Goal: Task Accomplishment & Management: Complete application form

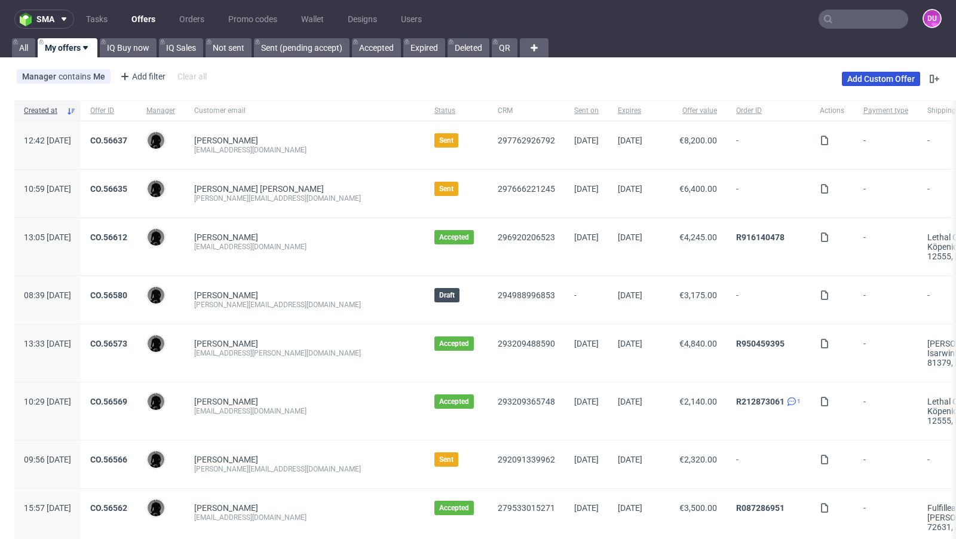
click at [875, 75] on link "Add Custom Offer" at bounding box center [881, 79] width 78 height 14
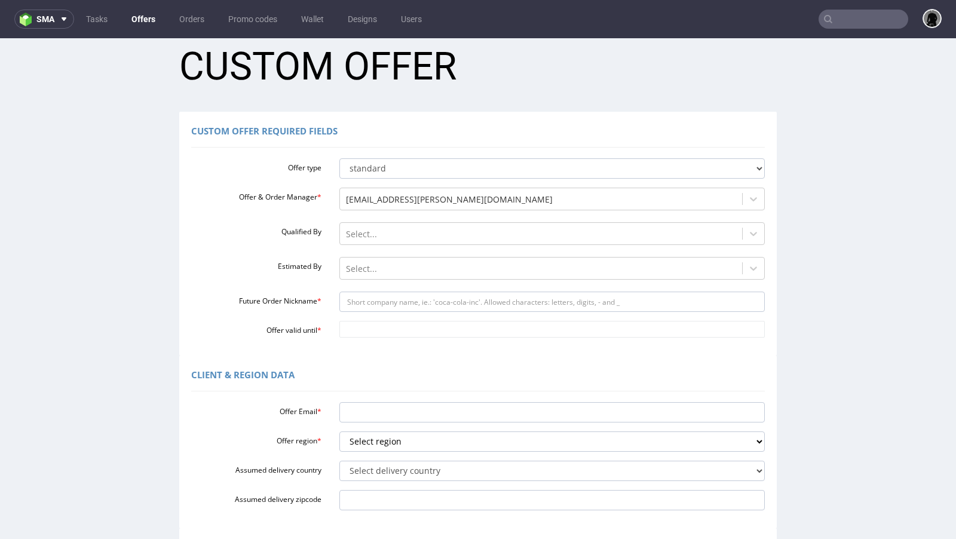
scroll to position [22, 0]
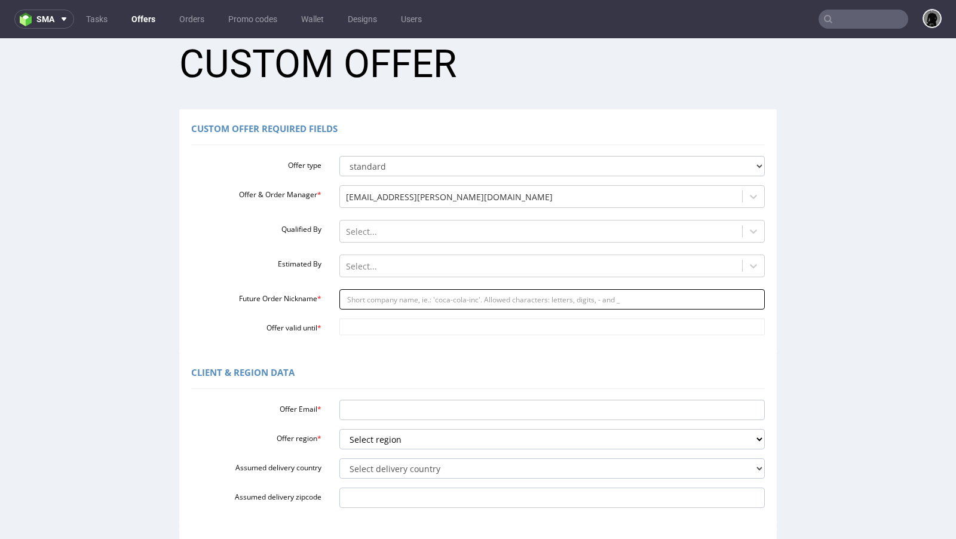
click at [375, 290] on input "Future Order Nickname *" at bounding box center [553, 299] width 426 height 20
paste input "fabiancheekicollectioncom"
type input "fabiancheekicollectioncom"
click at [380, 408] on input "Offer Email *" at bounding box center [553, 410] width 426 height 20
paste input "[PERSON_NAME][EMAIL_ADDRESS][DOMAIN_NAME]"
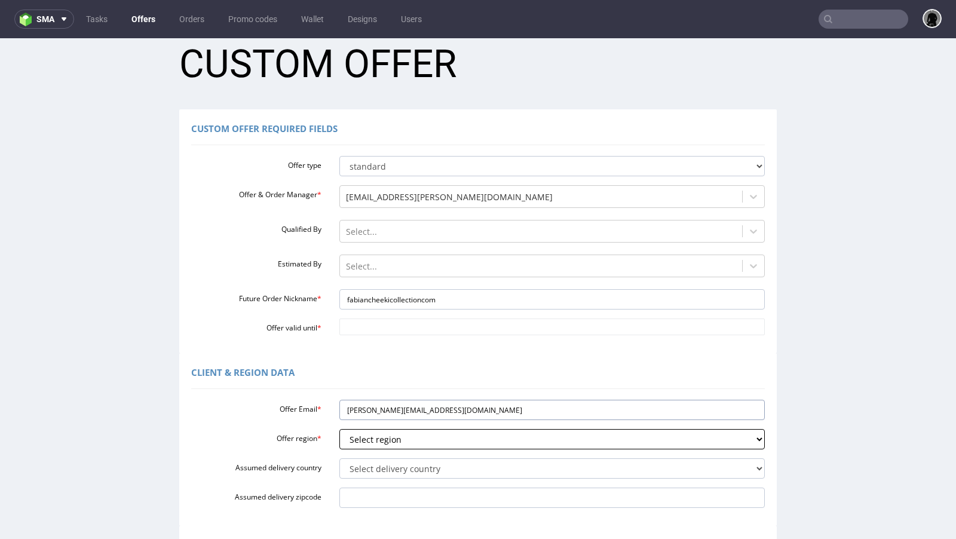
type input "[PERSON_NAME][EMAIL_ADDRESS][DOMAIN_NAME]"
click at [379, 446] on select "Select region eu gb de pl fr it es" at bounding box center [553, 439] width 426 height 20
select select "de"
click at [340, 429] on select "Select region eu gb de pl fr it es" at bounding box center [553, 439] width 426 height 20
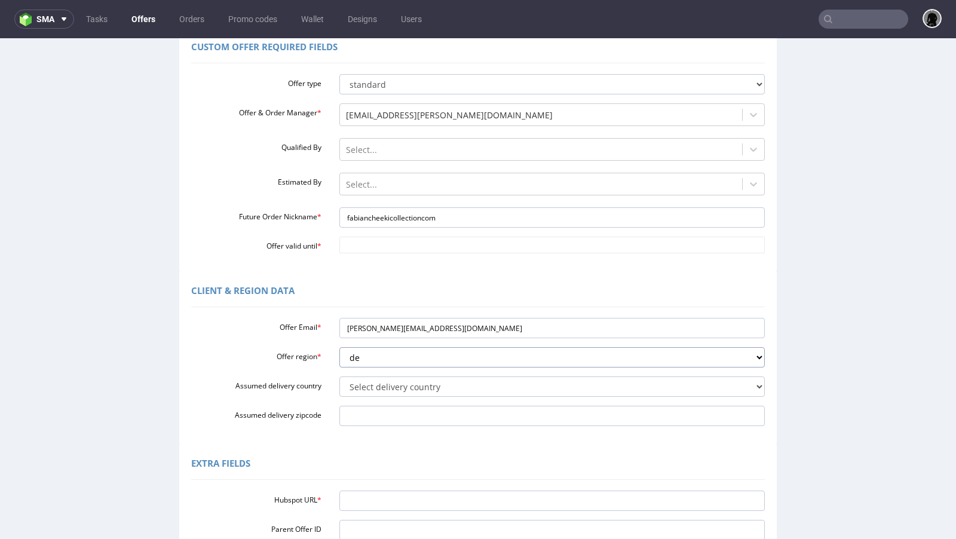
scroll to position [134, 0]
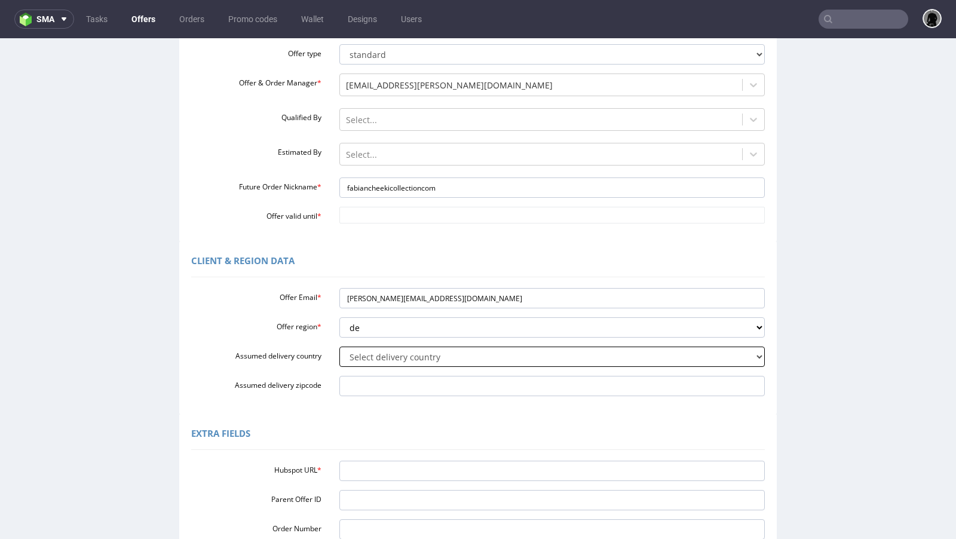
click at [378, 360] on select "Select delivery country [GEOGRAPHIC_DATA] [GEOGRAPHIC_DATA] [GEOGRAPHIC_DATA] […" at bounding box center [553, 357] width 426 height 20
select select "57"
click at [340, 347] on select "Select delivery country Andorra Afghanistan Anguilla Albania Armenia Antarctica…" at bounding box center [553, 357] width 426 height 20
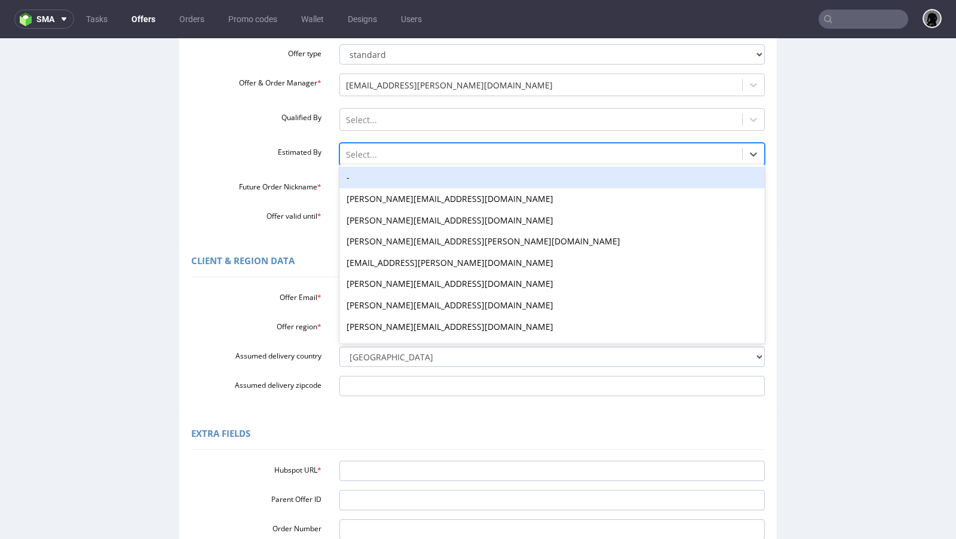
click at [398, 159] on div at bounding box center [541, 155] width 391 height 14
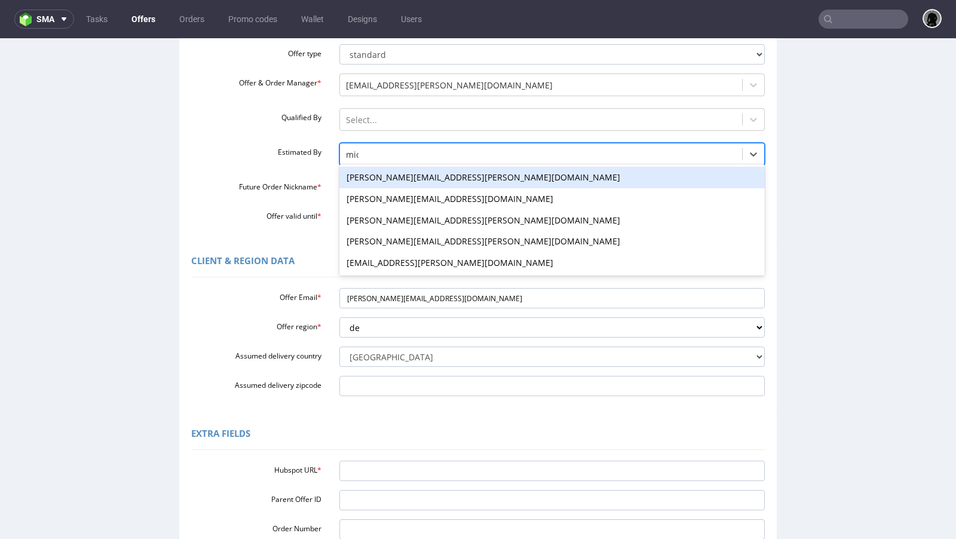
type input "mich"
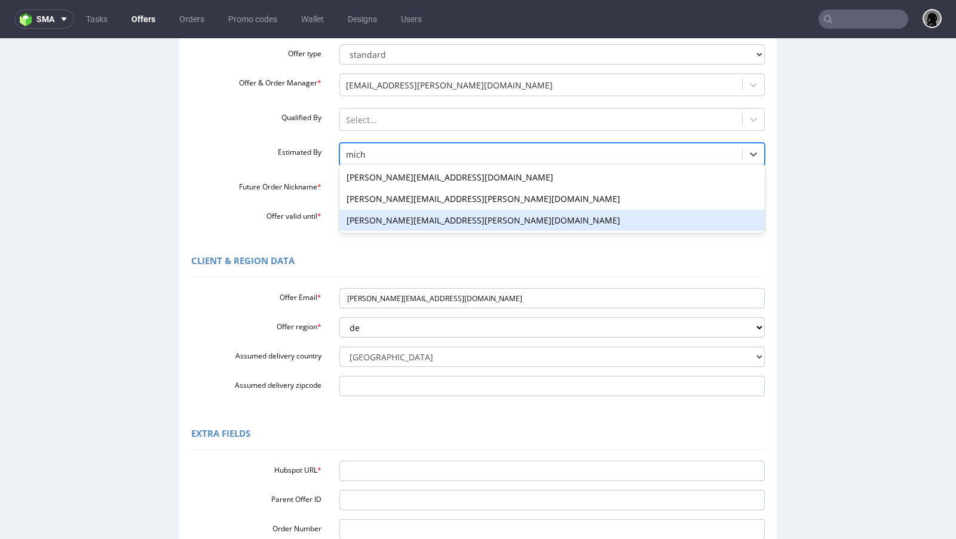
click at [396, 216] on div "[PERSON_NAME][EMAIL_ADDRESS][PERSON_NAME][DOMAIN_NAME]" at bounding box center [553, 221] width 426 height 22
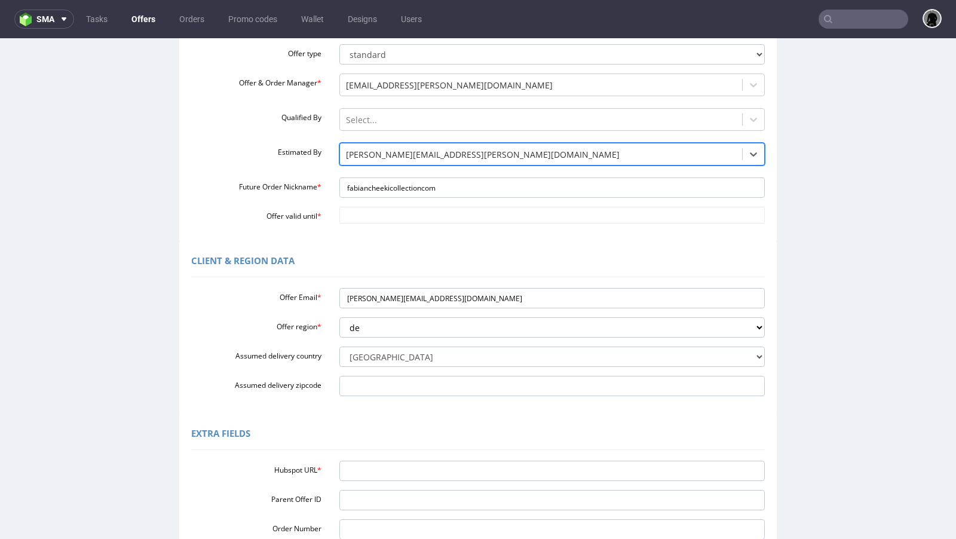
click at [443, 244] on div "Client & Region data Offer Email * fabian@cheekicollection.com Offer region * S…" at bounding box center [478, 328] width 598 height 173
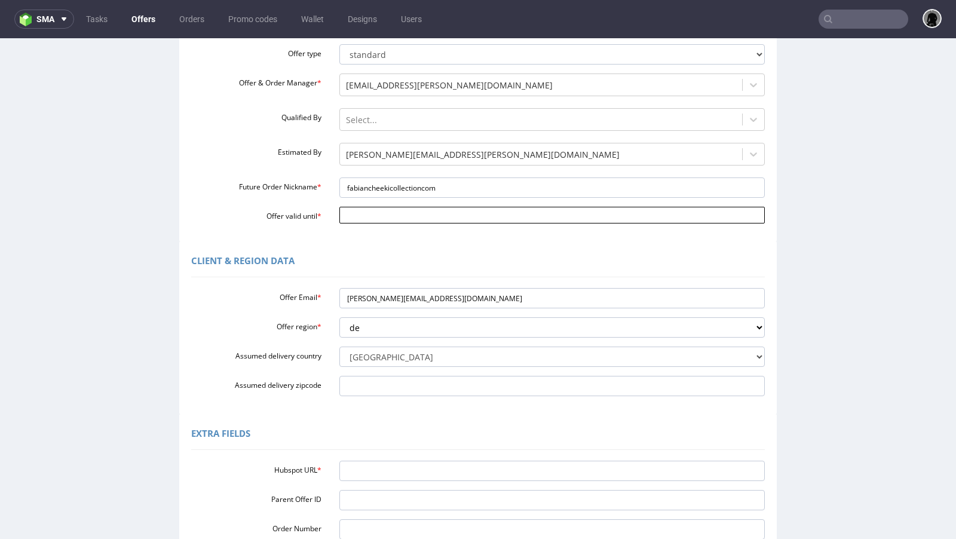
click at [396, 213] on input "Offer valid until *" at bounding box center [553, 215] width 426 height 17
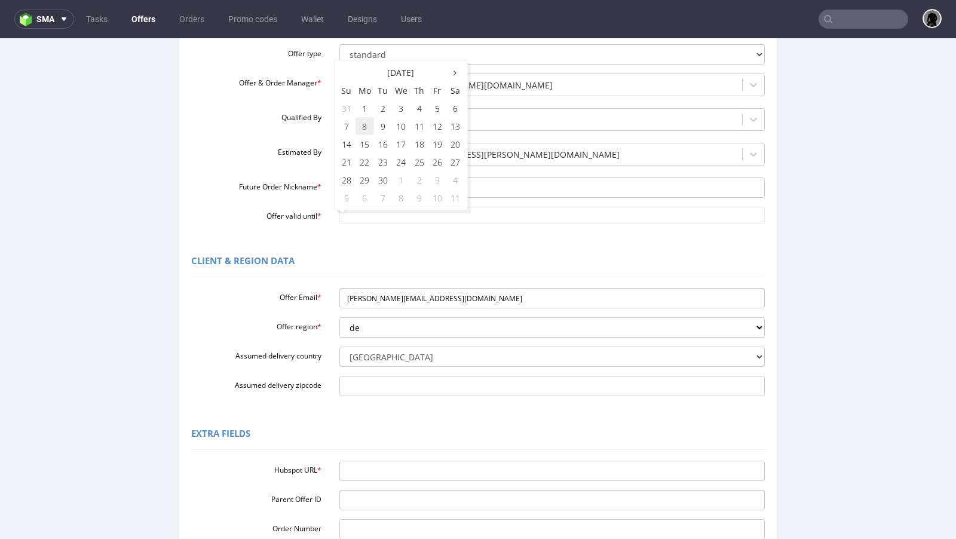
click at [370, 126] on td "8" at bounding box center [365, 126] width 19 height 18
type input "2025-09-08"
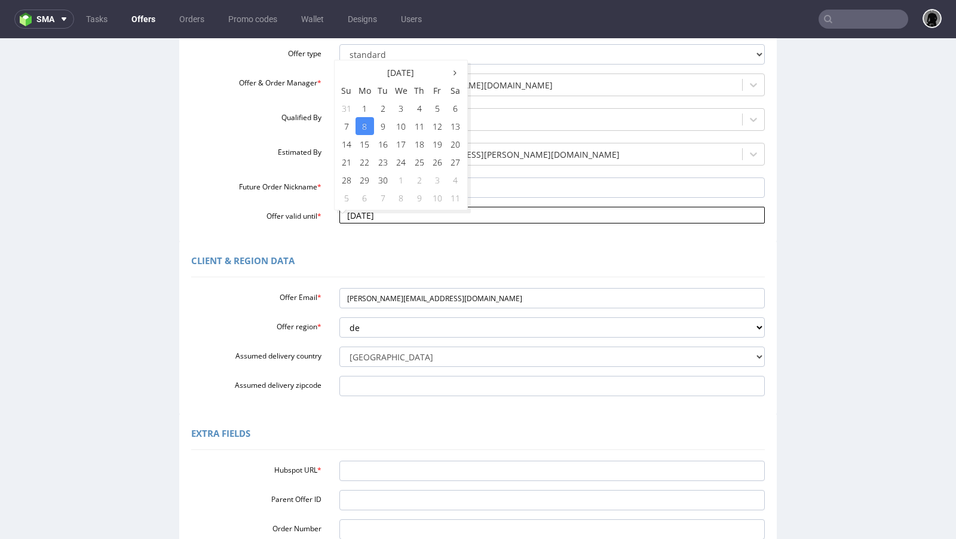
click at [422, 210] on input "2025-09-08" at bounding box center [553, 215] width 426 height 17
click at [458, 257] on div "Client & Region data" at bounding box center [478, 263] width 574 height 29
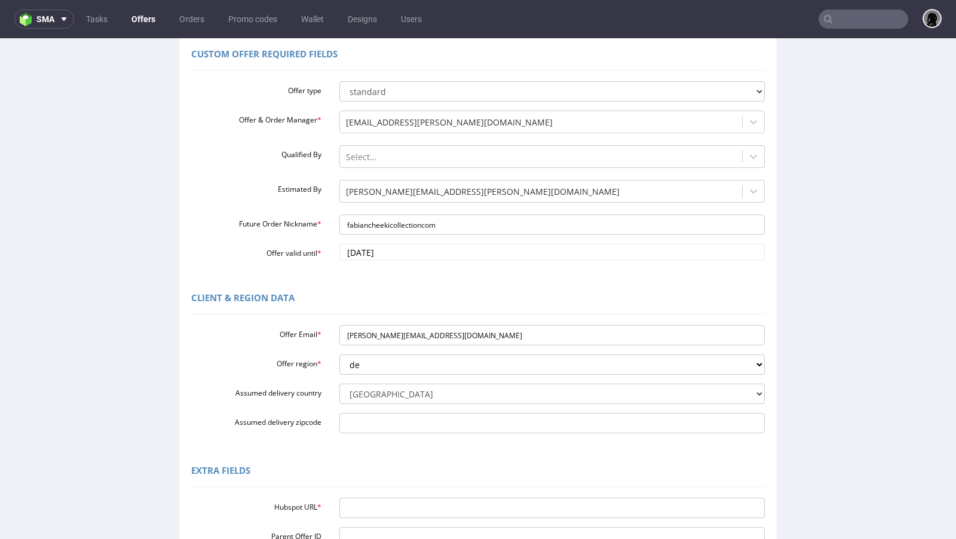
scroll to position [96, 0]
click at [367, 503] on input "Hubspot URL *" at bounding box center [553, 509] width 426 height 20
paste input "https://app-eu1.hubspot.com/contacts/25600958/record/0-3/297573255389"
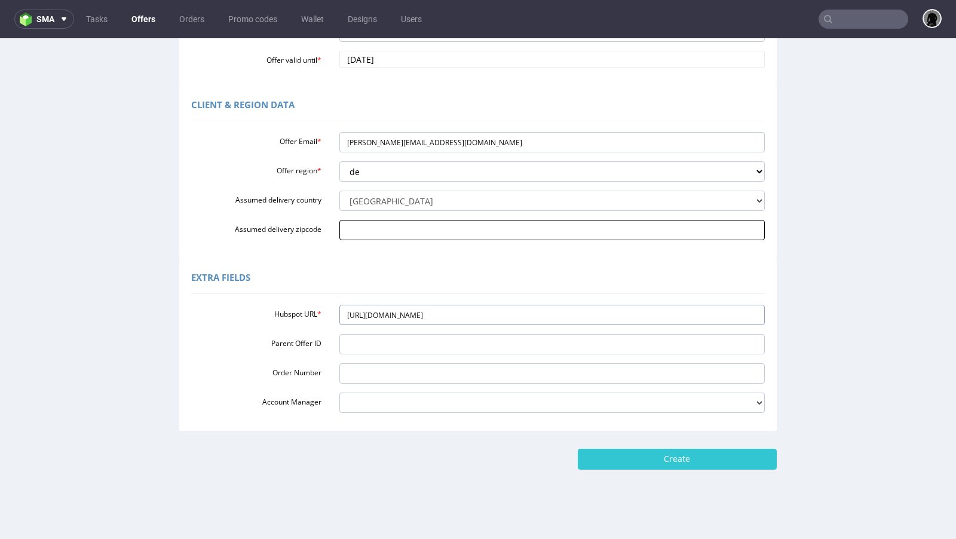
scroll to position [297, 0]
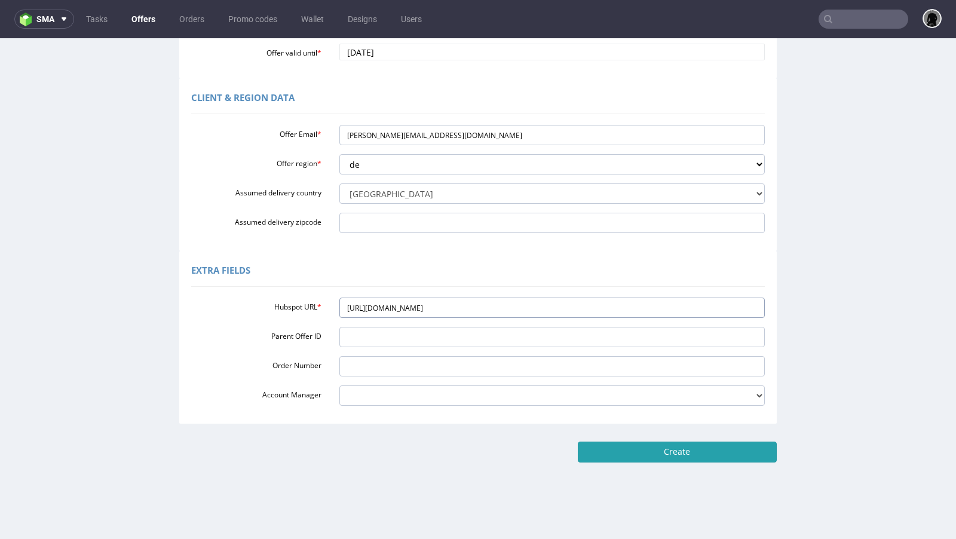
type input "https://app-eu1.hubspot.com/contacts/25600958/record/0-3/297573255389"
click at [597, 442] on input "Create" at bounding box center [677, 452] width 199 height 20
type input "Please wait..."
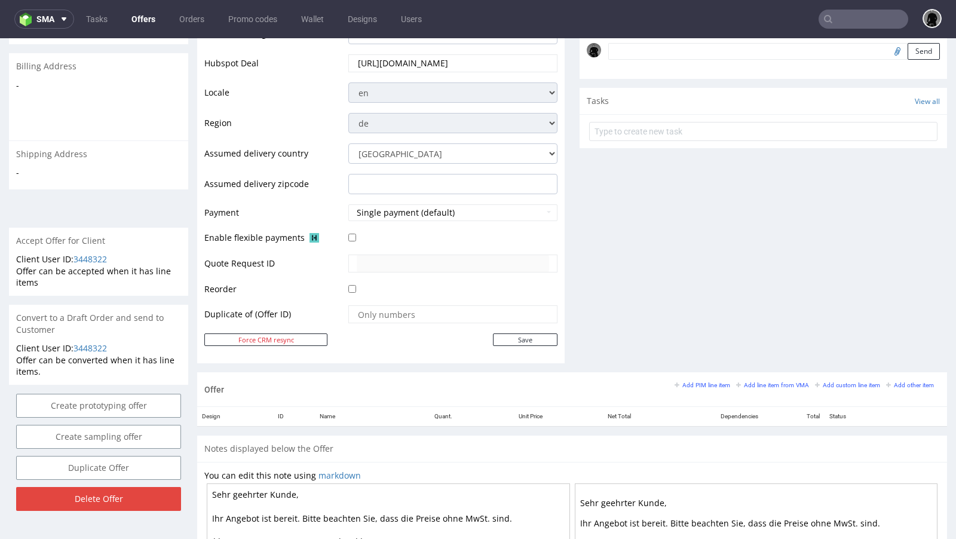
scroll to position [371, 0]
click at [777, 383] on small "Add line item from VMA" at bounding box center [772, 384] width 73 height 7
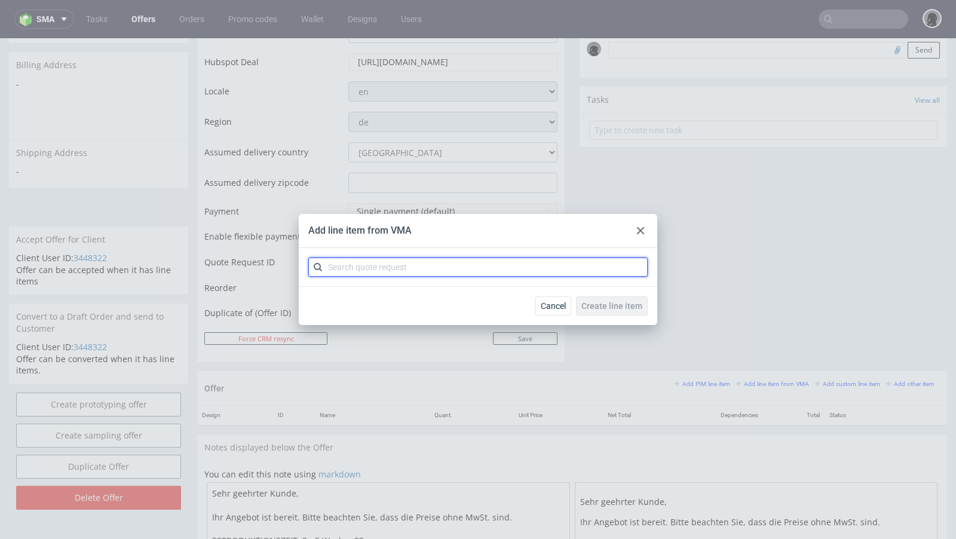
click at [401, 267] on input "text" at bounding box center [478, 267] width 340 height 19
paste input "CBFJ"
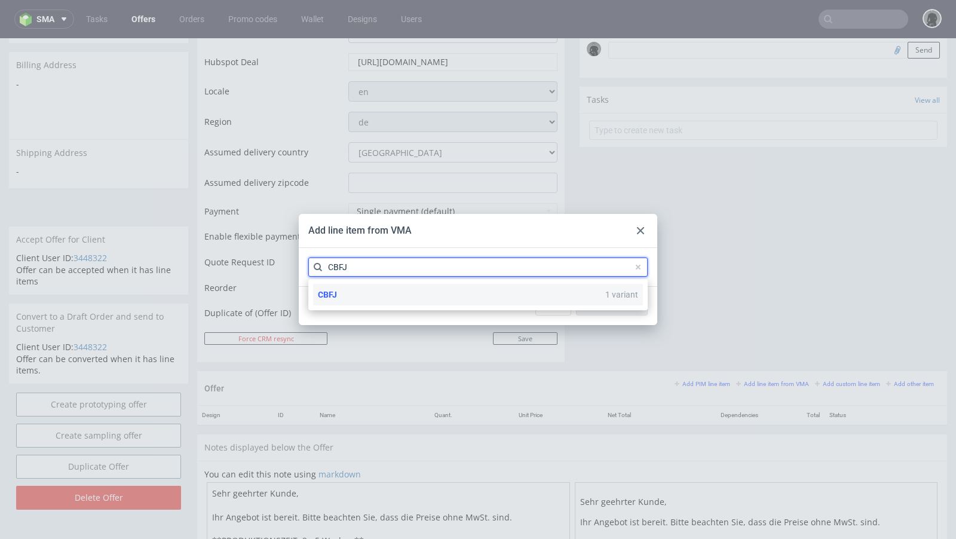
type input "CBFJ"
click at [344, 291] on div "CBFJ 1 variant" at bounding box center [478, 295] width 330 height 22
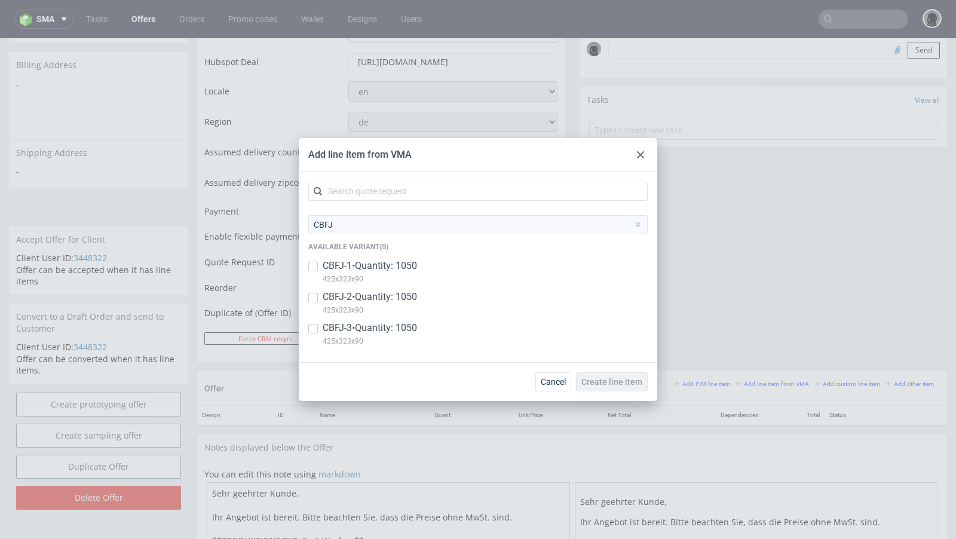
click at [324, 272] on p "CBFJ-1 • Quantity: 1050" at bounding box center [370, 265] width 94 height 13
checkbox input "true"
click at [317, 295] on input "checkbox" at bounding box center [313, 298] width 10 height 10
checkbox input "true"
click at [317, 324] on input "checkbox" at bounding box center [313, 329] width 10 height 10
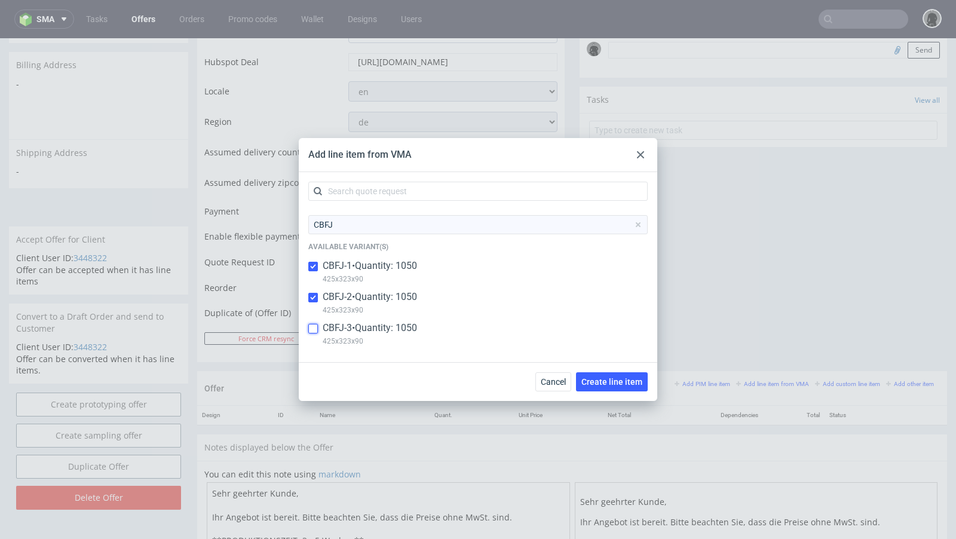
checkbox input "true"
click at [618, 381] on span "Create line item" at bounding box center [612, 382] width 61 height 8
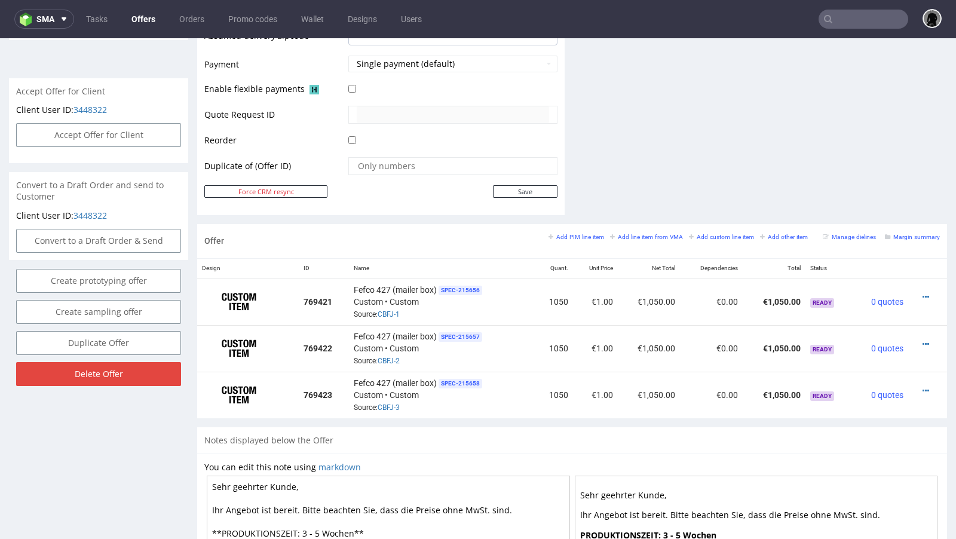
scroll to position [524, 0]
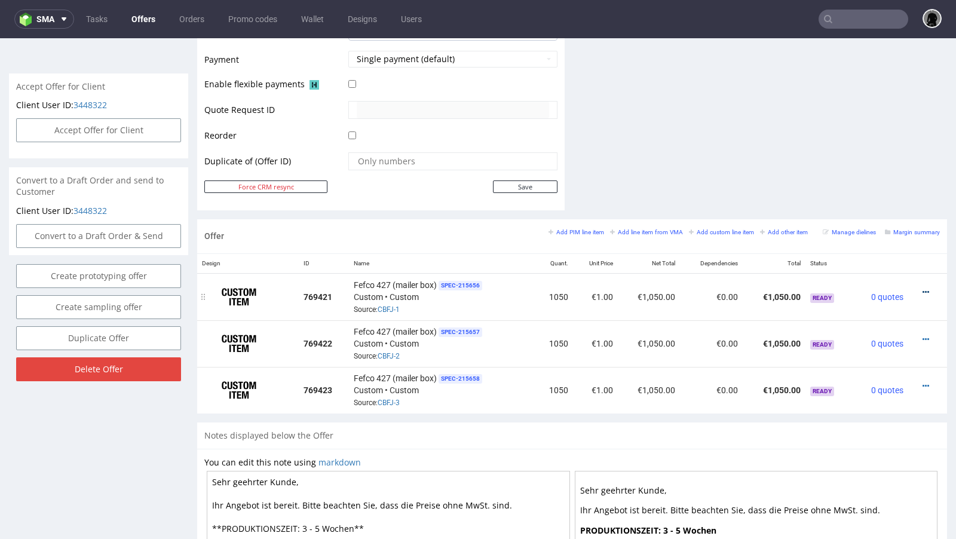
click at [923, 291] on icon at bounding box center [926, 292] width 7 height 8
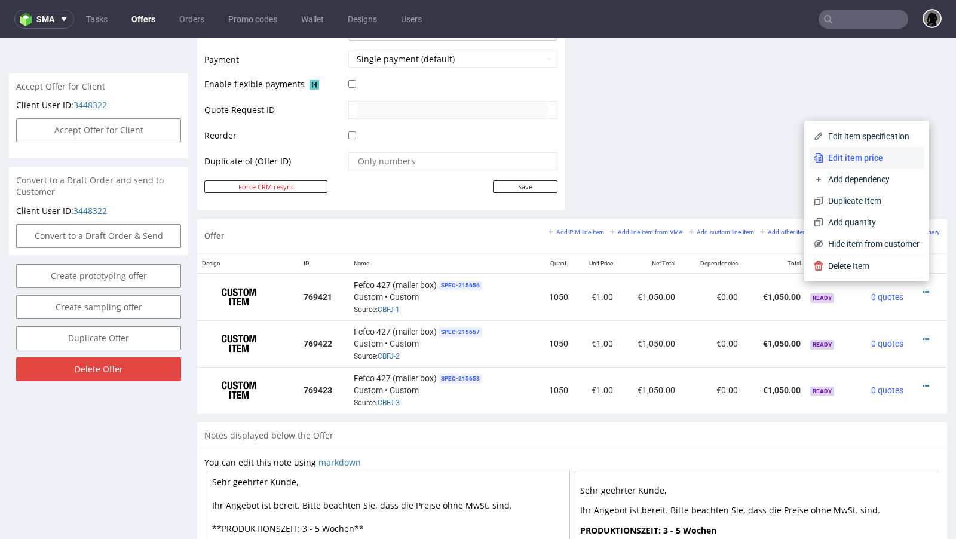
click at [848, 161] on span "Edit item price" at bounding box center [872, 158] width 96 height 12
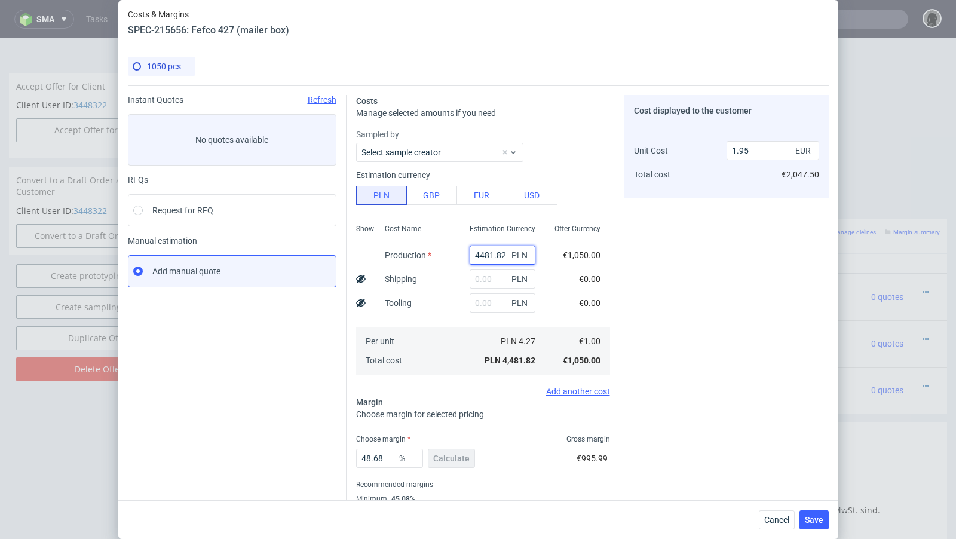
click at [479, 253] on input "4481.82" at bounding box center [503, 255] width 66 height 19
paste input "5090.00"
type input "5090"
type input "2.21"
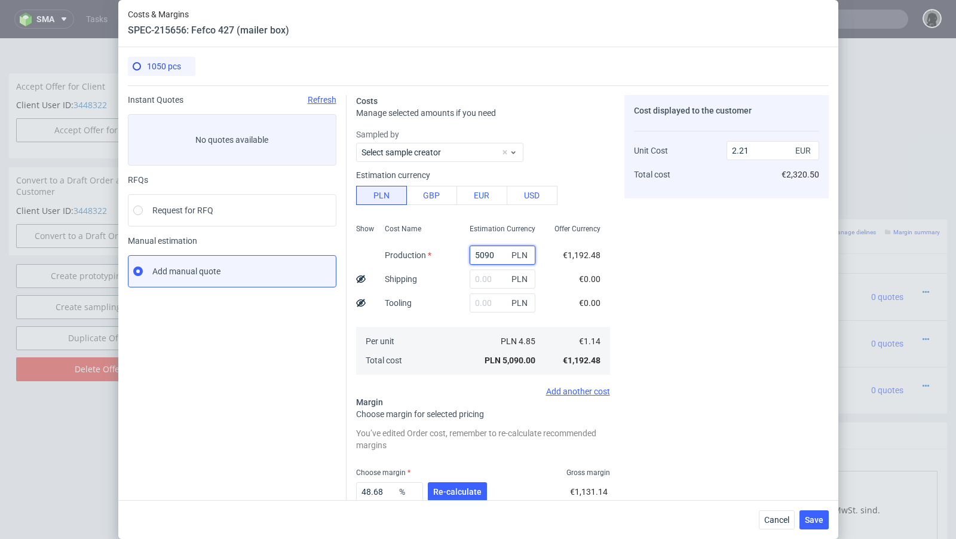
type input "5090"
click at [481, 276] on input "text" at bounding box center [503, 279] width 66 height 19
paste input "1012"
type input "1012"
type input "2.66"
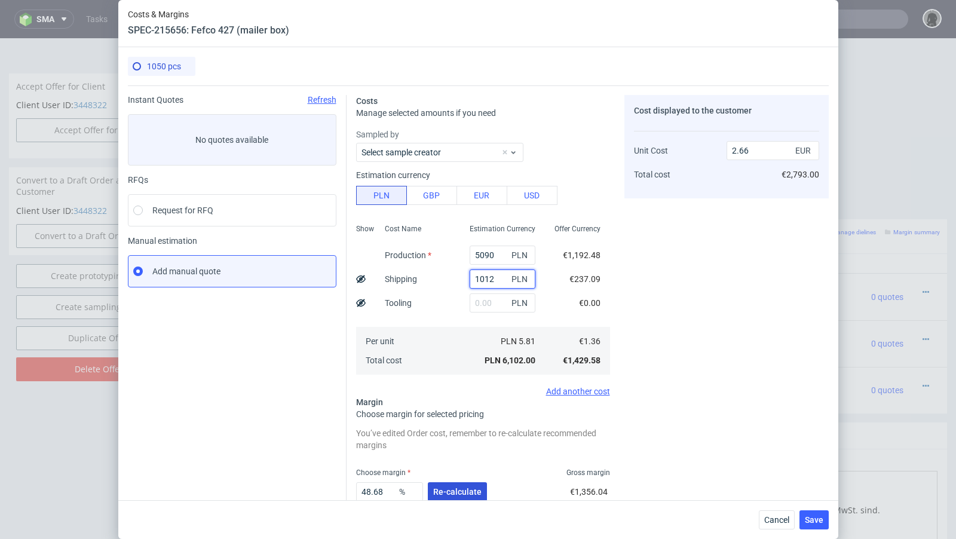
type input "1012"
click at [456, 485] on button "Re-calculate" at bounding box center [457, 491] width 59 height 19
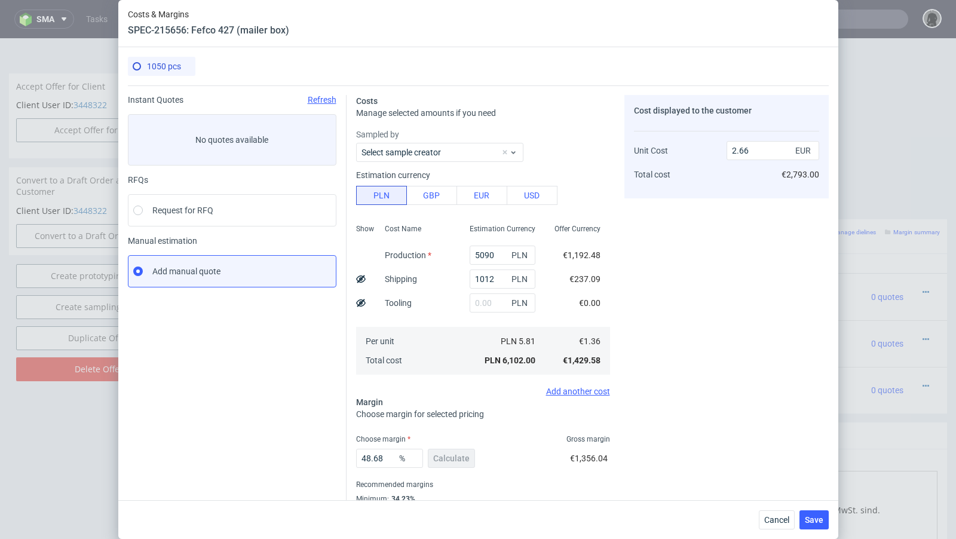
scroll to position [41, 0]
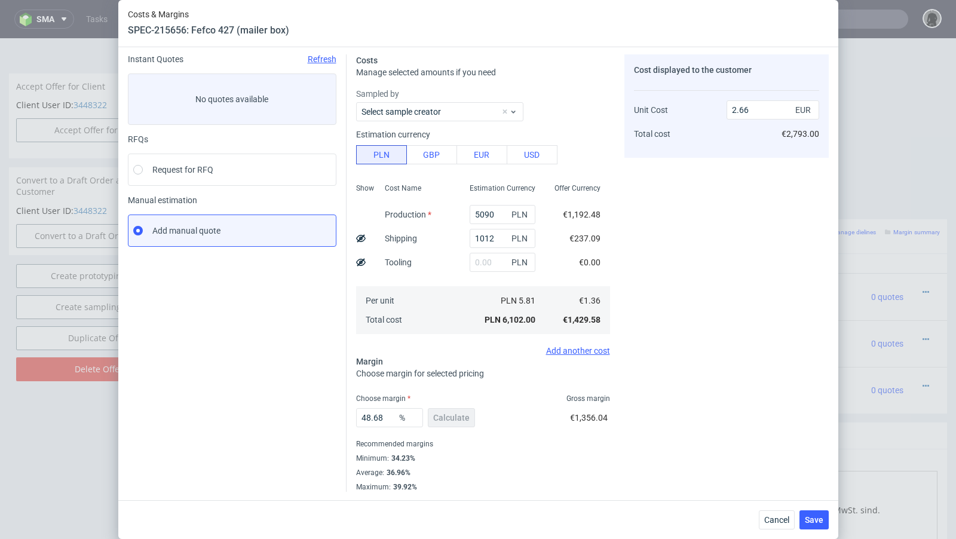
click at [362, 239] on icon at bounding box center [361, 239] width 10 height 10
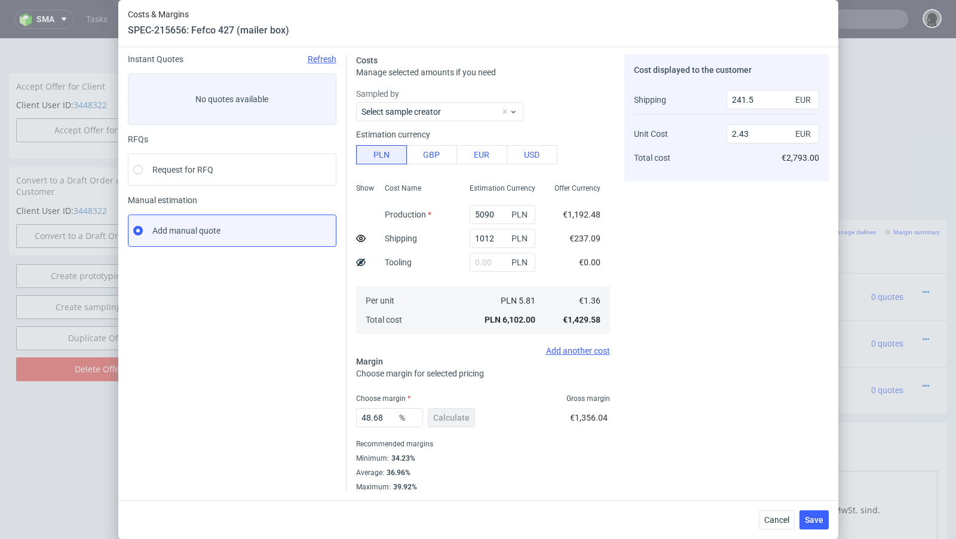
click at [362, 239] on use at bounding box center [361, 238] width 10 height 7
type input "2.66"
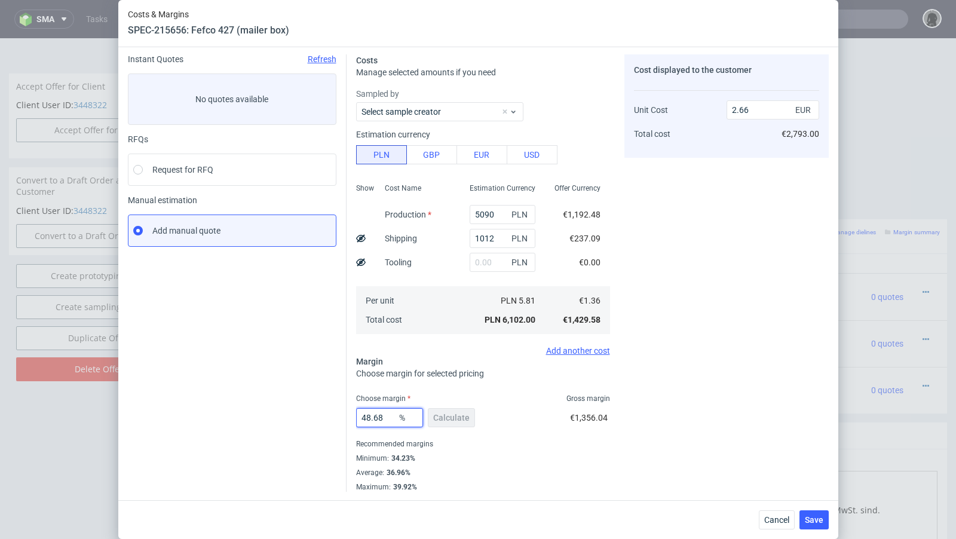
drag, startPoint x: 391, startPoint y: 420, endPoint x: 323, endPoint y: 410, distance: 68.2
click at [323, 410] on div "Instant Quotes Refresh No quotes available RFQs Request for RFQ Manual estimati…" at bounding box center [478, 268] width 701 height 447
type input "37"
type input "2.17"
type input "37"
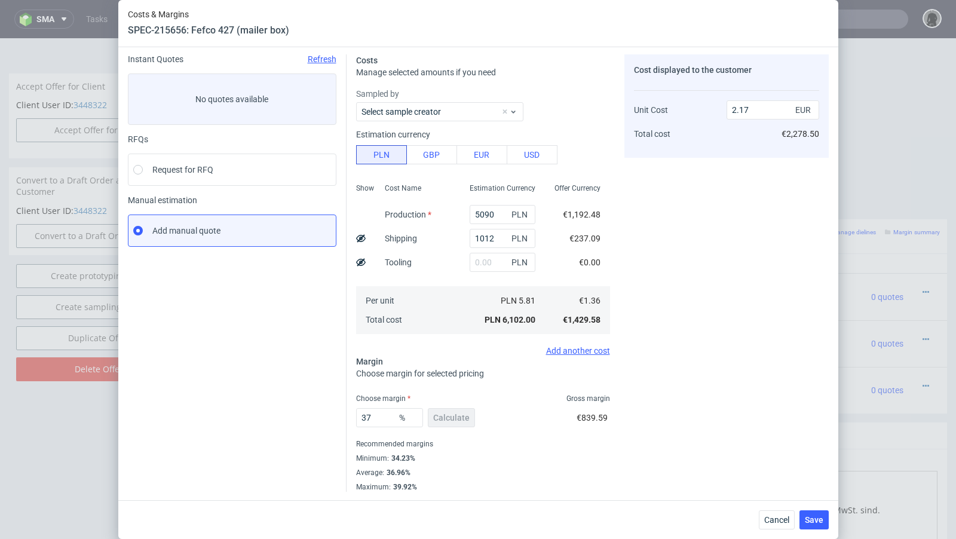
click at [360, 238] on use at bounding box center [361, 238] width 10 height 8
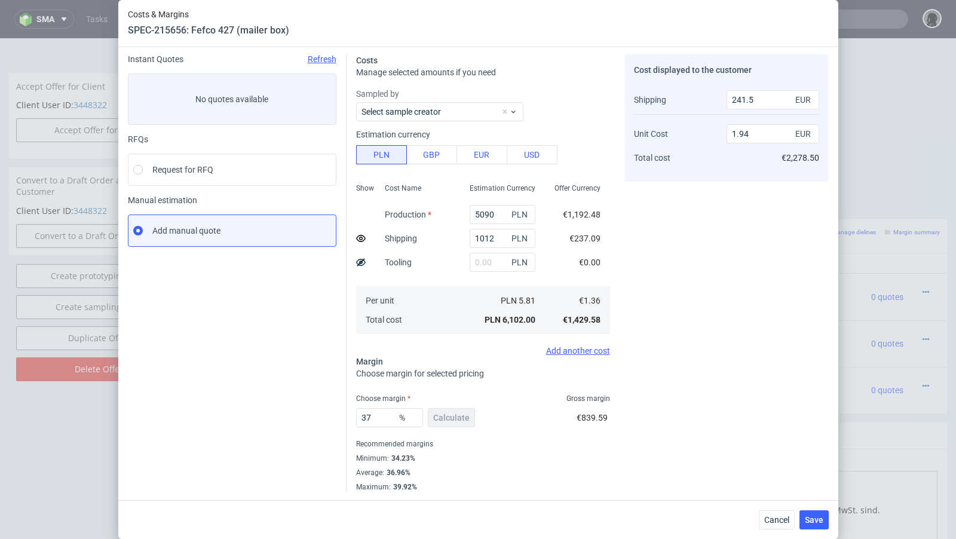
click at [360, 238] on icon at bounding box center [361, 239] width 10 height 10
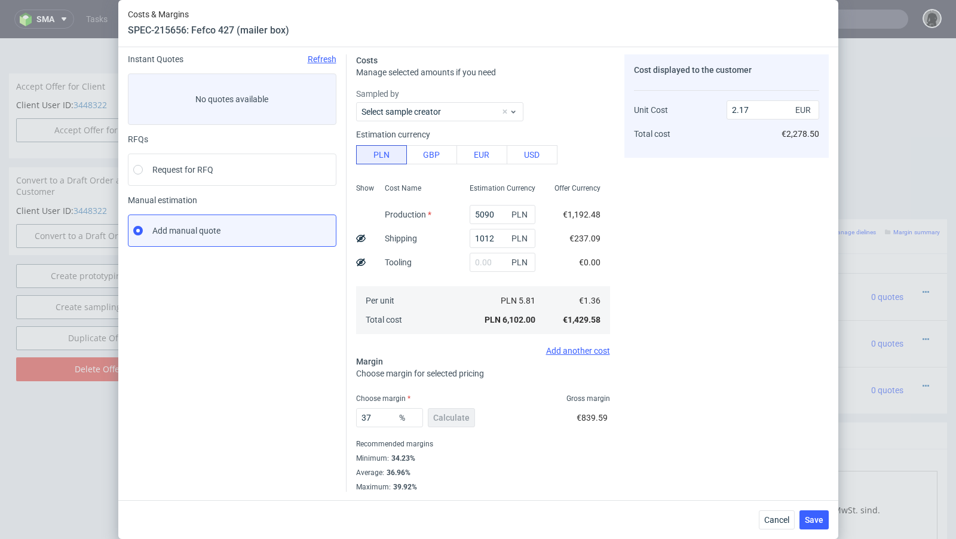
click at [360, 238] on use at bounding box center [361, 238] width 10 height 8
type input "1.94"
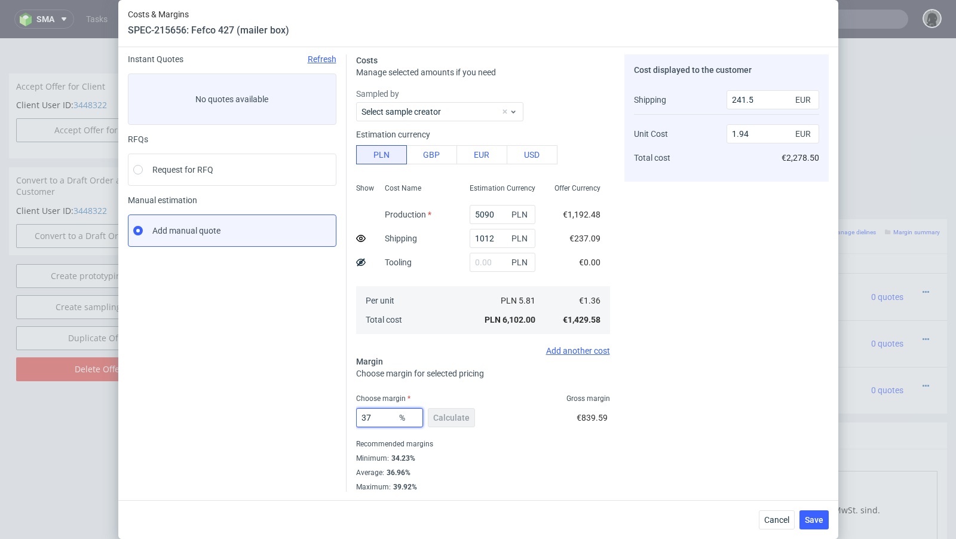
click at [382, 423] on input "37" at bounding box center [389, 417] width 67 height 19
type input "38"
type input "1.97"
type input "38.9"
type input "2"
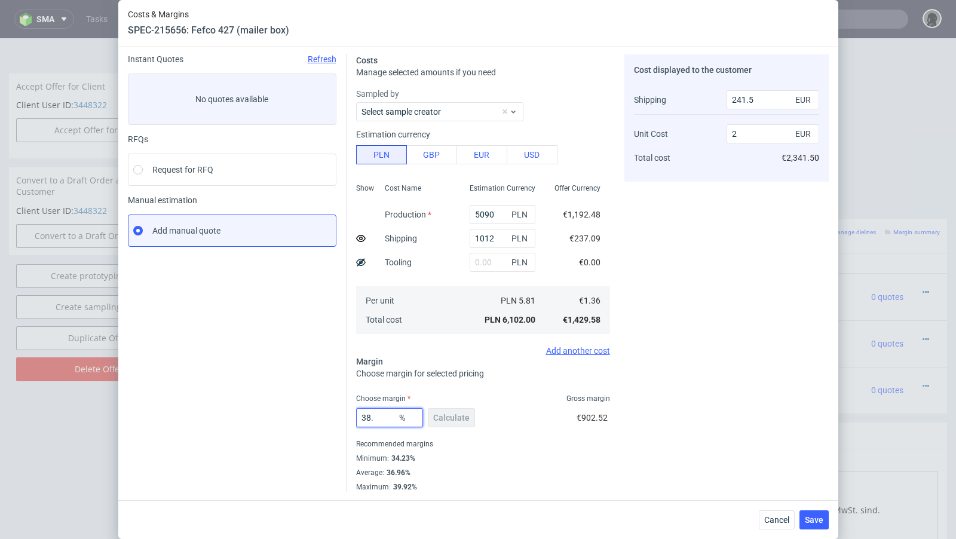
type input "38.6"
type input "1.99"
type input "38.4"
type input "1.98"
type input "38"
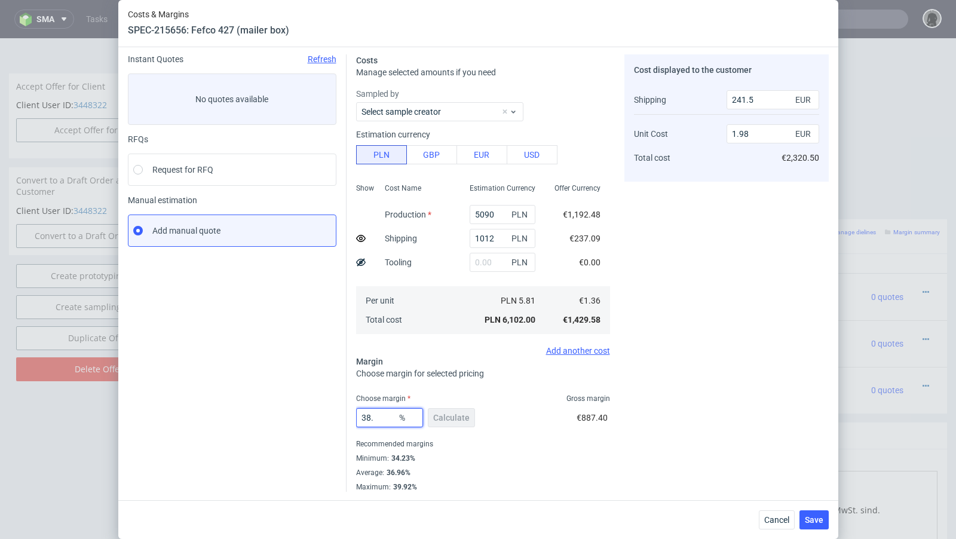
type input "1.97"
type input "38.3"
type input "1.98"
type input "38.1"
type input "1.97"
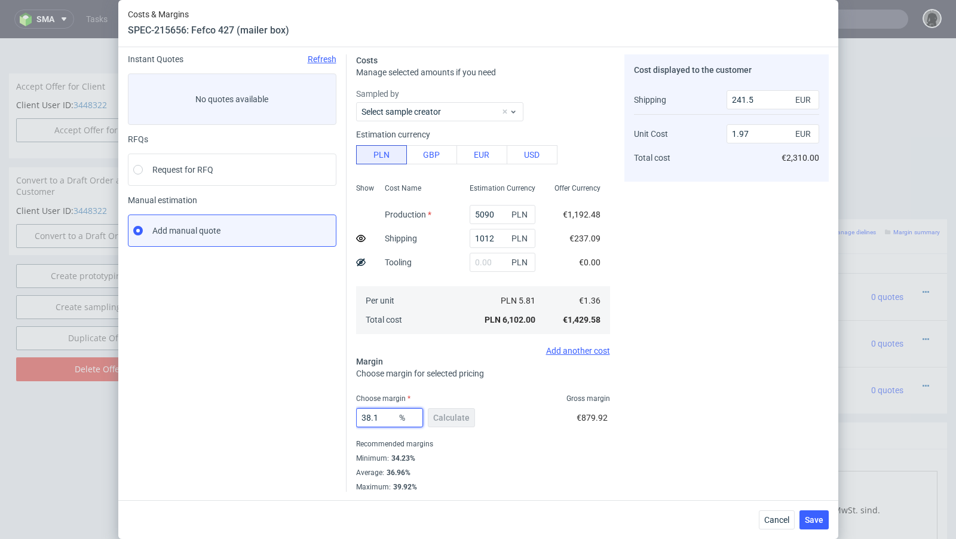
type input "38.17"
type input "1.98"
type input "38.13"
type input "1.97"
type input "38.13"
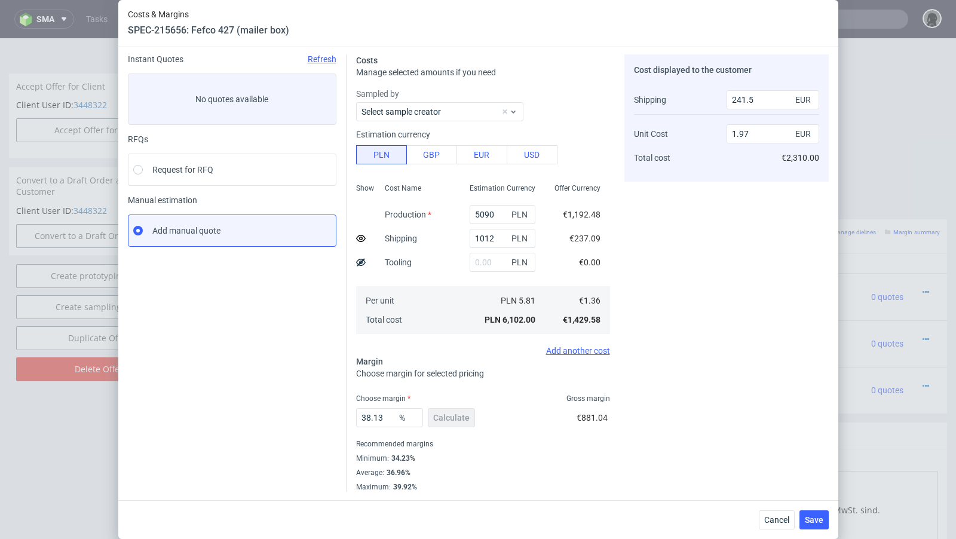
click at [290, 415] on div "Instant Quotes Refresh No quotes available RFQs Request for RFQ Manual estimati…" at bounding box center [237, 273] width 219 height 438
click at [800, 514] on button "Save" at bounding box center [814, 520] width 29 height 19
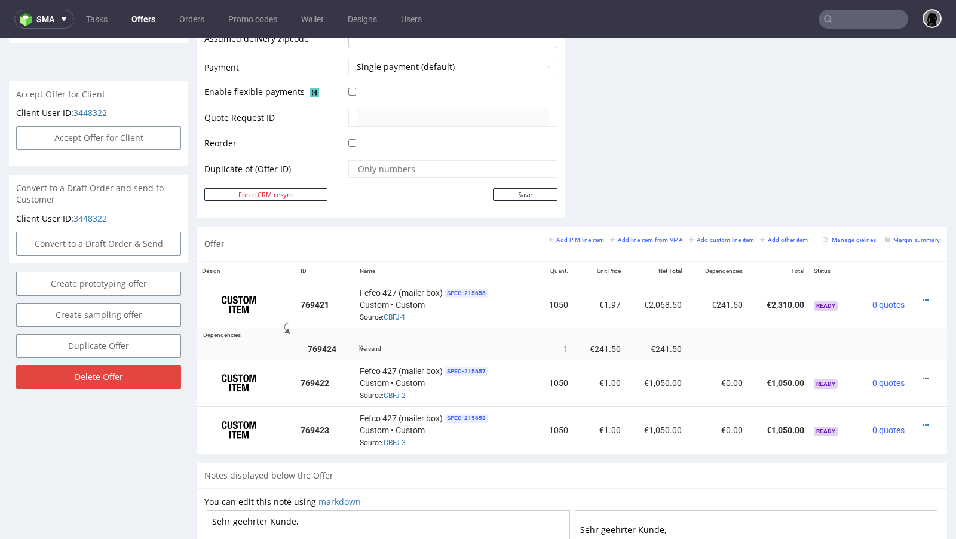
scroll to position [523, 0]
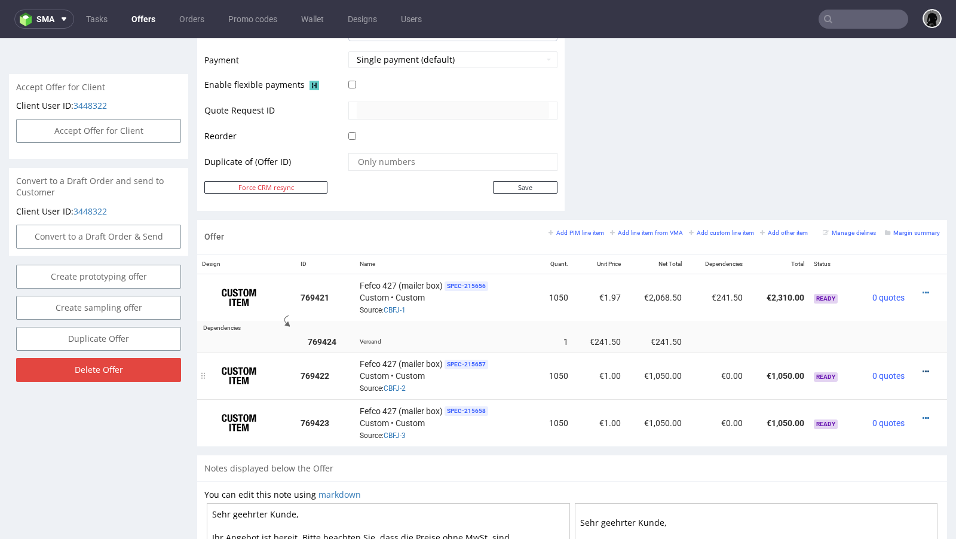
click at [923, 368] on icon at bounding box center [926, 372] width 7 height 8
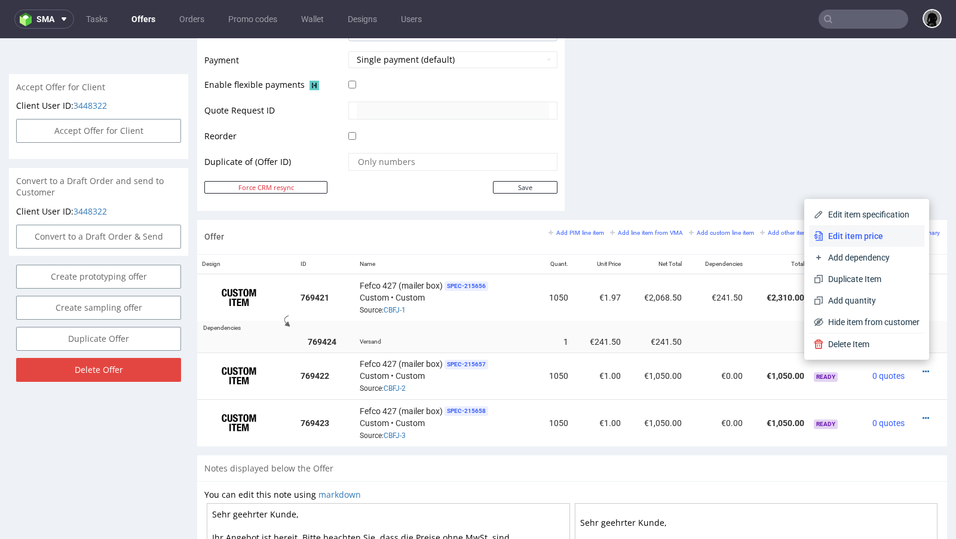
click at [866, 241] on span "Edit item price" at bounding box center [872, 236] width 96 height 12
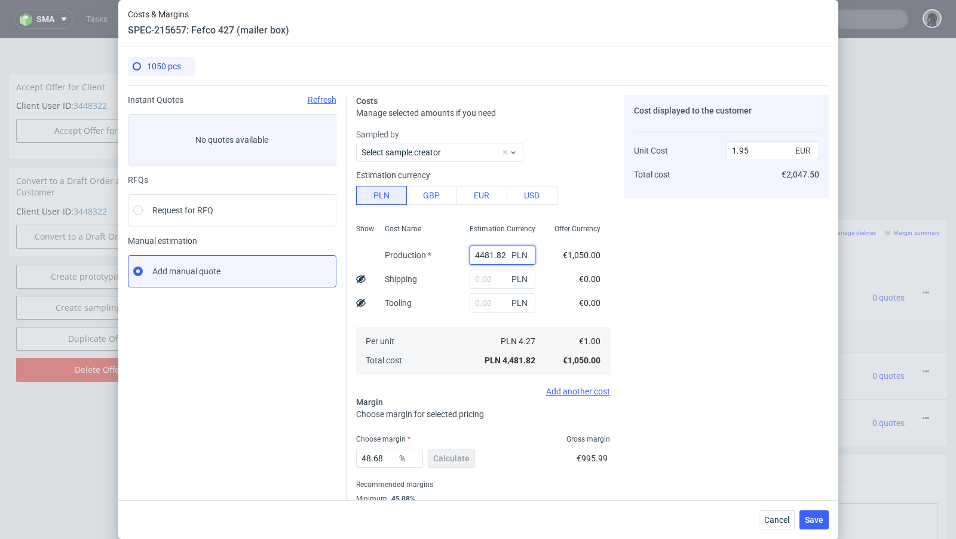
click at [485, 250] on input "4481.82" at bounding box center [503, 255] width 66 height 19
paste input "5257.00"
type input "5257"
type input "2.29"
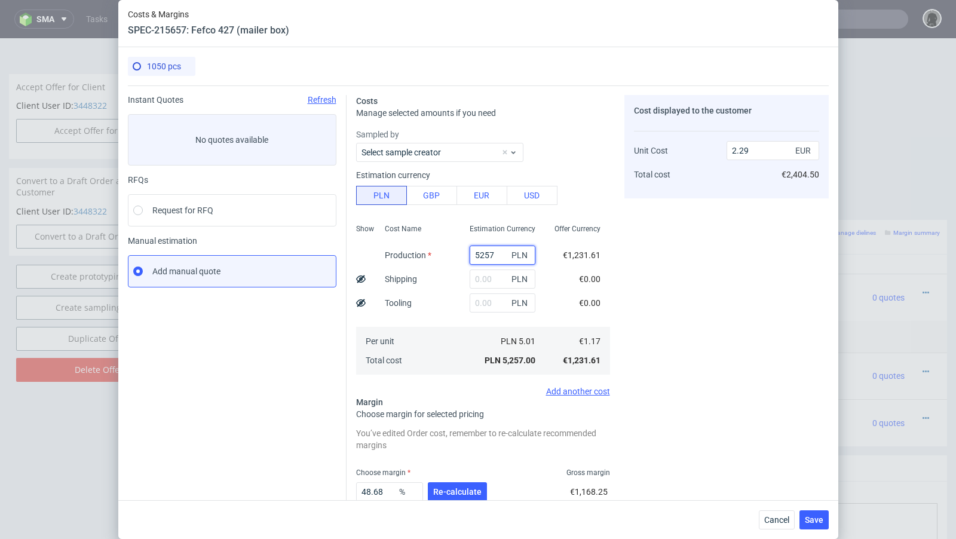
type input "5257"
click at [483, 279] on input "text" at bounding box center [503, 279] width 66 height 19
paste input "1405"
type input "1405"
type input "2.89"
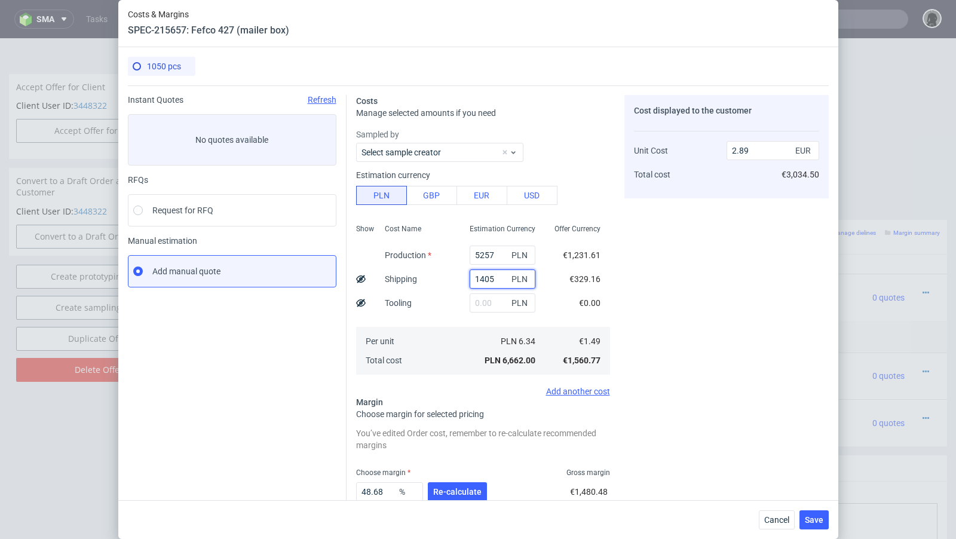
type input "1405"
click at [357, 279] on icon at bounding box center [361, 279] width 10 height 10
type input "2.58"
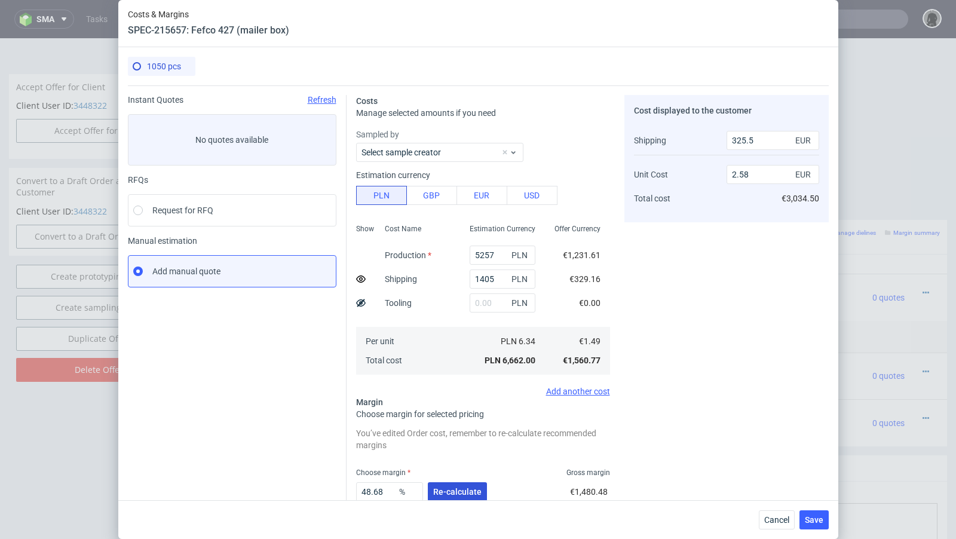
click at [453, 490] on span "Re-calculate" at bounding box center [457, 492] width 48 height 8
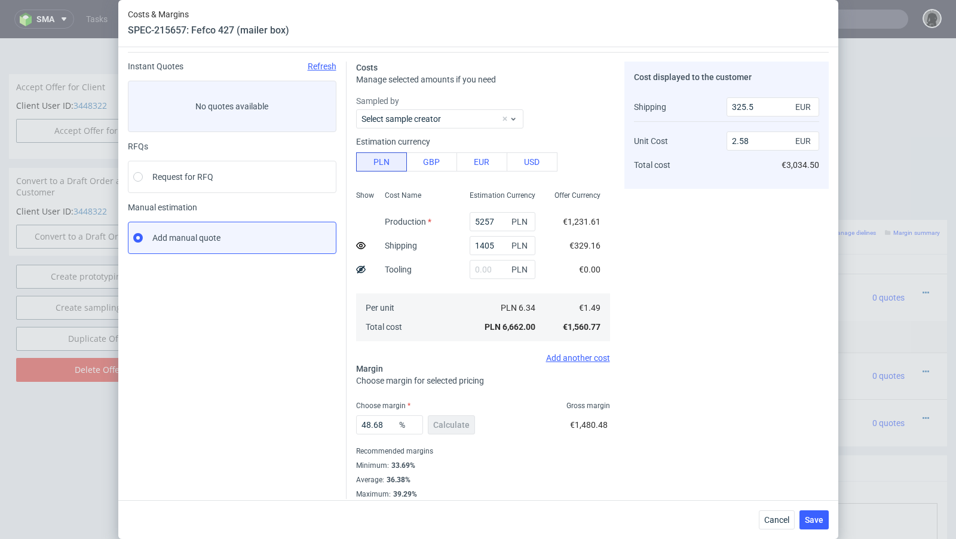
scroll to position [41, 0]
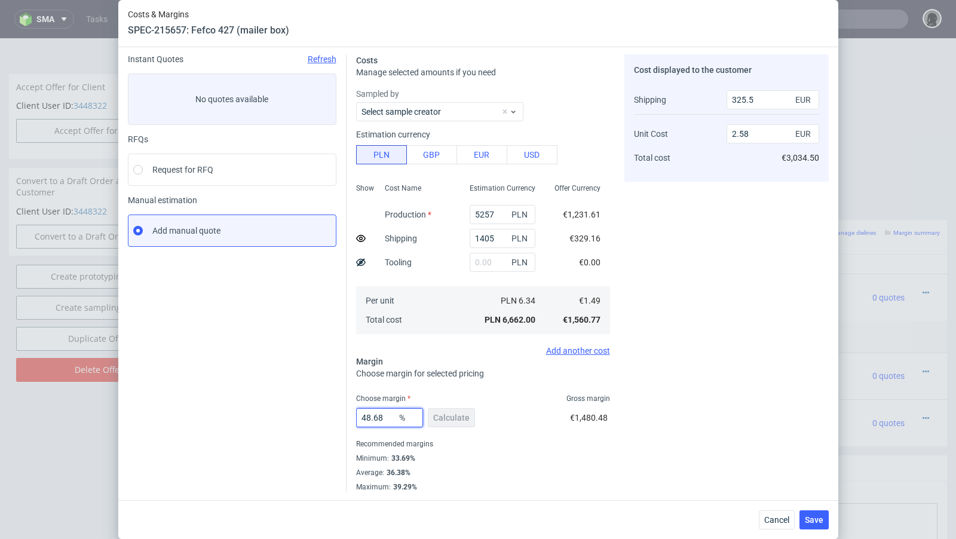
drag, startPoint x: 387, startPoint y: 419, endPoint x: 294, endPoint y: 408, distance: 93.3
click at [294, 408] on div "Instant Quotes Refresh No quotes available RFQs Request for RFQ Manual estimati…" at bounding box center [478, 268] width 701 height 447
type input "38"
type input "2.08"
type input "37"
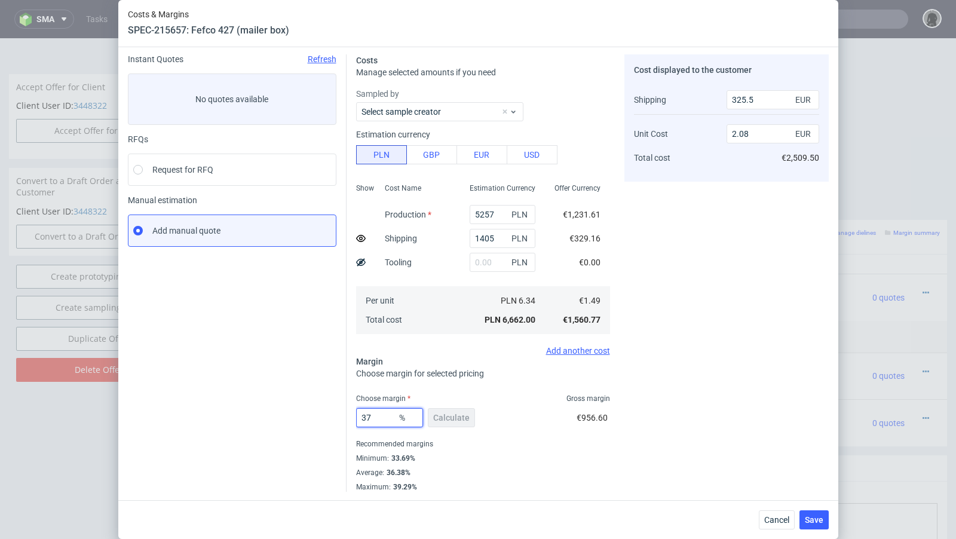
type input "2.05"
type input "37.9"
type input "2.08"
type input "37.6"
type input "2.07"
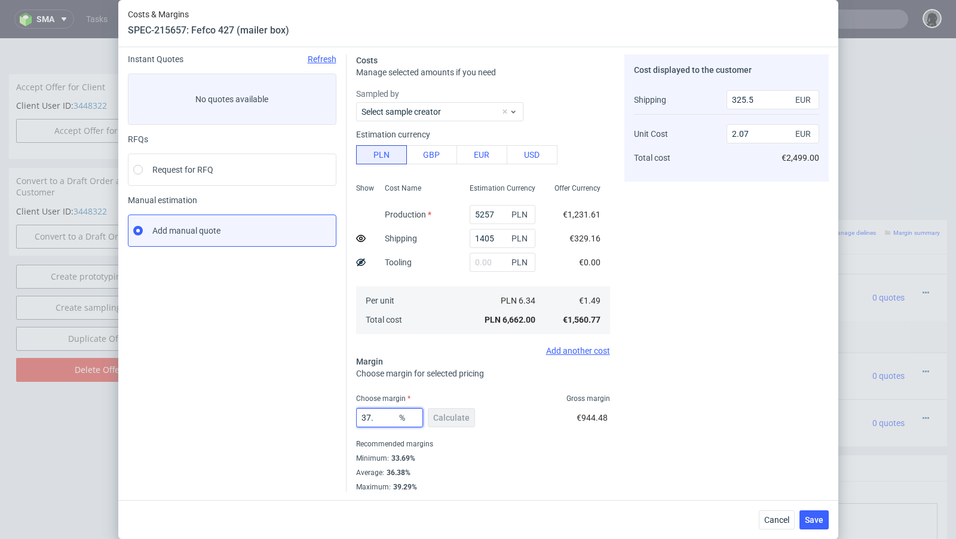
type input "37.8"
type input "2.08"
type input "37.7"
type input "2.07"
type input "37.77"
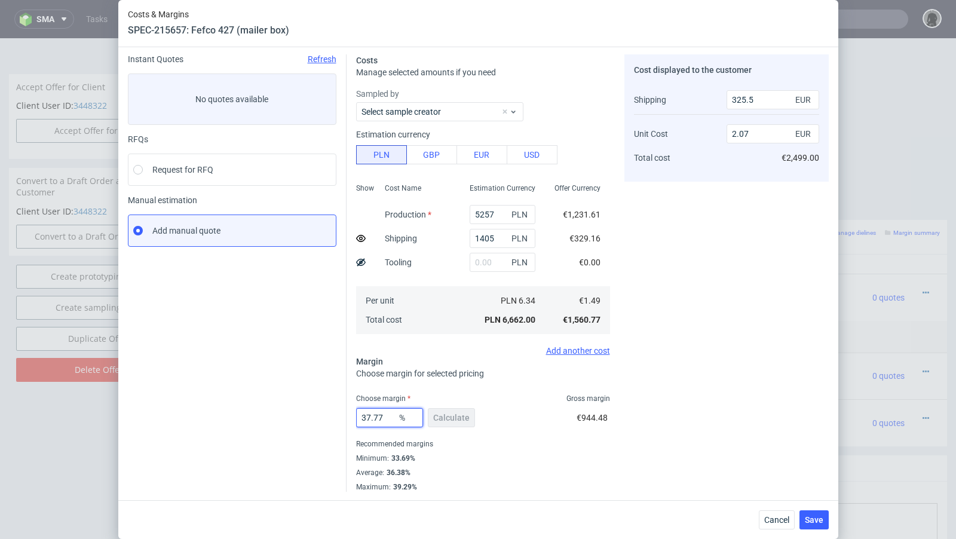
type input "2.08"
type input "37.74"
type input "2.07"
type input "37.77"
type input "2.08"
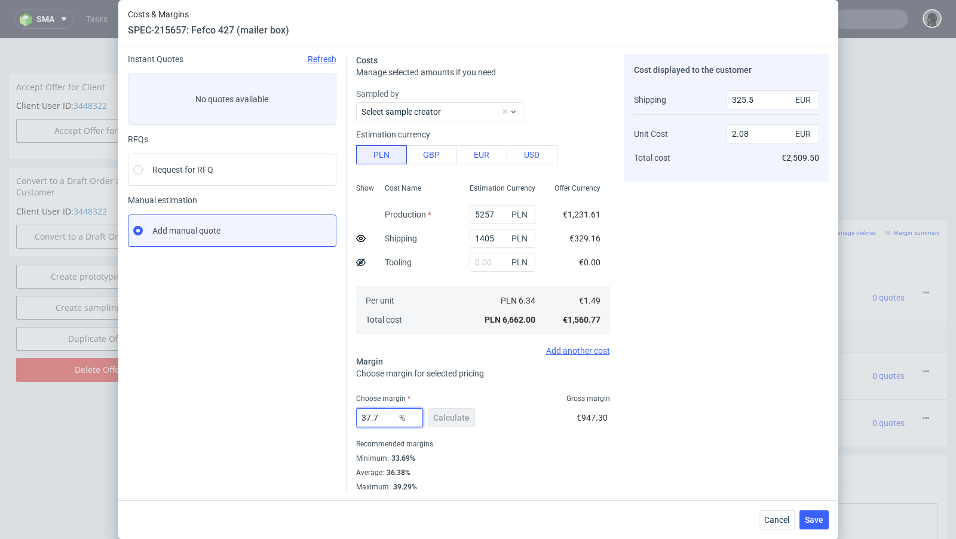
type input "37.76"
type input "2.07"
type input "37.76"
click at [244, 379] on div "Instant Quotes Refresh No quotes available RFQs Request for RFQ Manual estimati…" at bounding box center [237, 273] width 219 height 438
click at [818, 519] on span "Save" at bounding box center [814, 520] width 19 height 8
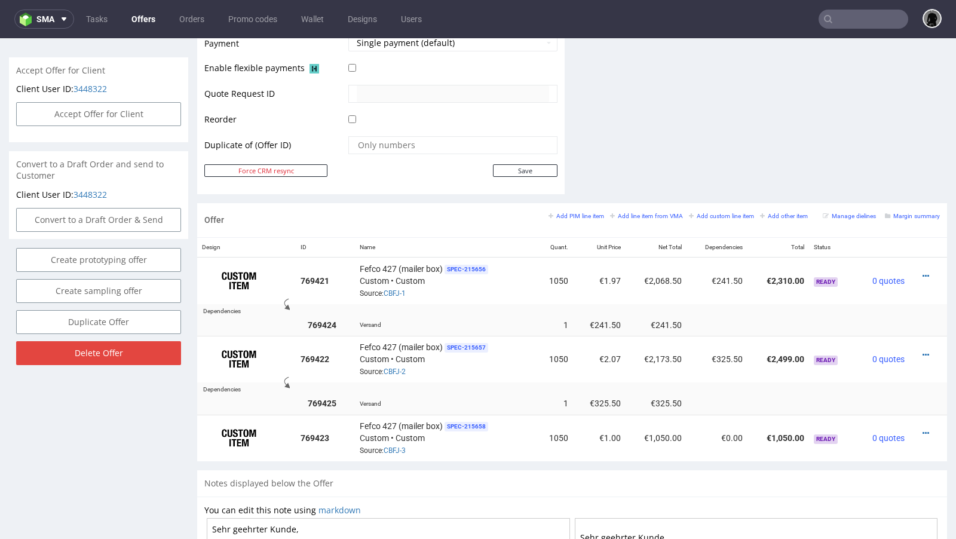
scroll to position [549, 0]
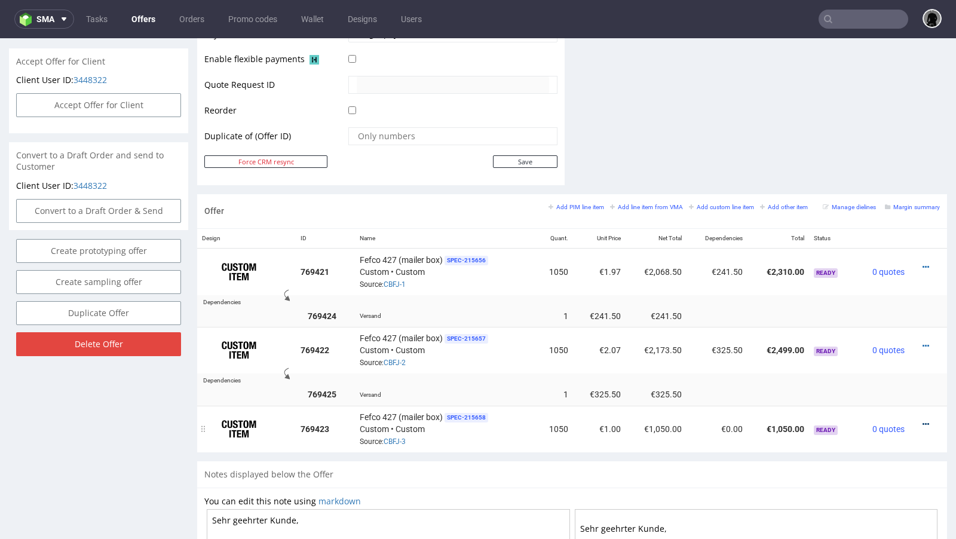
click at [923, 420] on icon at bounding box center [926, 424] width 7 height 8
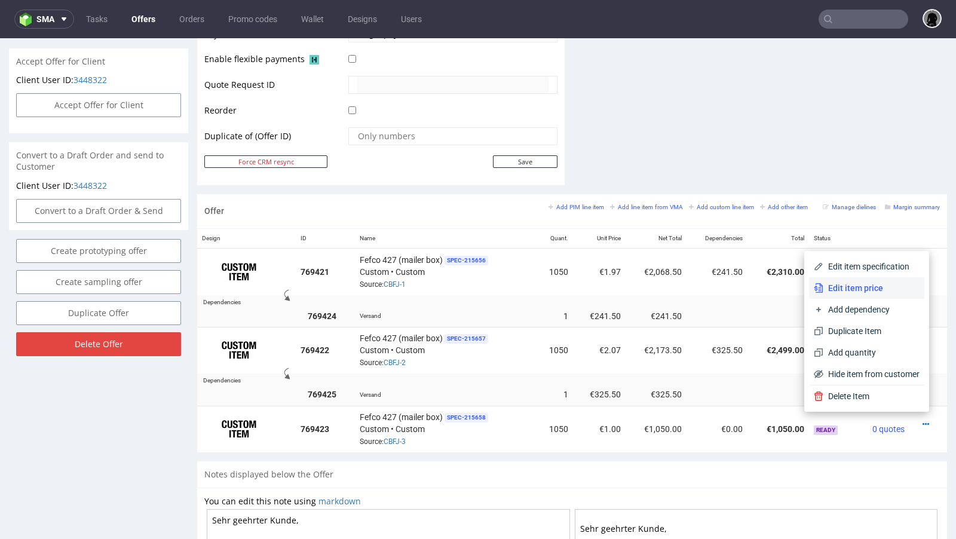
click at [879, 294] on span "Edit item price" at bounding box center [872, 288] width 96 height 12
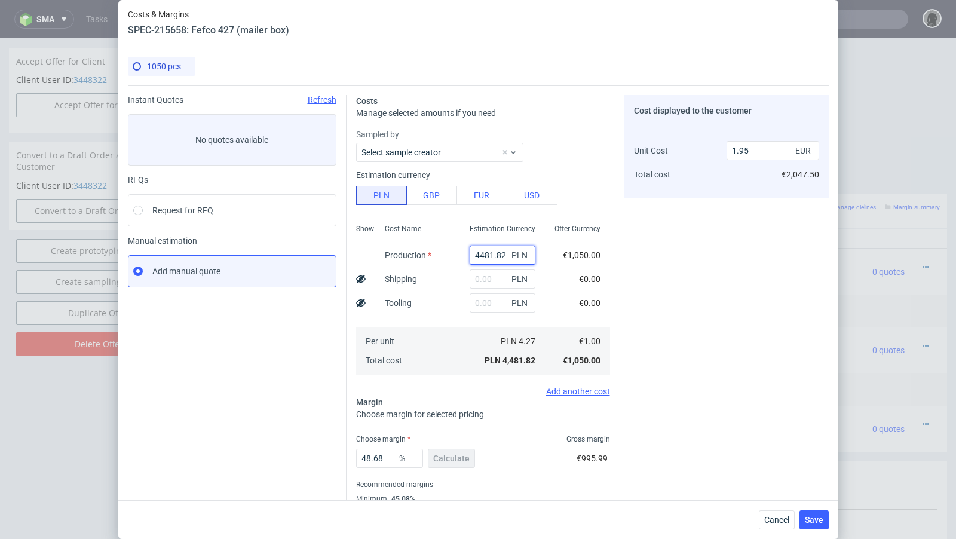
click at [490, 261] on input "4481.82" at bounding box center [503, 255] width 66 height 19
paste input "6110.00"
type input "6110"
type input "2.66"
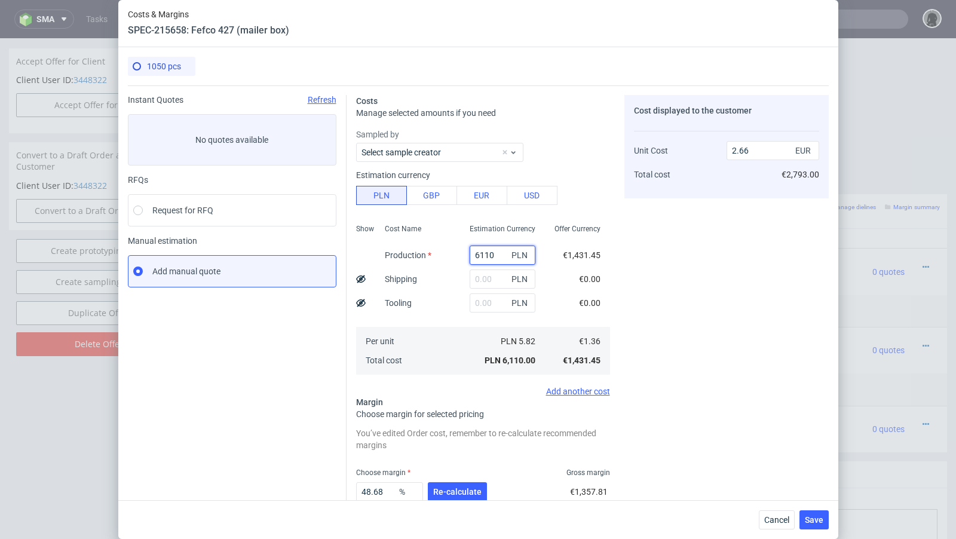
type input "6110"
click at [361, 280] on icon at bounding box center [361, 279] width 10 height 10
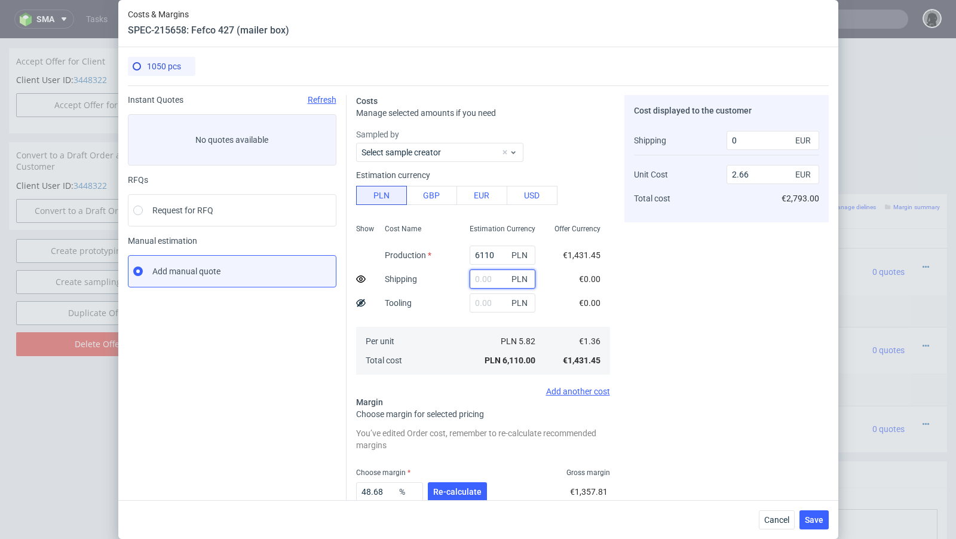
click at [479, 281] on input "text" at bounding box center [503, 279] width 66 height 19
paste input "1405"
type input "1405"
type input "2.95"
type input "325.5"
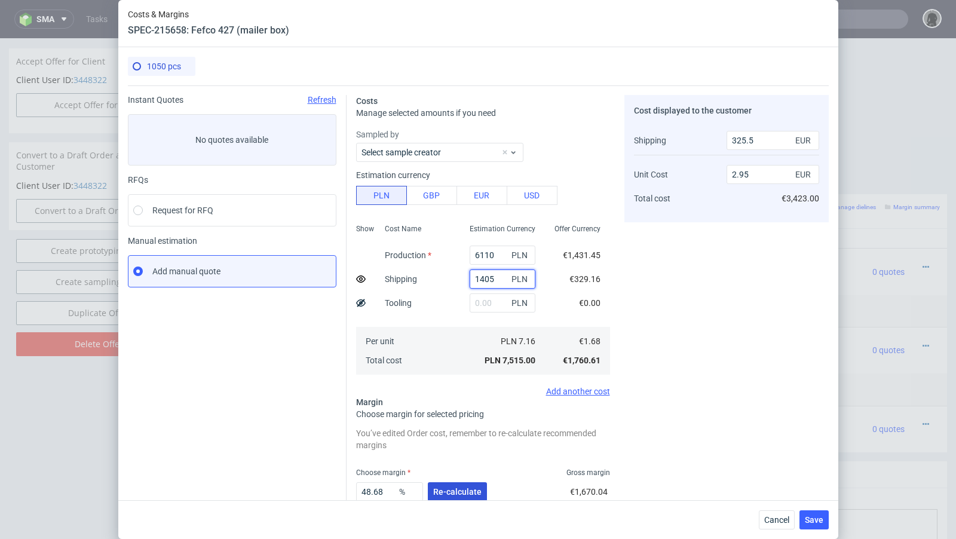
type input "1405"
click at [462, 485] on button "Re-calculate" at bounding box center [457, 491] width 59 height 19
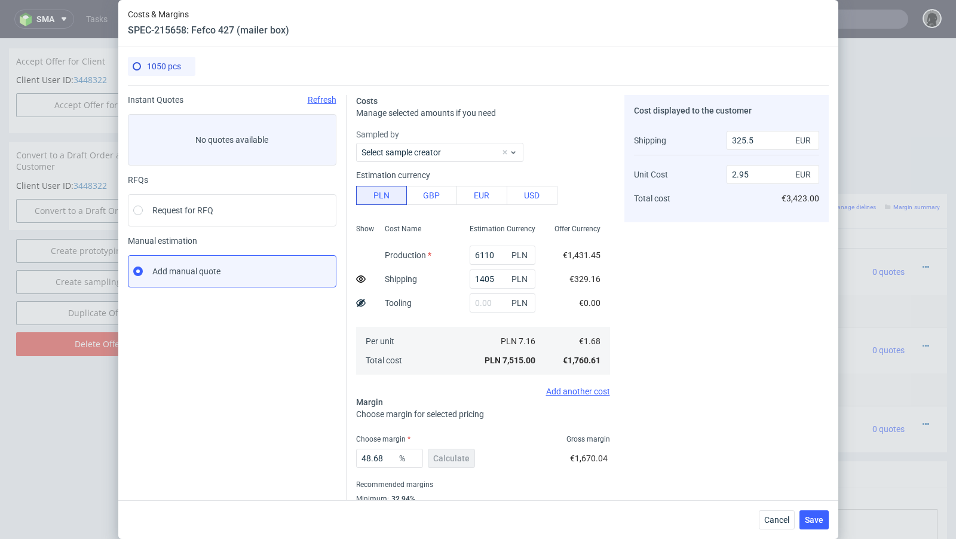
scroll to position [41, 0]
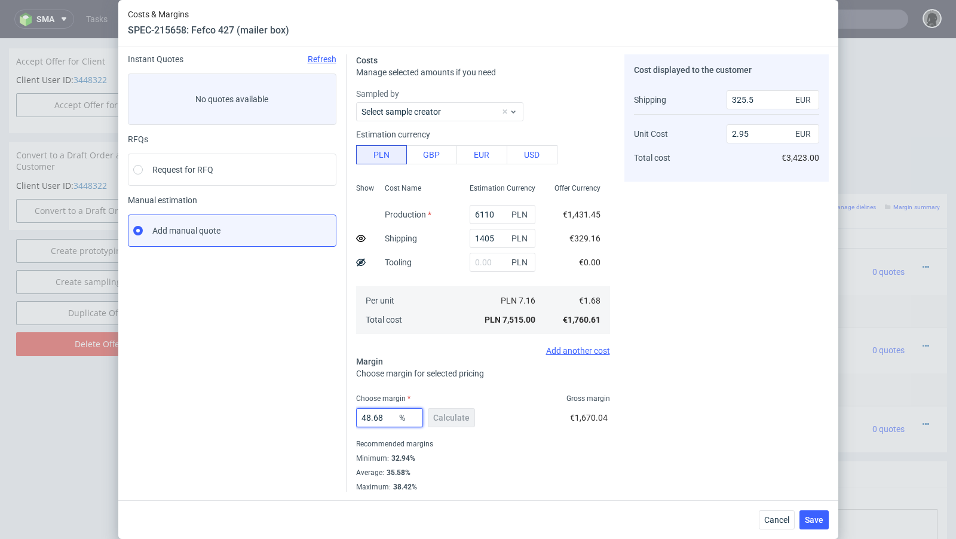
drag, startPoint x: 390, startPoint y: 417, endPoint x: 296, endPoint y: 407, distance: 93.8
click at [296, 407] on div "Instant Quotes Refresh No quotes available RFQs Request for RFQ Manual estimati…" at bounding box center [478, 268] width 701 height 447
type input "38"
type input "2.39"
type input "38.9"
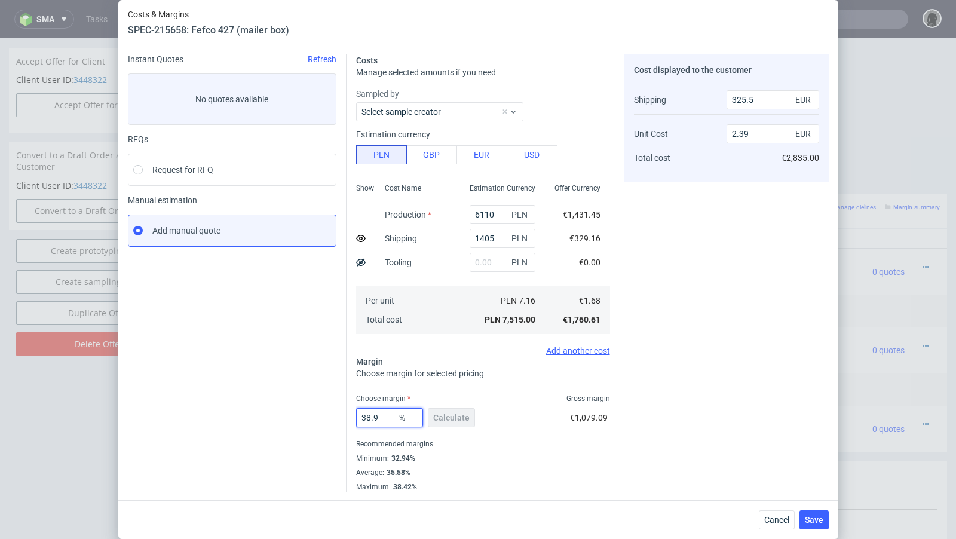
type input "2.43"
type input "38.6"
type input "2.42"
type input "38"
type input "2.39"
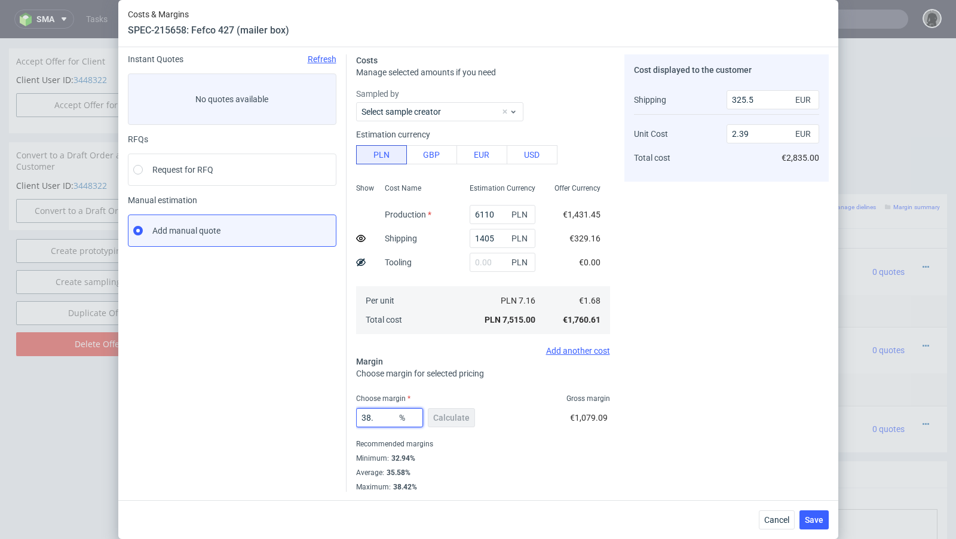
type input "38.3"
type input "2.4"
type input "38"
type input "2.39"
type input "38.09"
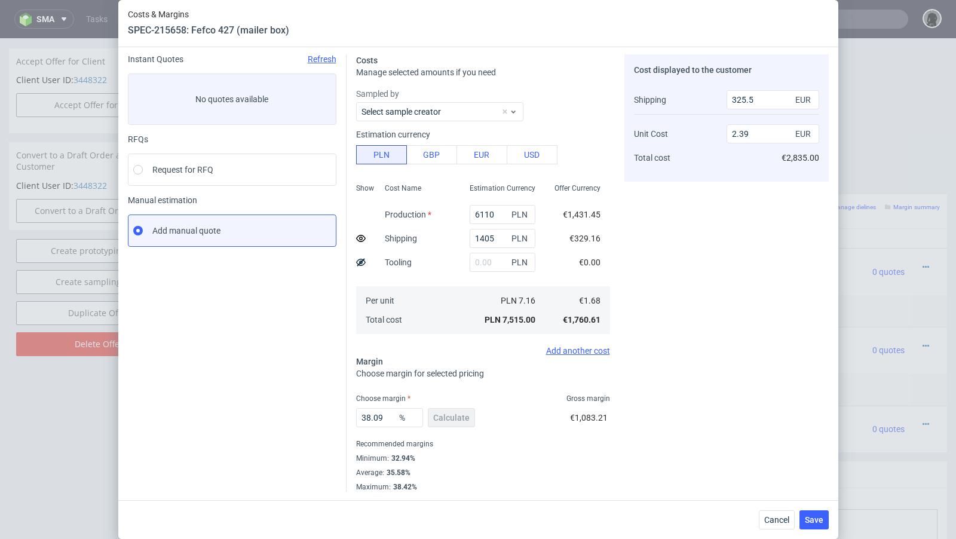
click at [522, 420] on div "38.09 % Calculate €1,083.21" at bounding box center [483, 420] width 254 height 33
click at [818, 519] on span "Save" at bounding box center [814, 520] width 19 height 8
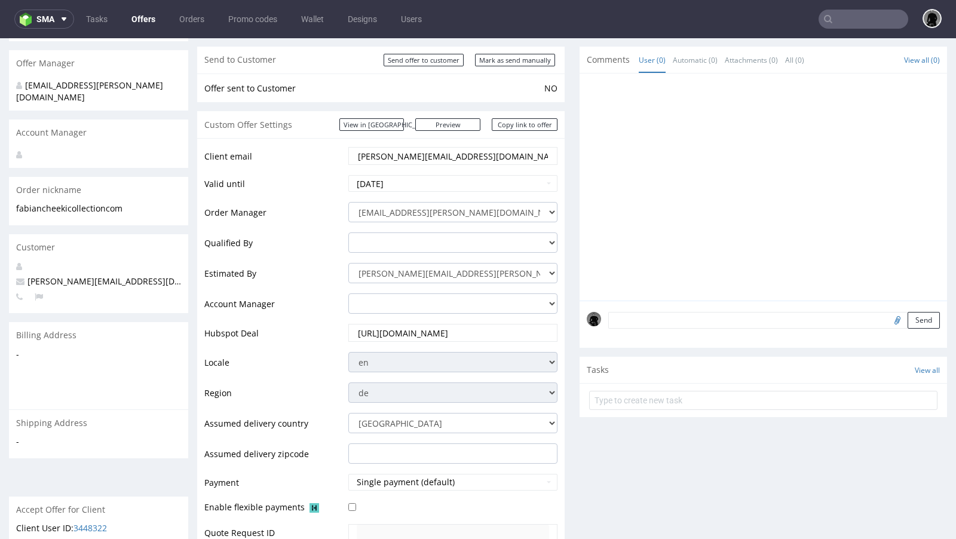
scroll to position [0, 0]
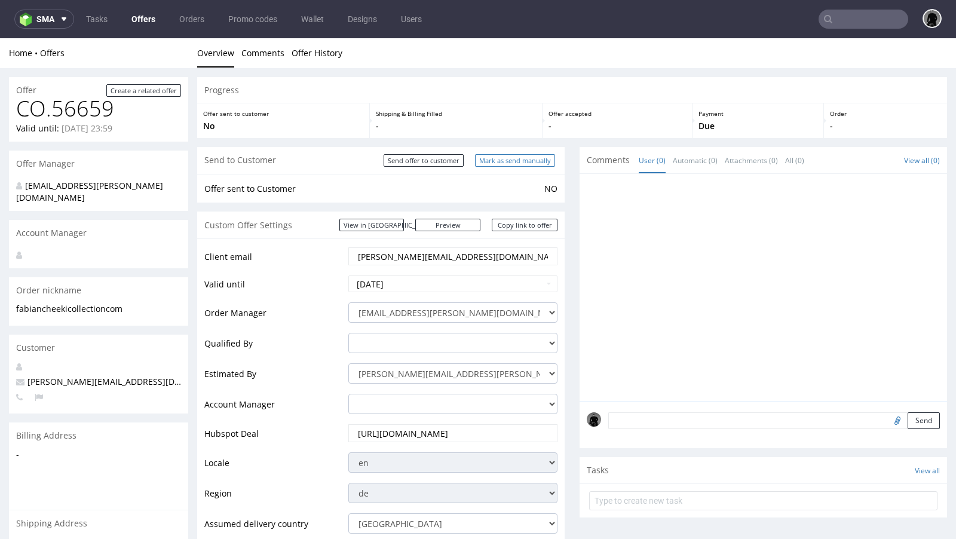
click at [508, 163] on input "Mark as send manually" at bounding box center [515, 160] width 80 height 13
type input "In progress..."
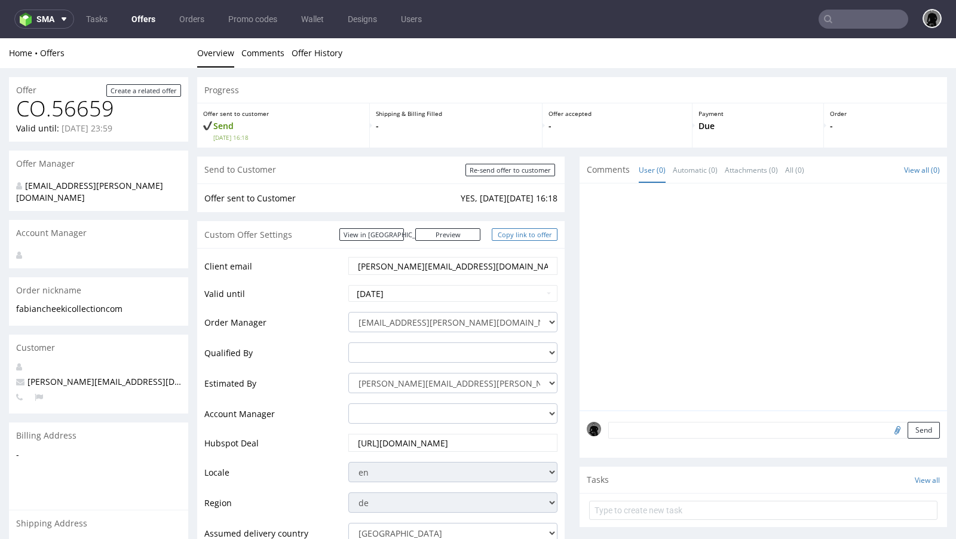
click at [528, 235] on link "Copy link to offer" at bounding box center [525, 234] width 66 height 13
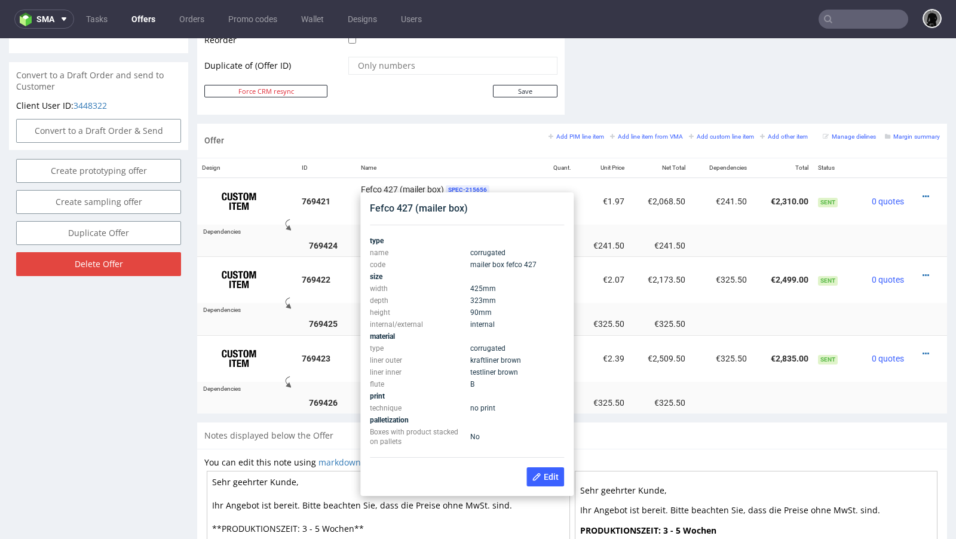
scroll to position [626, 0]
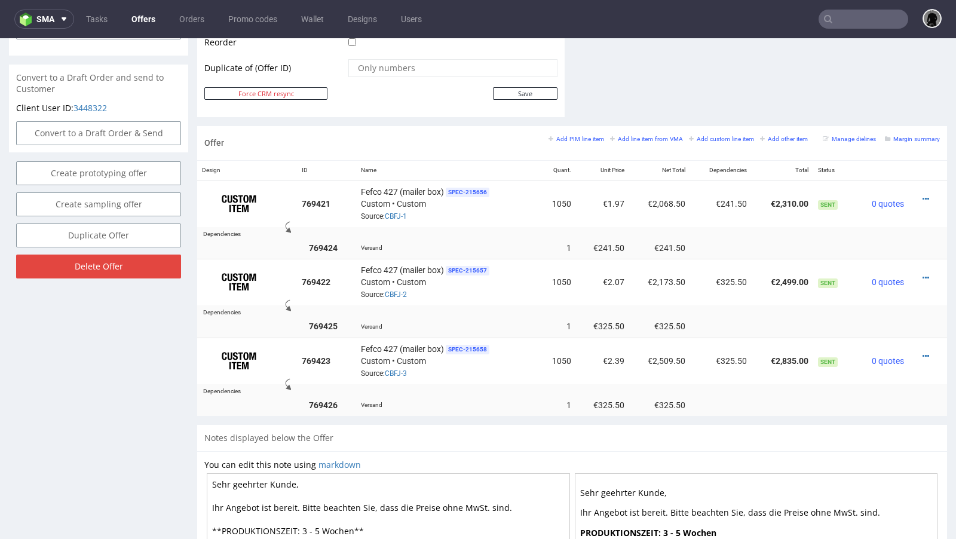
click at [136, 16] on link "Offers" at bounding box center [143, 19] width 38 height 19
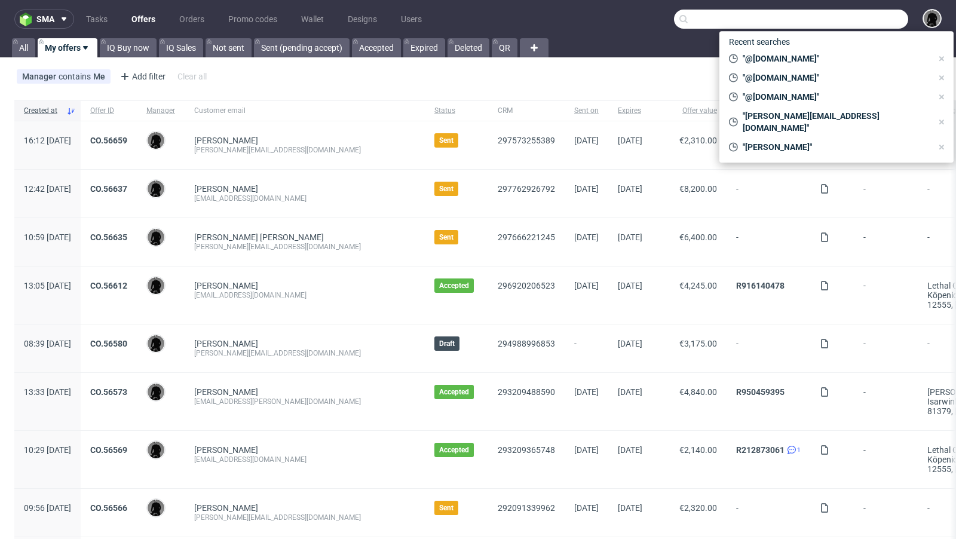
click at [855, 25] on input "text" at bounding box center [791, 19] width 234 height 19
paste input "a.falkenstein@braun-bueffel.de"
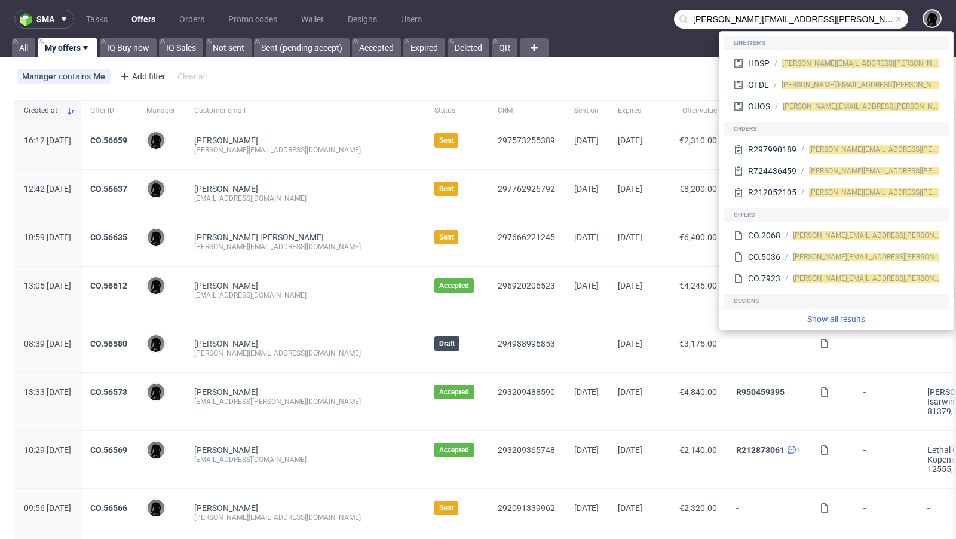
type input "a.falkenstein@braun-bueffel.de"
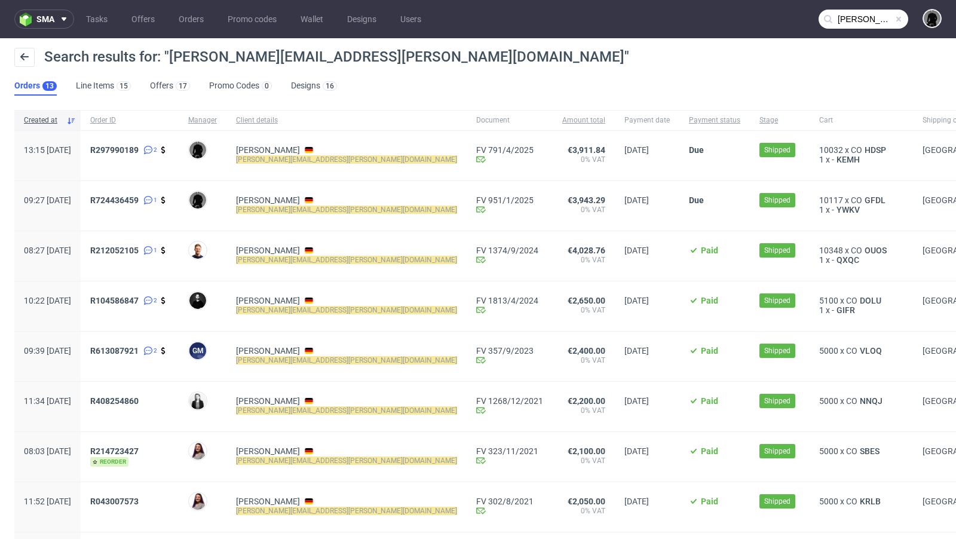
click at [894, 21] on span at bounding box center [899, 19] width 10 height 10
click at [869, 21] on input "text" at bounding box center [864, 19] width 90 height 19
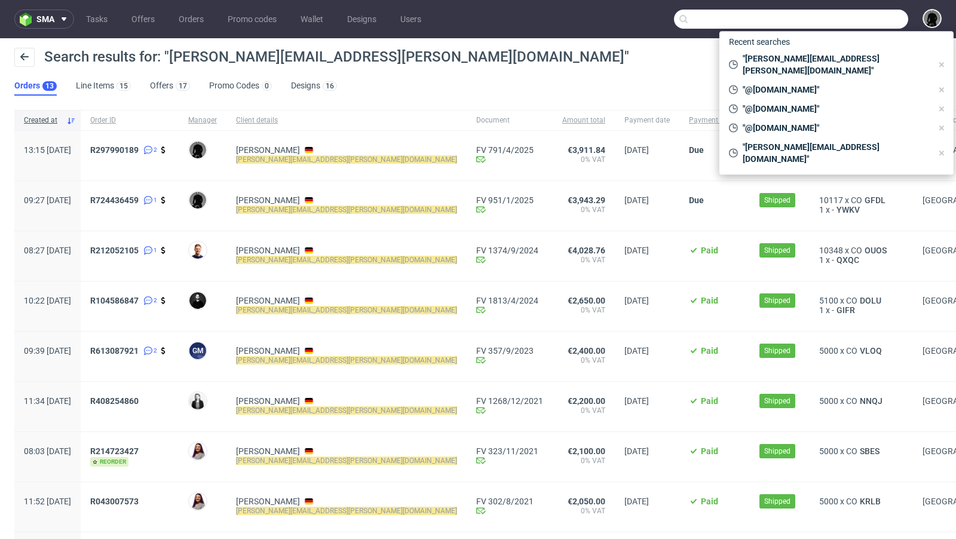
paste input "OUOS"
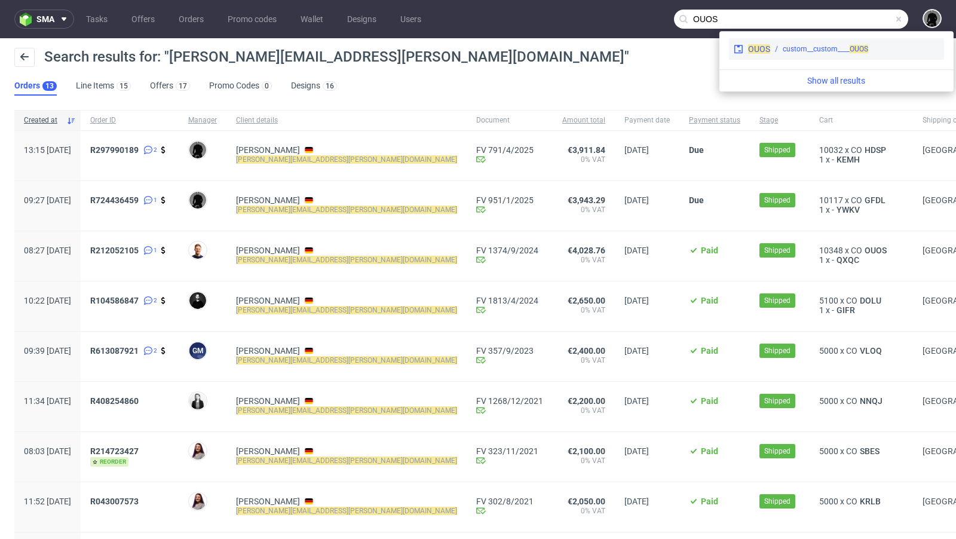
type input "OUOS"
click at [765, 50] on span "OUOS" at bounding box center [759, 49] width 22 height 10
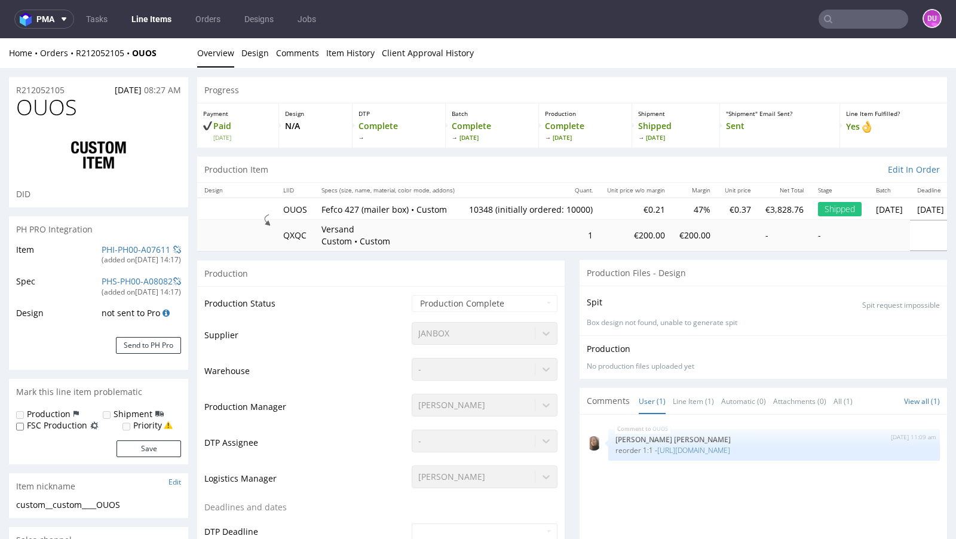
select select "in_progress"
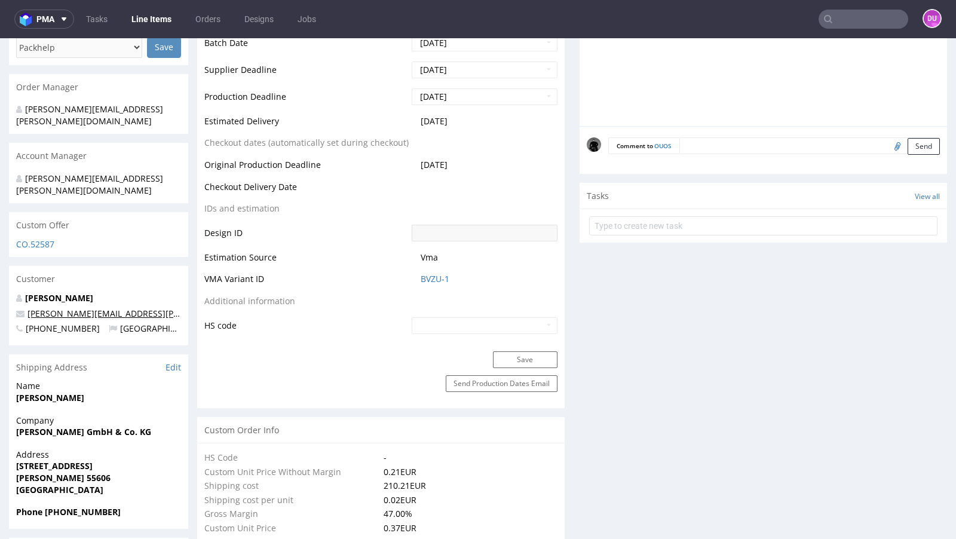
scroll to position [512, 0]
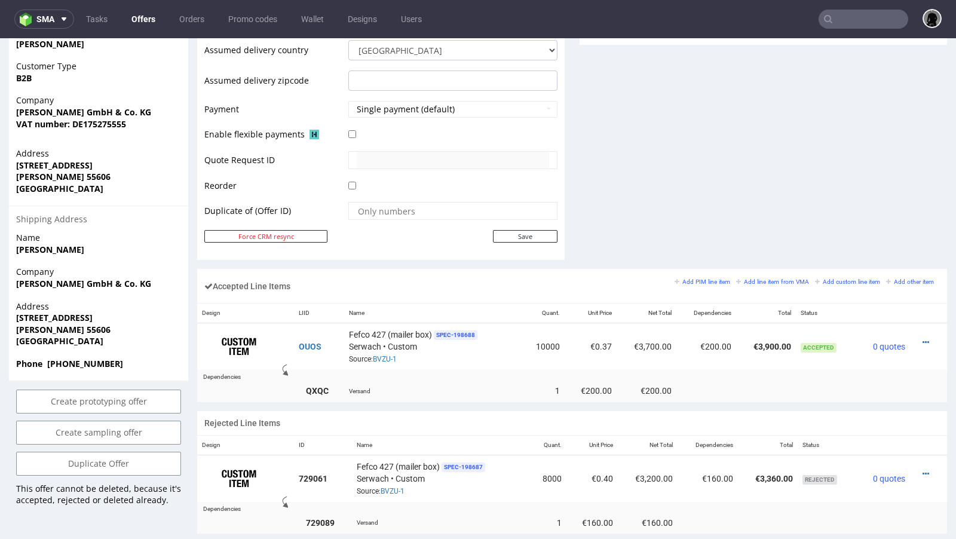
scroll to position [514, 0]
click at [923, 339] on icon at bounding box center [926, 343] width 7 height 8
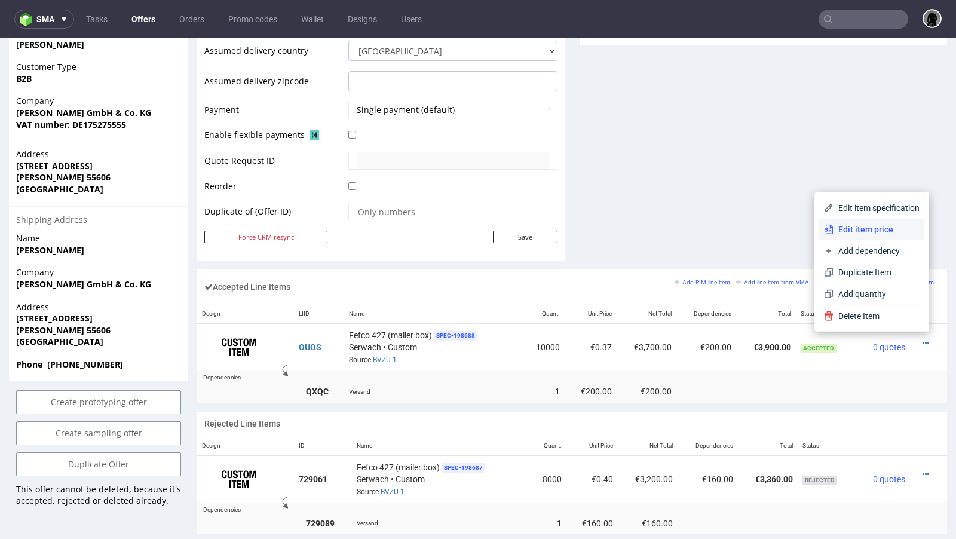
click at [860, 235] on span "Edit item price" at bounding box center [877, 230] width 86 height 12
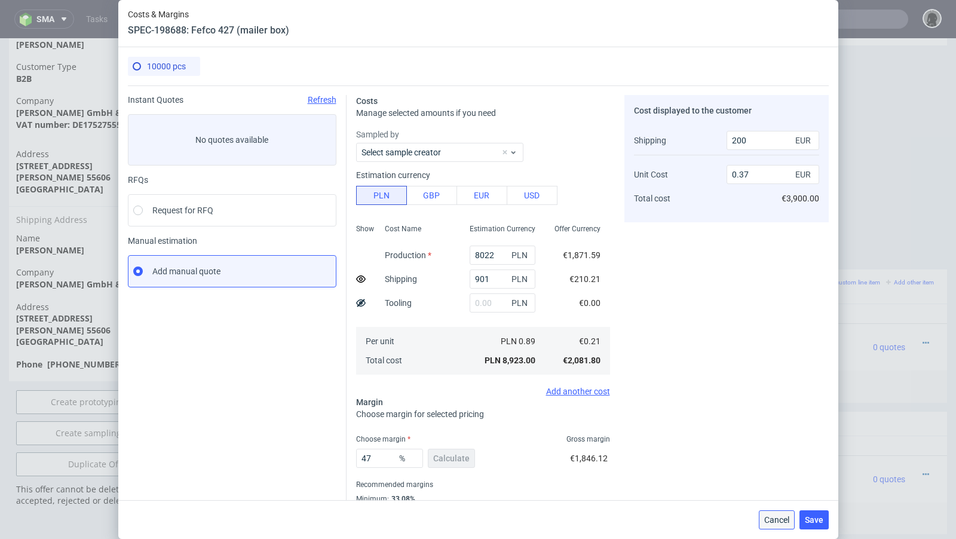
click at [774, 520] on span "Cancel" at bounding box center [777, 520] width 25 height 8
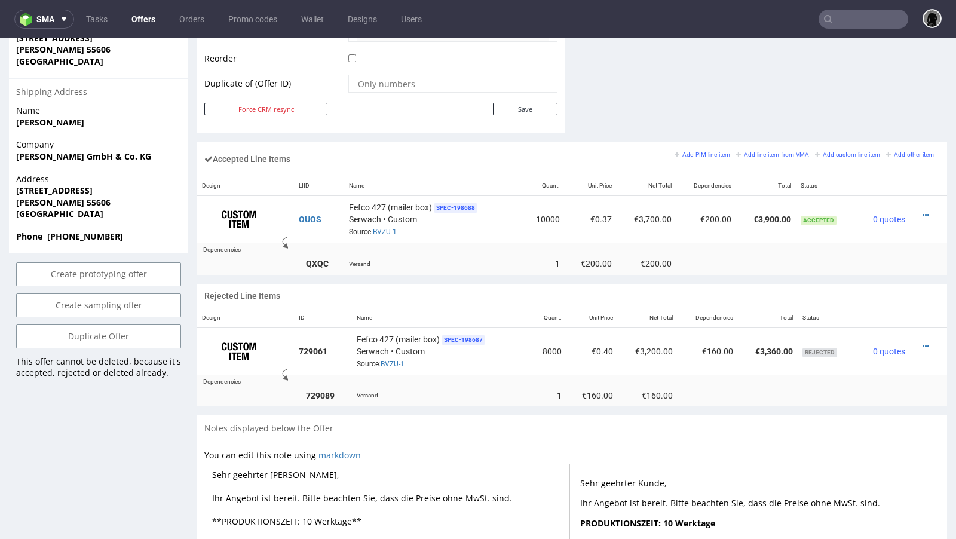
scroll to position [638, 0]
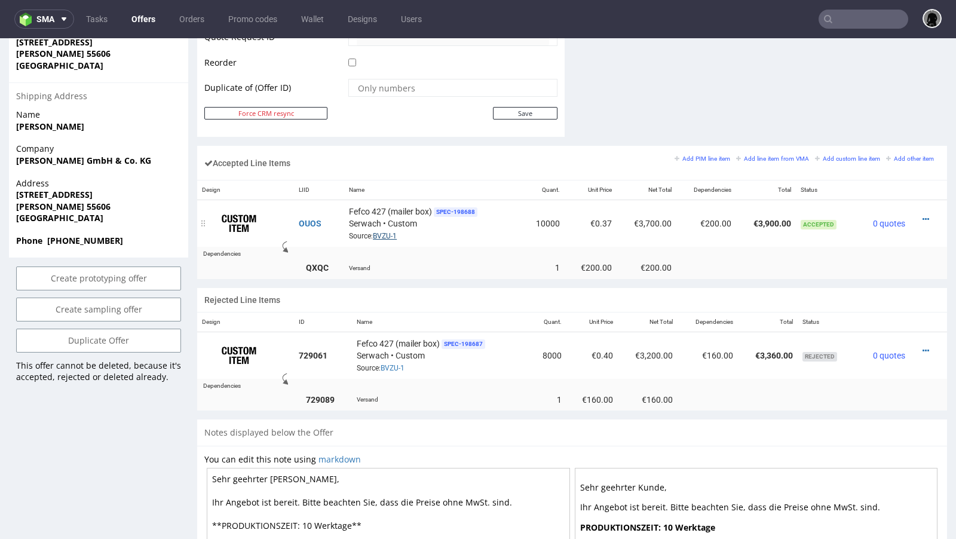
click at [384, 232] on link "BVZU-1" at bounding box center [385, 236] width 24 height 8
click at [923, 215] on icon at bounding box center [926, 219] width 7 height 8
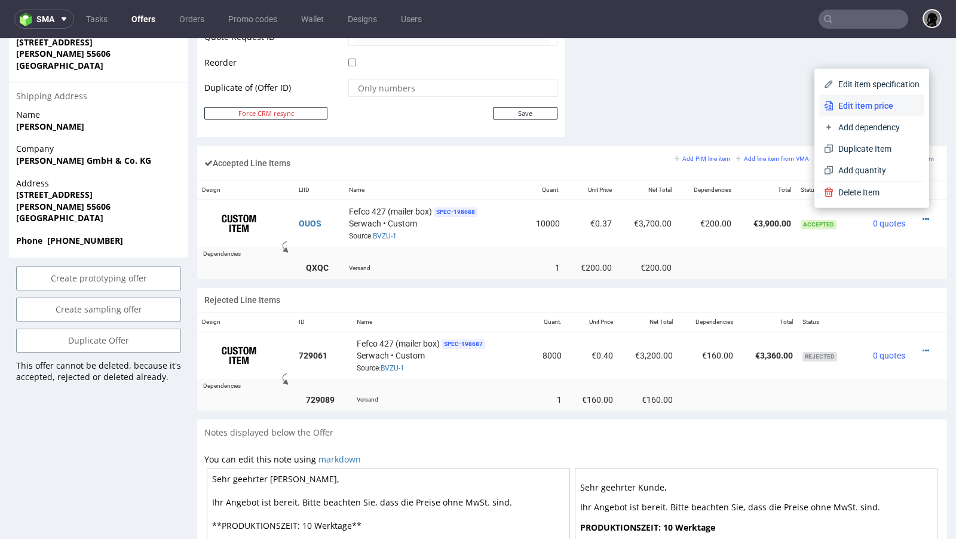
click at [855, 105] on span "Edit item price" at bounding box center [877, 106] width 86 height 12
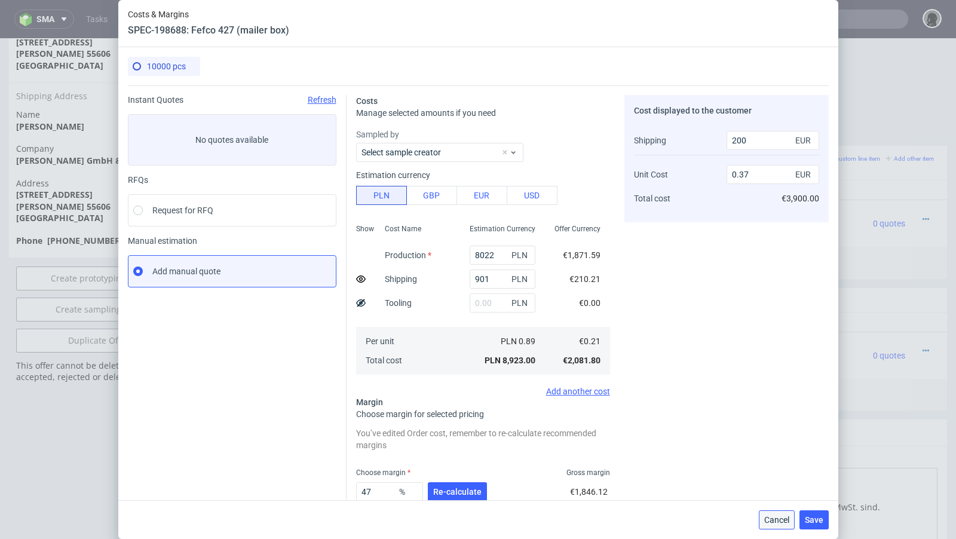
click at [769, 516] on span "Cancel" at bounding box center [777, 520] width 25 height 8
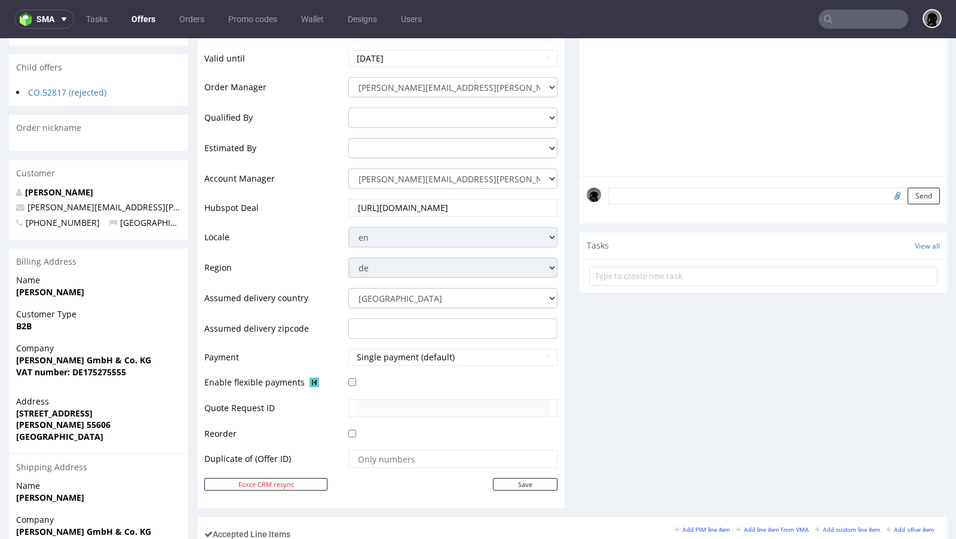
scroll to position [228, 0]
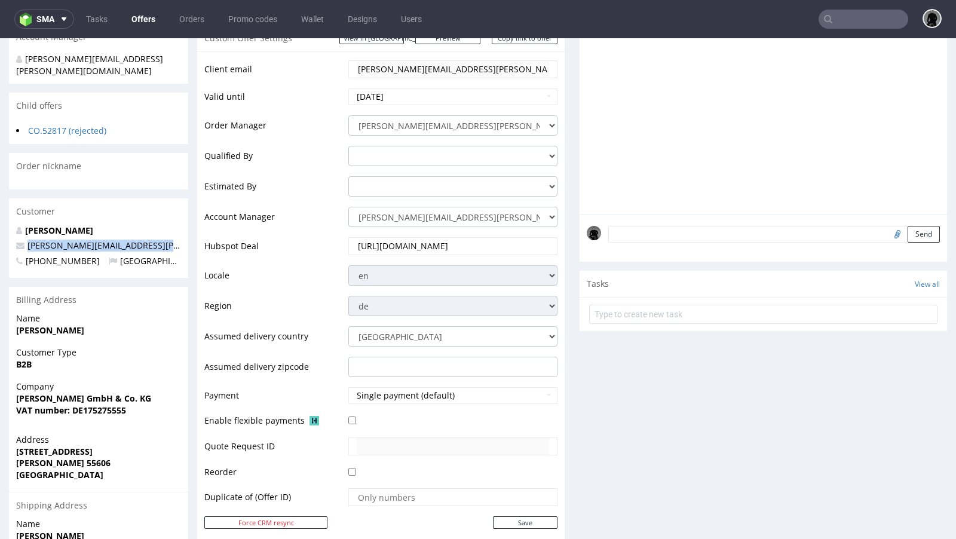
drag, startPoint x: 154, startPoint y: 225, endPoint x: 26, endPoint y: 220, distance: 128.0
click at [26, 240] on p "a.falkenstein@braun-bueffel.de" at bounding box center [98, 246] width 165 height 12
copy span "a.falkenstein@braun-bueffel.de"
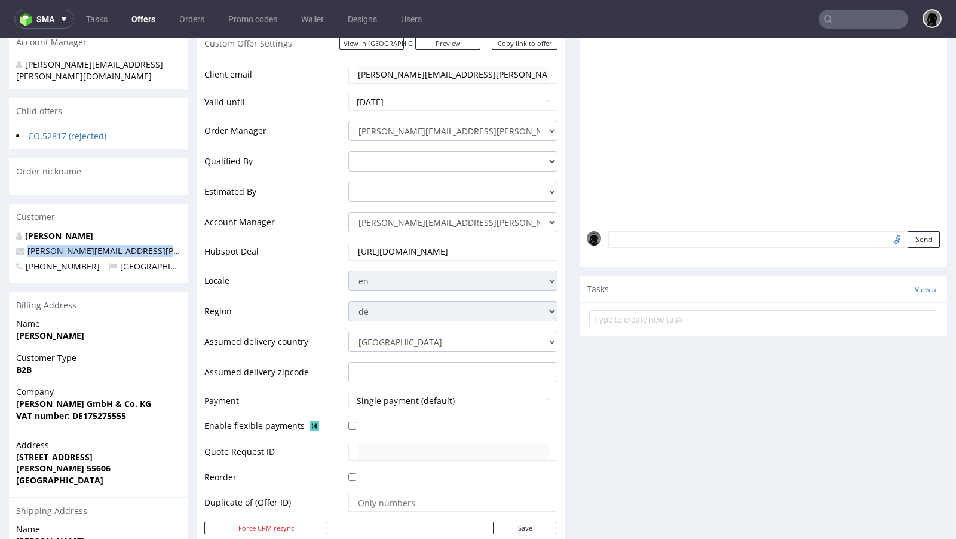
scroll to position [0, 0]
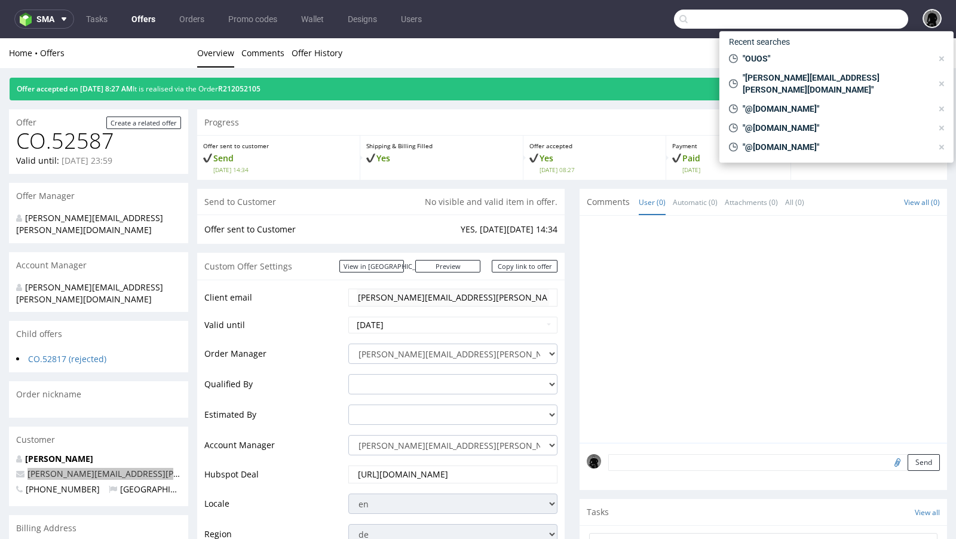
click at [852, 19] on input "text" at bounding box center [791, 19] width 234 height 19
paste input "a.falkenstein@braun-bueffel.de"
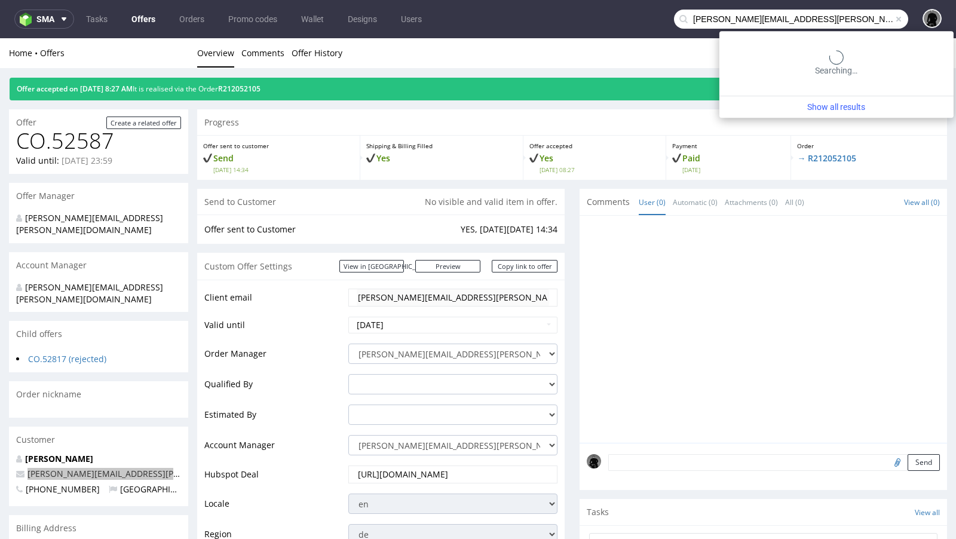
type input "a.falkenstein@braun-bueffel.de"
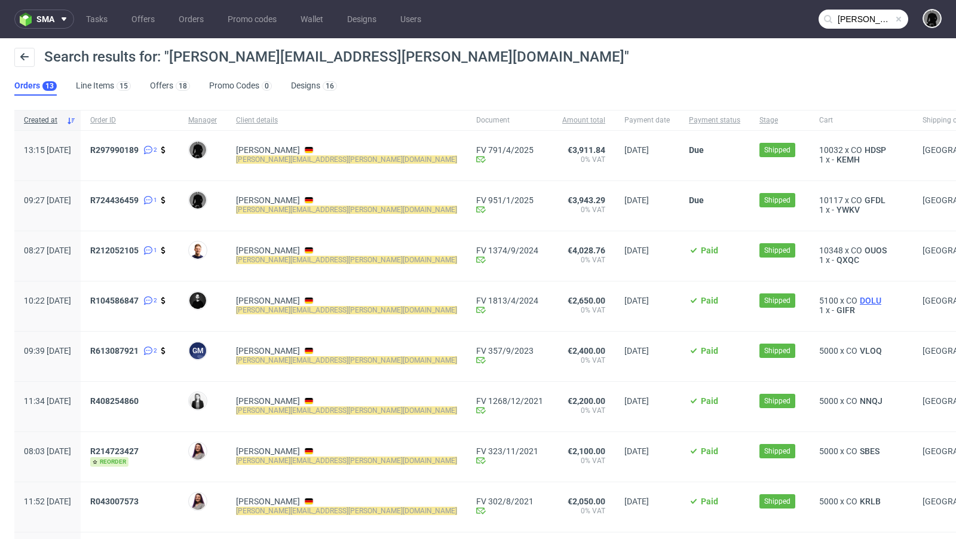
click at [858, 303] on span "DOLU" at bounding box center [871, 301] width 26 height 10
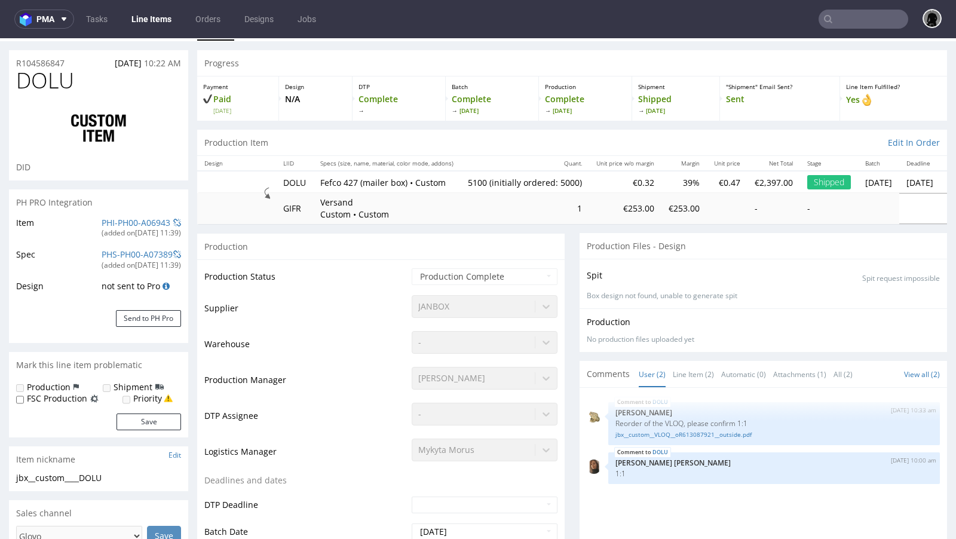
select select "in_progress"
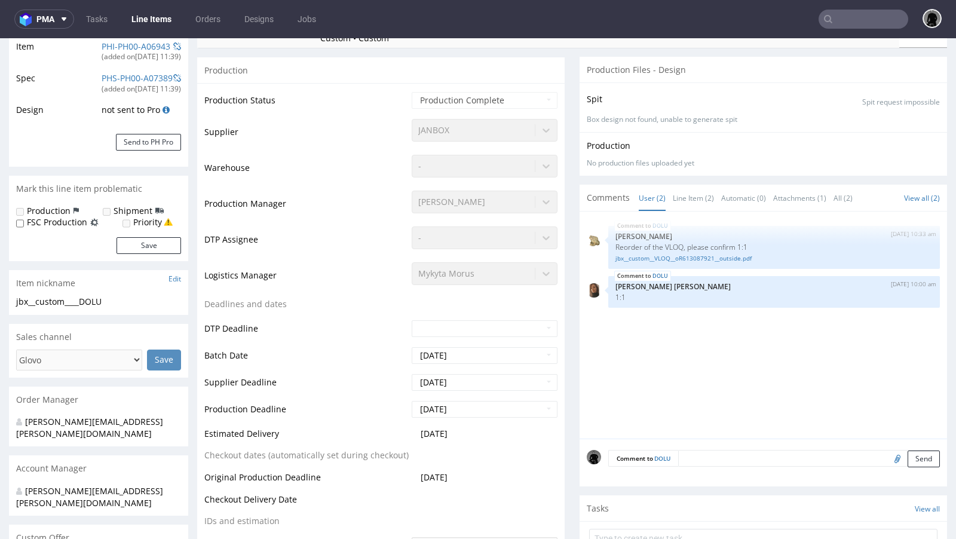
scroll to position [239, 0]
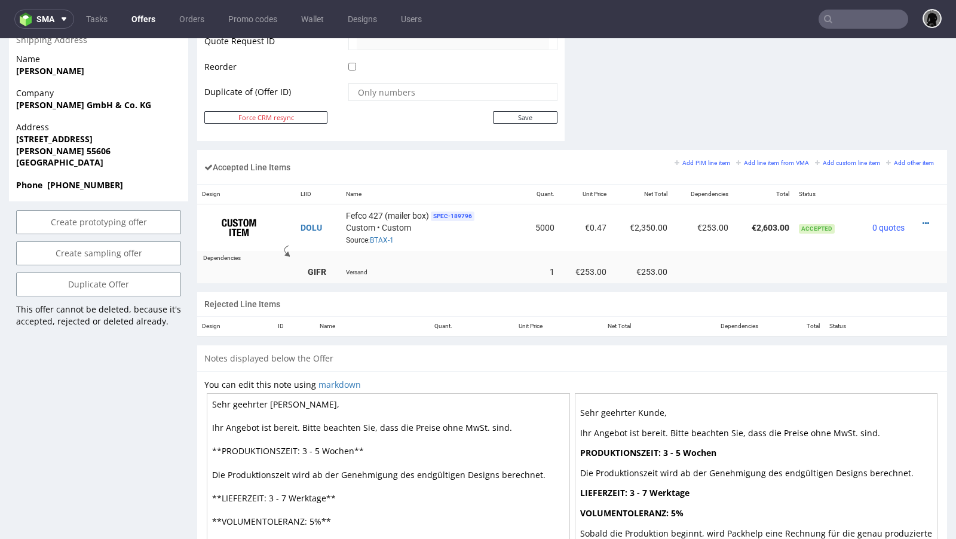
scroll to position [632, 0]
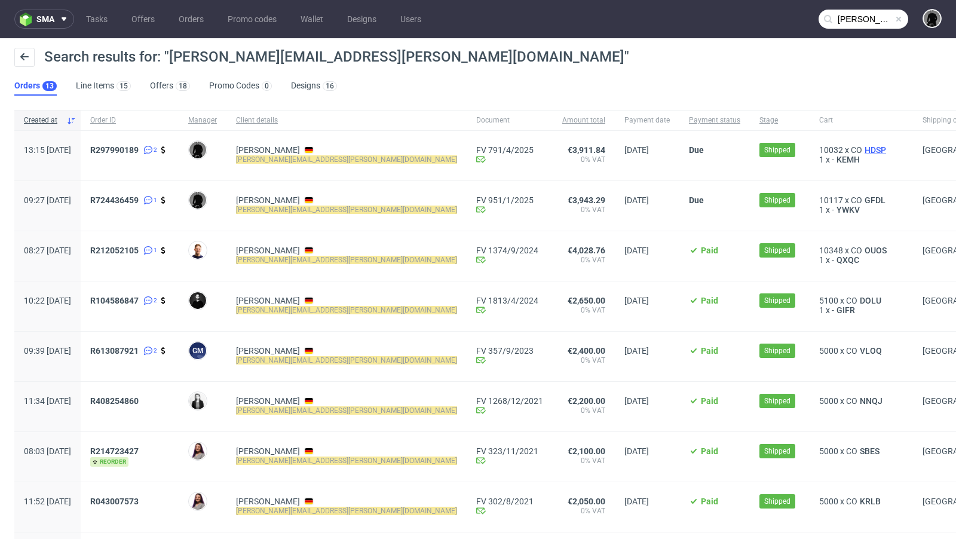
click at [863, 151] on span "HDSP" at bounding box center [876, 150] width 26 height 10
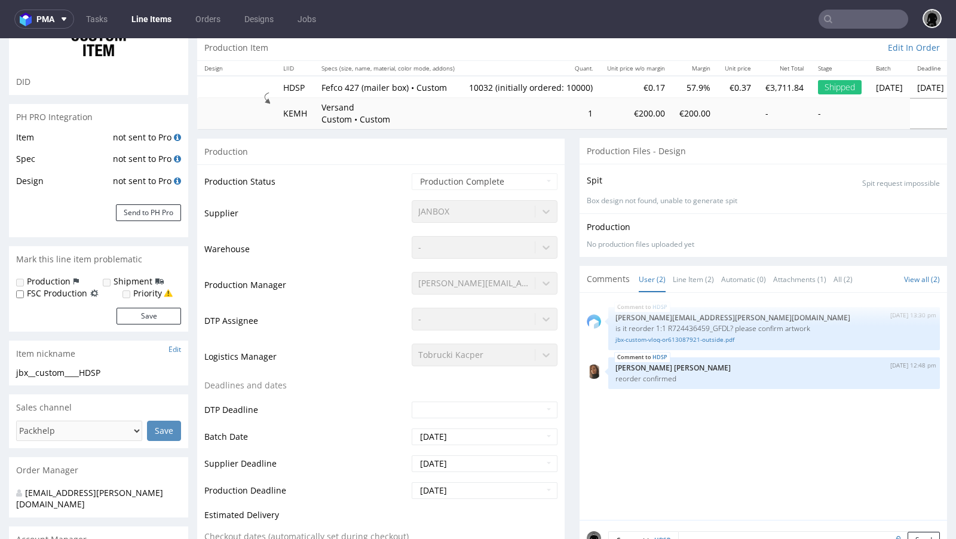
scroll to position [360, 0]
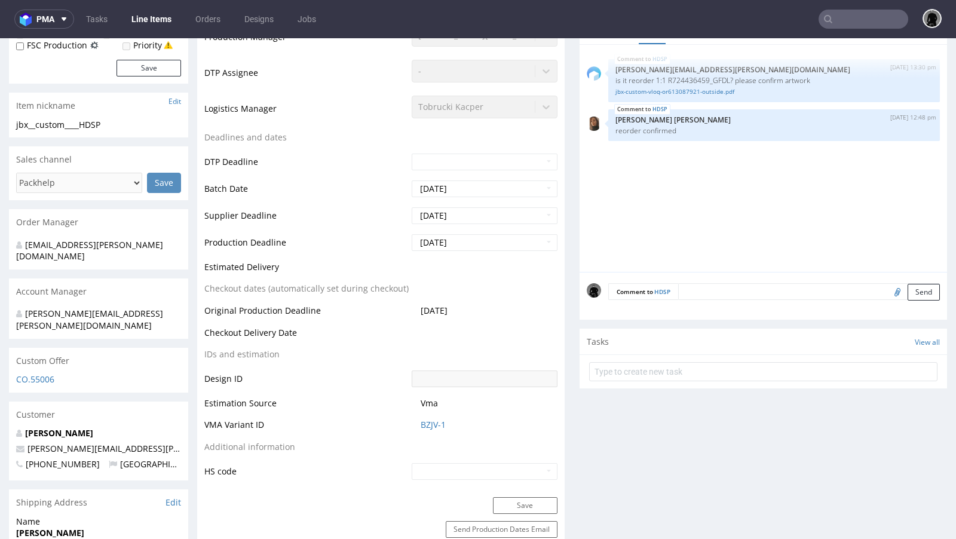
type input "10032"
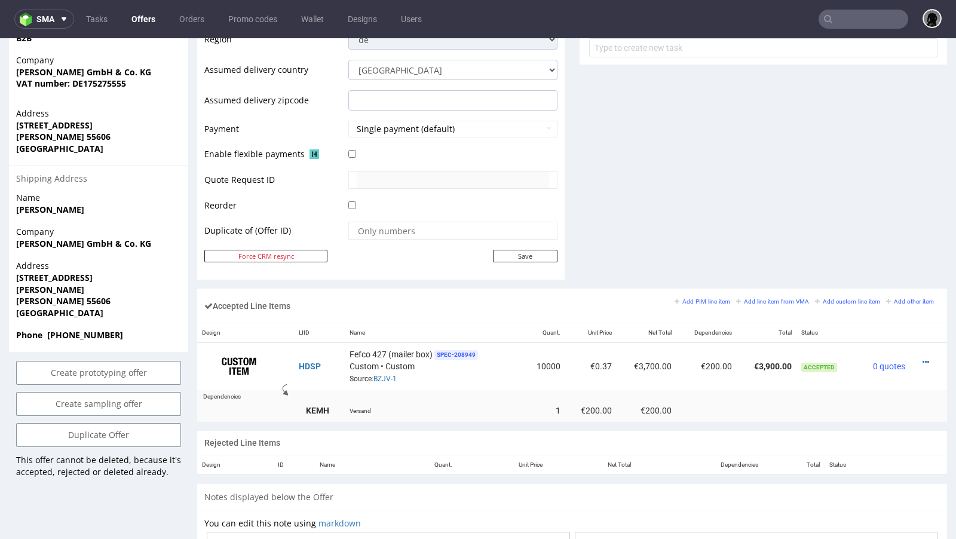
scroll to position [499, 0]
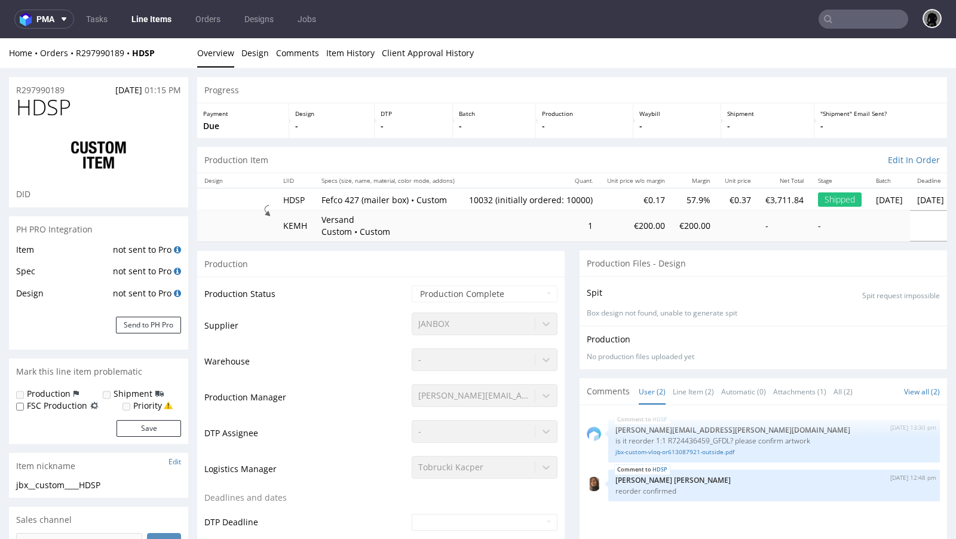
type input "10032"
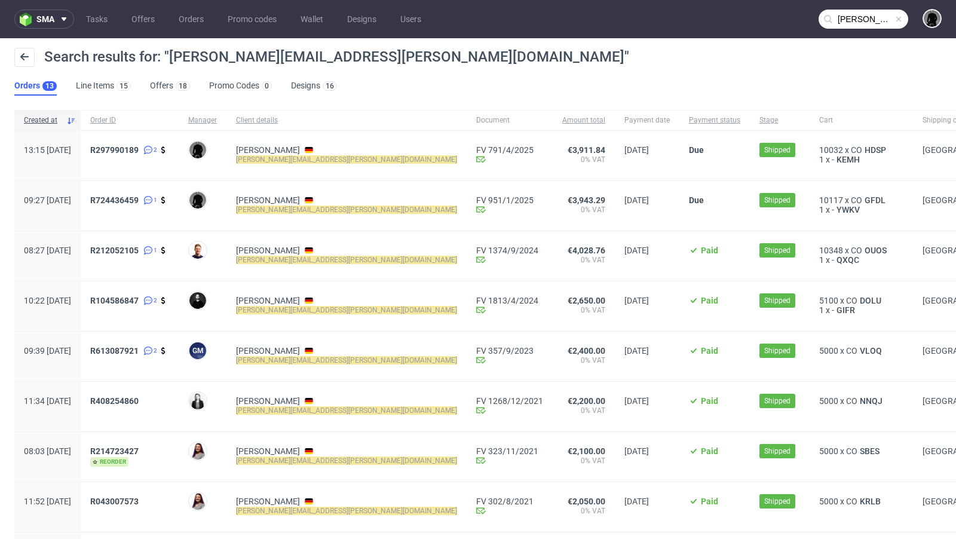
click at [923, 201] on span "[GEOGRAPHIC_DATA]" at bounding box center [963, 200] width 81 height 10
click at [863, 197] on span "GFDL" at bounding box center [876, 200] width 26 height 10
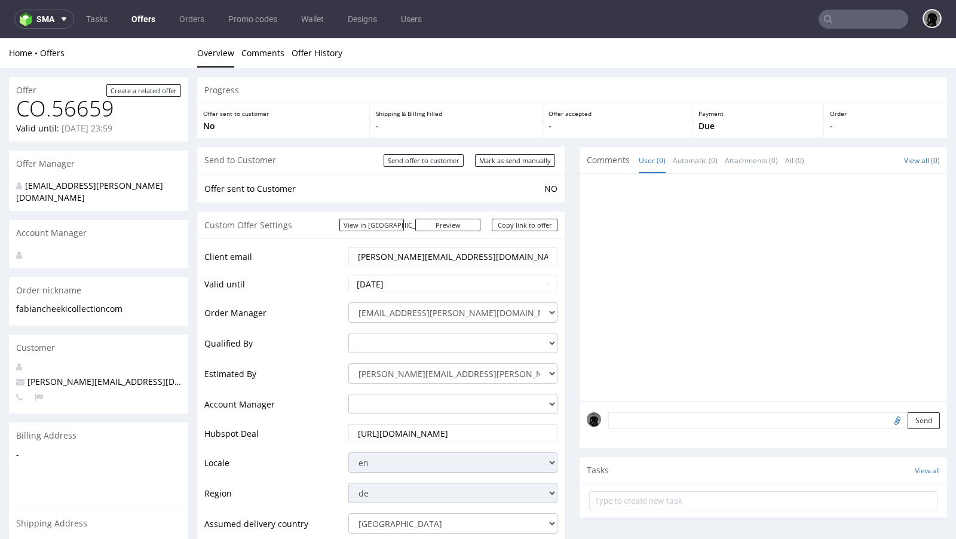
click at [98, 376] on span "[PERSON_NAME][EMAIL_ADDRESS][DOMAIN_NAME]" at bounding box center [125, 381] width 218 height 11
copy span "[PERSON_NAME][EMAIL_ADDRESS][DOMAIN_NAME]"
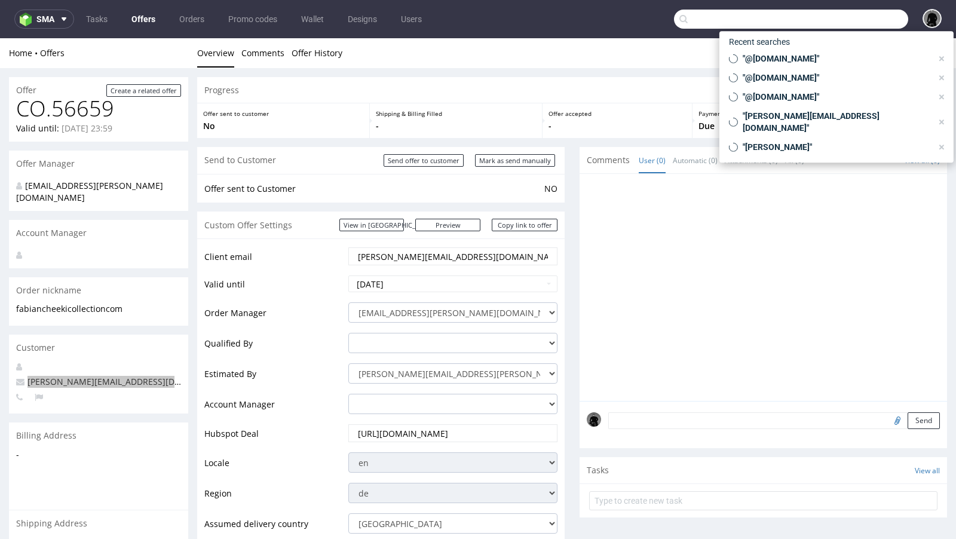
click at [826, 21] on input "text" at bounding box center [791, 19] width 234 height 19
paste input "[PERSON_NAME][EMAIL_ADDRESS][DOMAIN_NAME]"
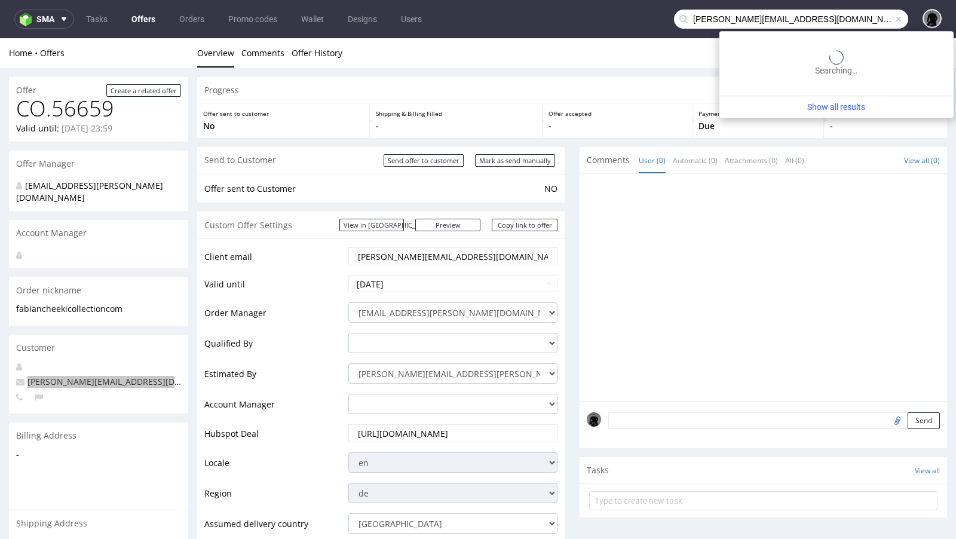
type input "[PERSON_NAME][EMAIL_ADDRESS][DOMAIN_NAME]"
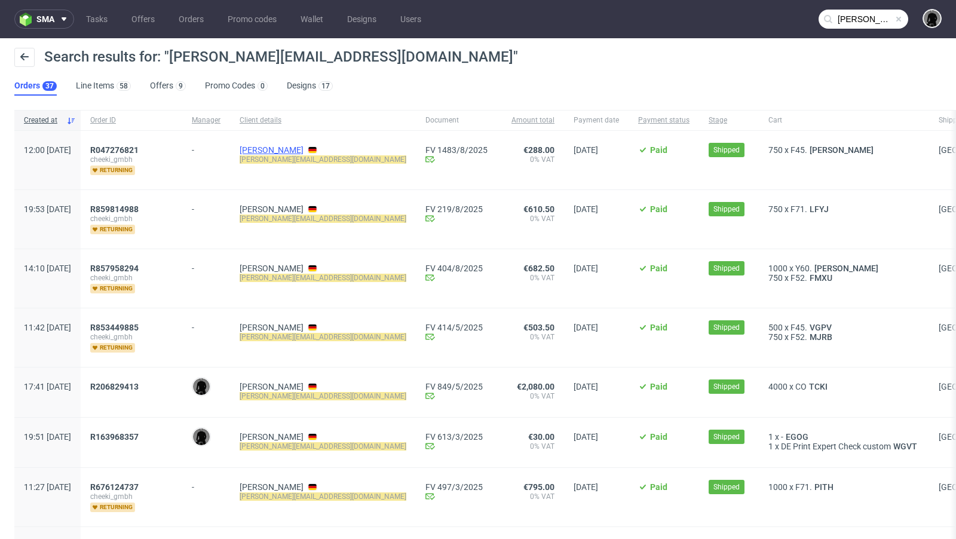
click at [285, 151] on link "[PERSON_NAME]" at bounding box center [272, 150] width 64 height 10
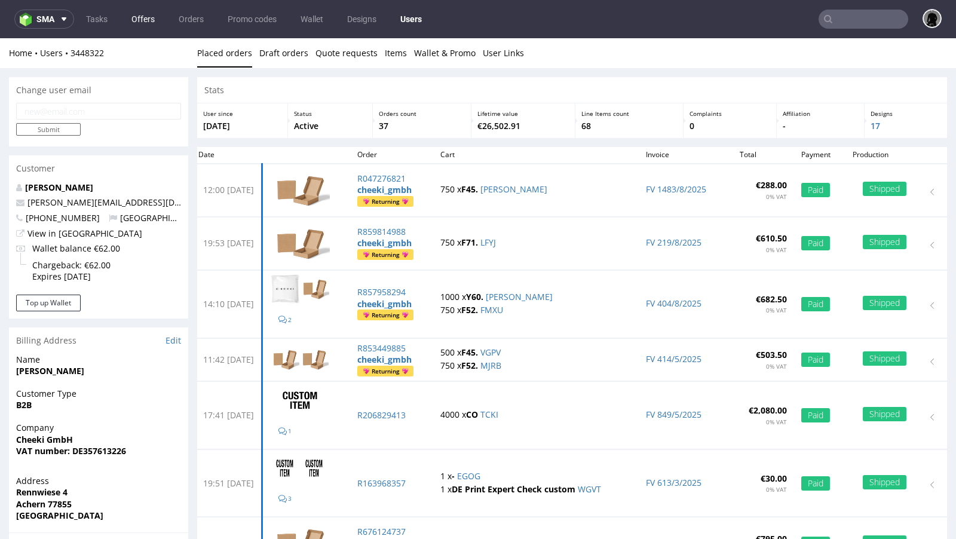
click at [138, 16] on link "Offers" at bounding box center [143, 19] width 38 height 19
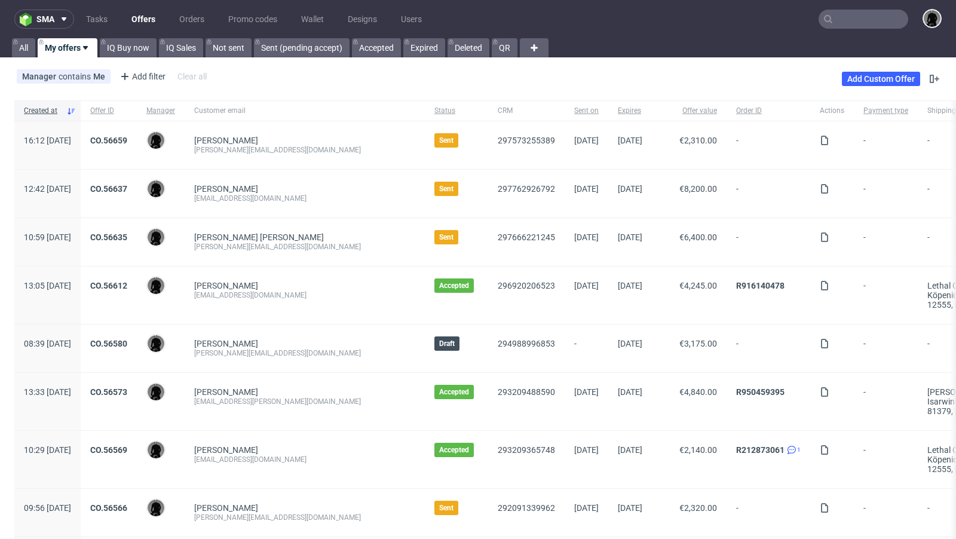
click at [145, 23] on link "Offers" at bounding box center [143, 19] width 38 height 19
click at [855, 85] on link "Add Custom Offer" at bounding box center [881, 79] width 78 height 14
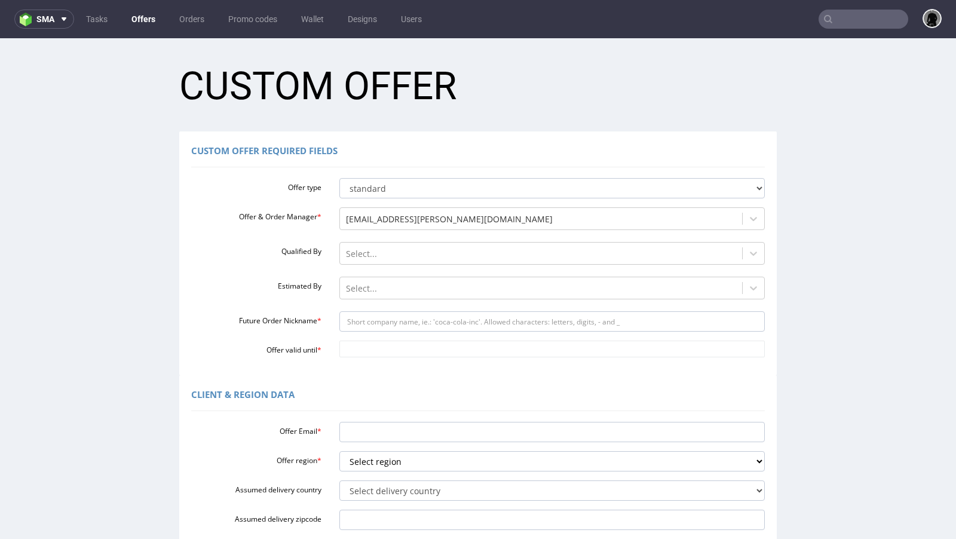
click at [371, 273] on div "Offer type standard prototyping sampling Offer & Order Manager * dawid.urbanowi…" at bounding box center [478, 265] width 574 height 184
click at [371, 282] on div at bounding box center [541, 289] width 391 height 14
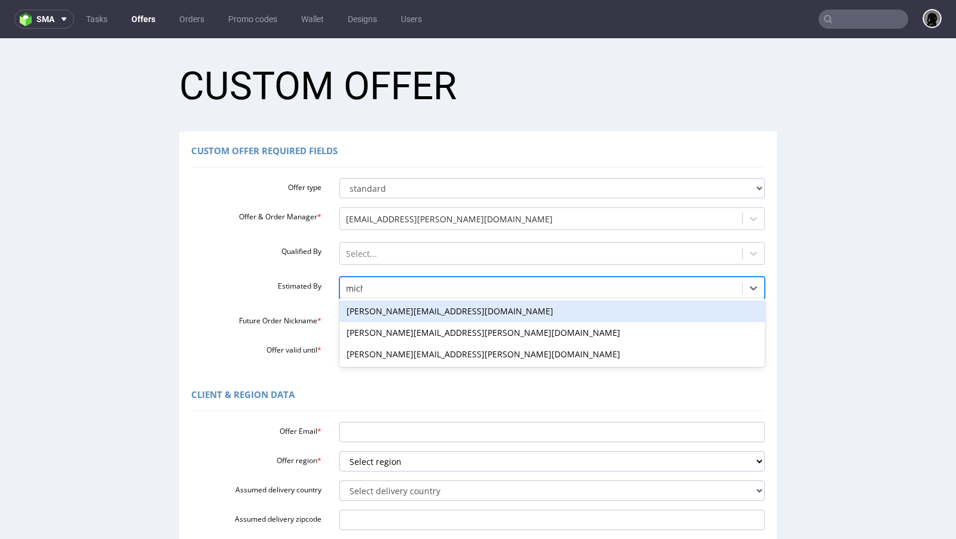
type input "micha"
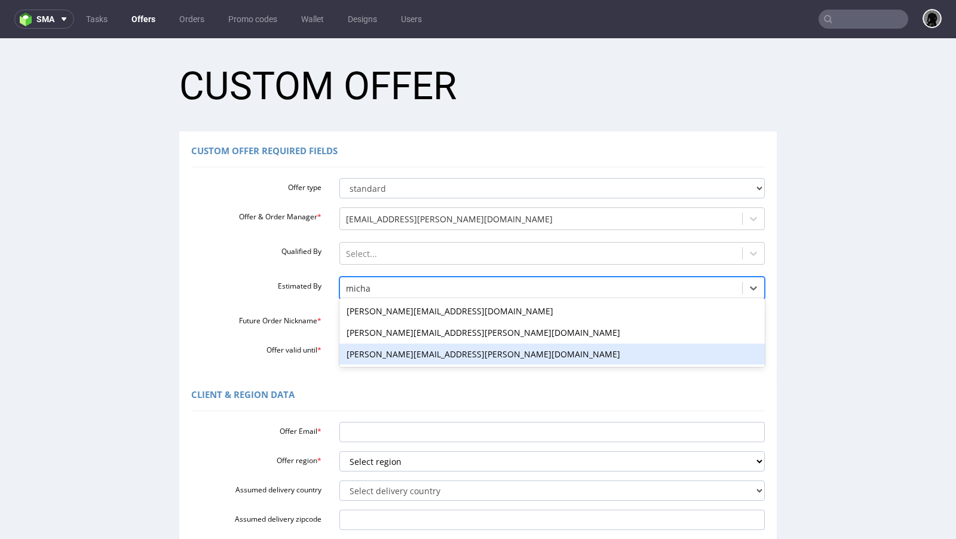
click at [375, 352] on div "[PERSON_NAME][EMAIL_ADDRESS][PERSON_NAME][DOMAIN_NAME]" at bounding box center [553, 355] width 426 height 22
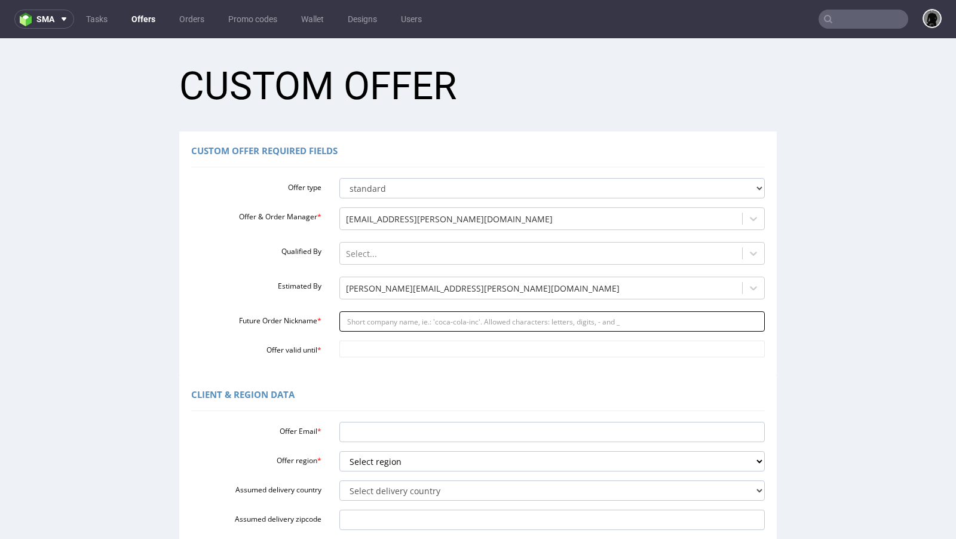
click at [380, 324] on input "Future Order Nickname *" at bounding box center [553, 321] width 426 height 20
paste input "afalkensteinbraun-bueffelde"
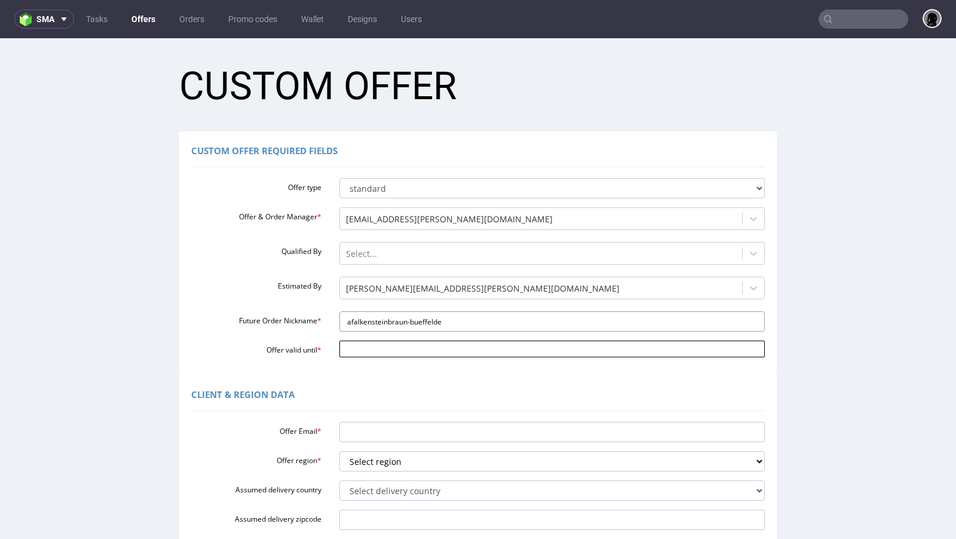
type input "afalkensteinbraun-bueffelde"
click at [367, 355] on input "Offer valid until *" at bounding box center [553, 349] width 426 height 17
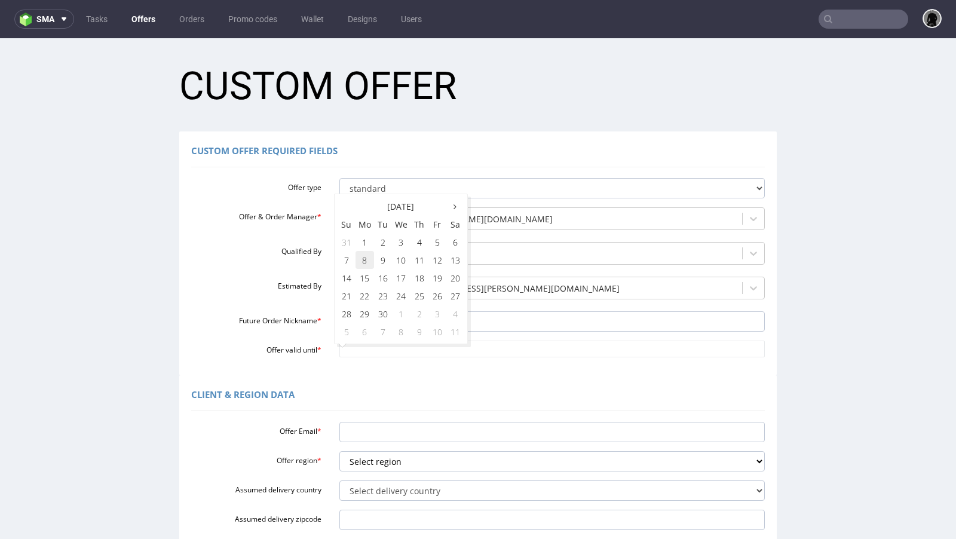
click at [367, 263] on td "8" at bounding box center [365, 260] width 19 height 18
type input "[DATE]"
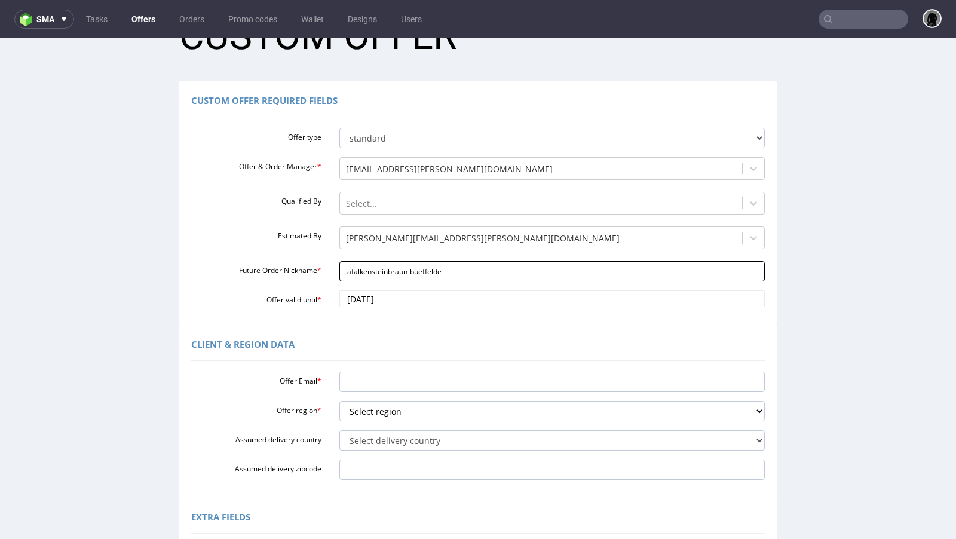
scroll to position [63, 0]
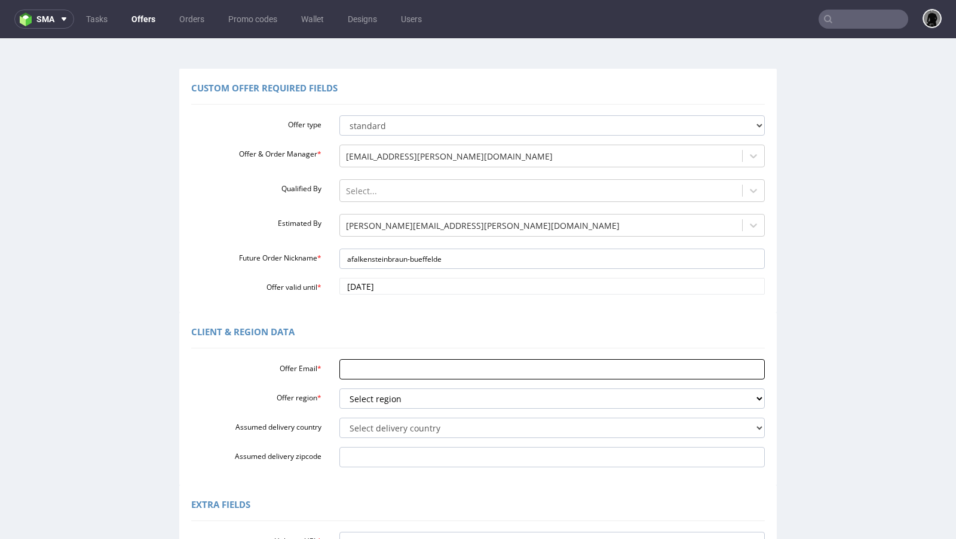
click at [395, 365] on input "Offer Email *" at bounding box center [553, 369] width 426 height 20
paste input "[PERSON_NAME][EMAIL_ADDRESS][PERSON_NAME][DOMAIN_NAME]"
type input "[PERSON_NAME][EMAIL_ADDRESS][PERSON_NAME][DOMAIN_NAME]"
click at [394, 402] on select "Select region eu gb de pl fr it es" at bounding box center [553, 399] width 426 height 20
click at [340, 389] on select "Select region eu gb de pl fr it es" at bounding box center [553, 399] width 426 height 20
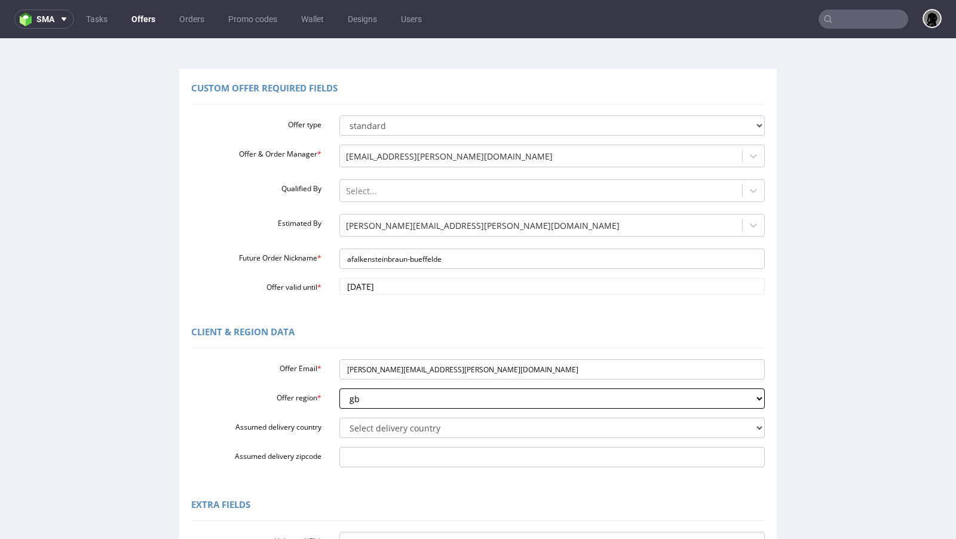
click at [374, 393] on select "Select region eu gb de pl fr it es" at bounding box center [553, 399] width 426 height 20
select select "de"
click at [340, 389] on select "Select region eu gb de pl fr it es" at bounding box center [553, 399] width 426 height 20
click at [372, 429] on select "Select delivery country Andorra Afghanistan Anguilla Albania Armenia Antarctica…" at bounding box center [553, 428] width 426 height 20
select select "57"
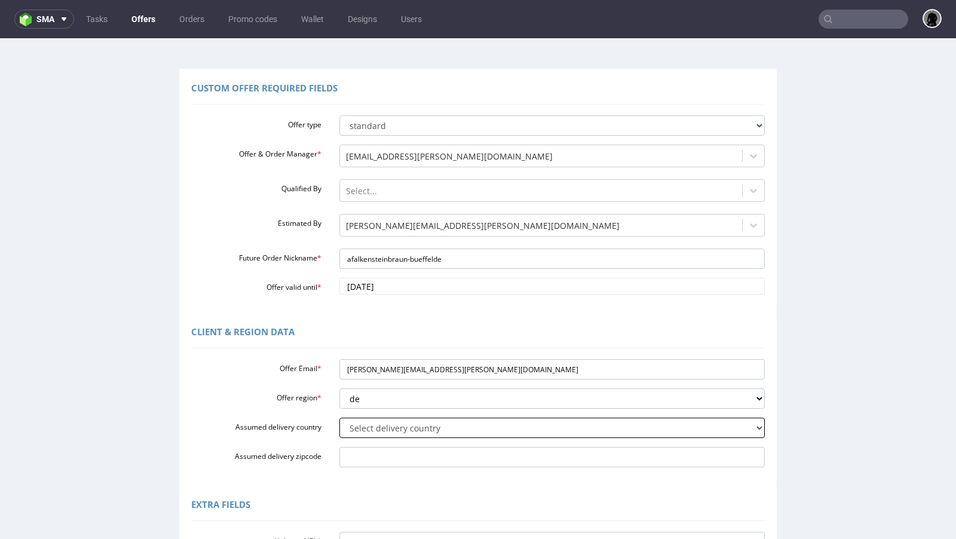
click at [340, 418] on select "Select delivery country Andorra Afghanistan Anguilla Albania Armenia Antarctica…" at bounding box center [553, 428] width 426 height 20
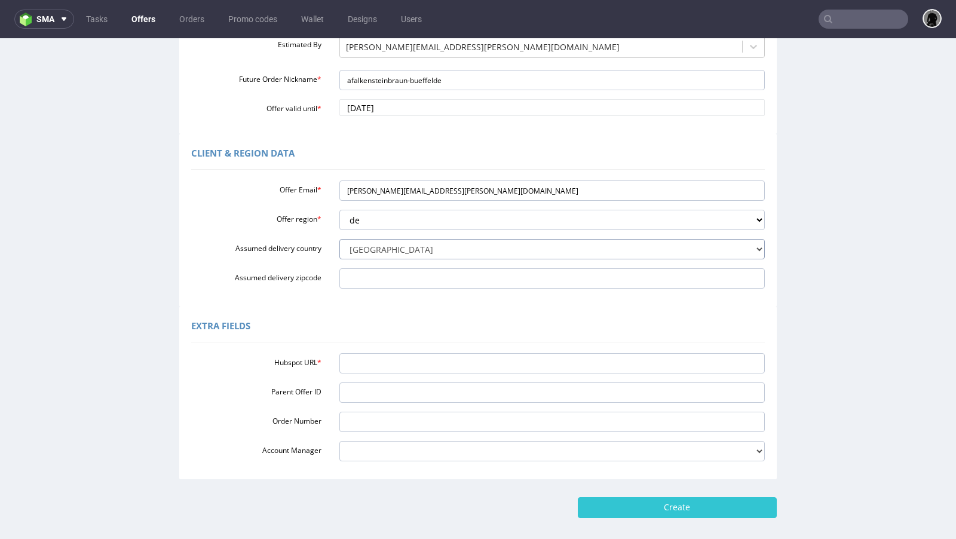
scroll to position [248, 0]
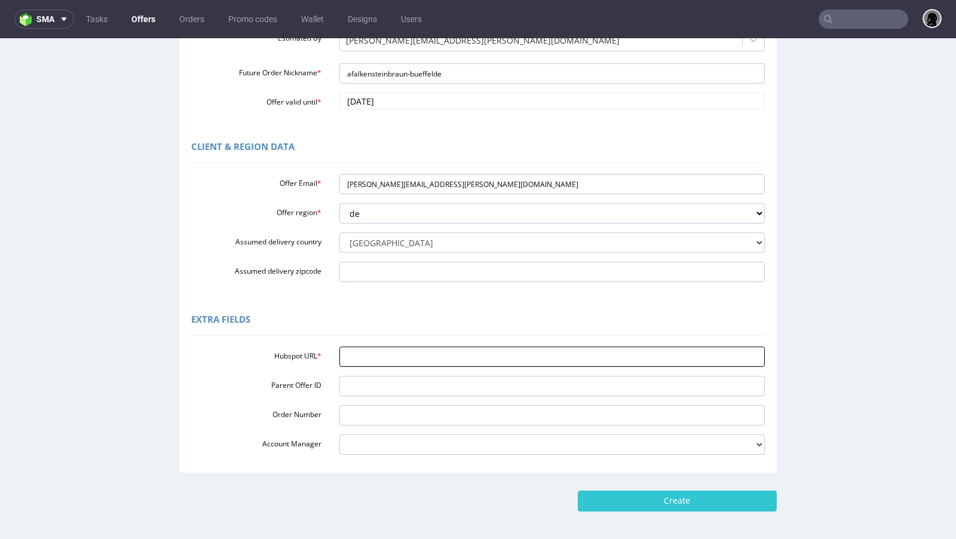
click at [366, 356] on input "Hubspot URL *" at bounding box center [553, 357] width 426 height 20
paste input "https://app-eu1.hubspot.com/contacts/25600958/record/0-3/273367945452"
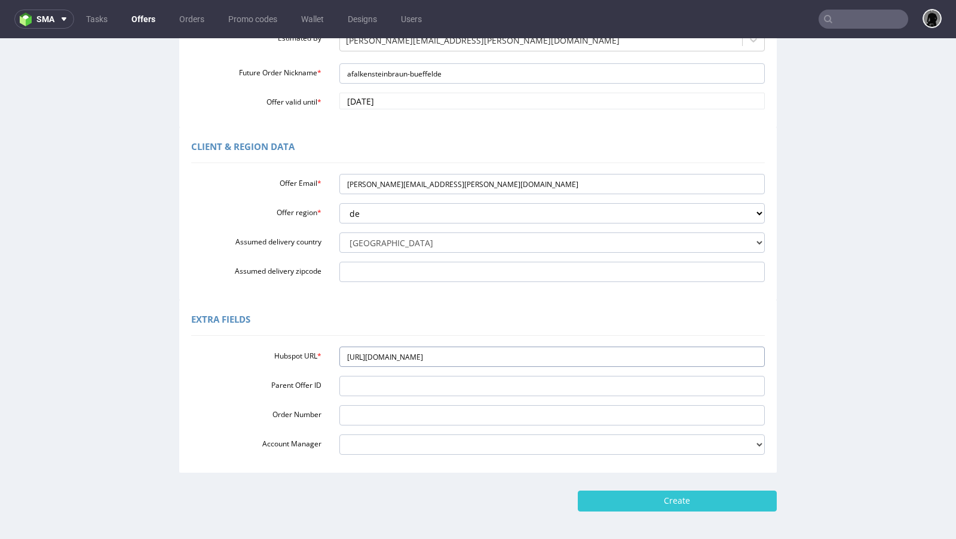
type input "https://app-eu1.hubspot.com/contacts/25600958/record/0-3/273367945452"
click at [431, 294] on div "Client & Region data Offer Email * a.falkenstein@braun-bueffel.de Offer region …" at bounding box center [478, 213] width 598 height 173
click at [653, 500] on input "Create" at bounding box center [677, 501] width 199 height 20
type input "Please wait..."
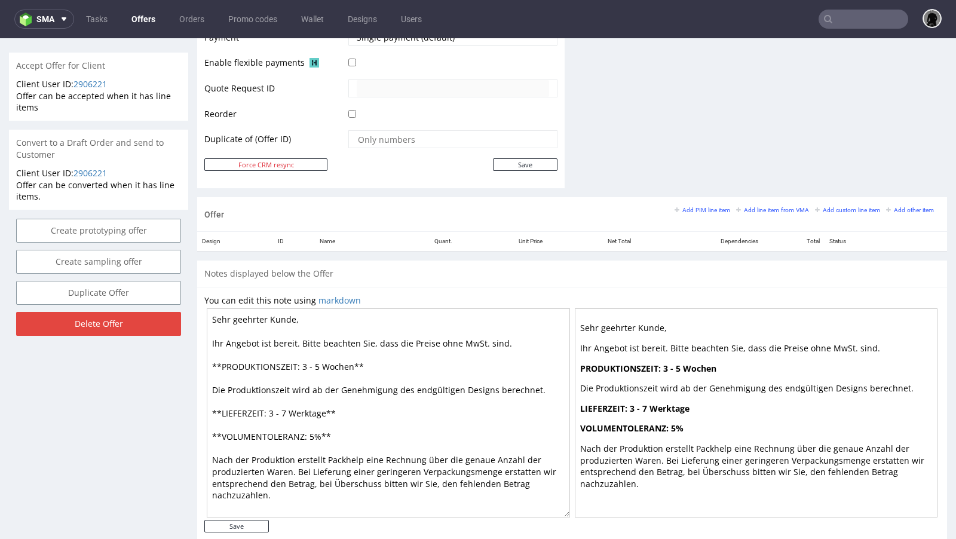
scroll to position [560, 0]
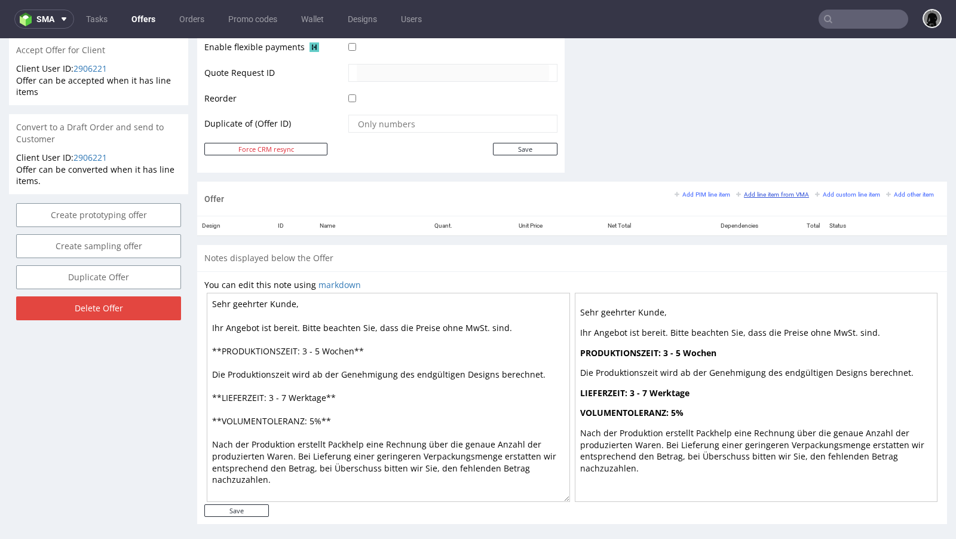
click at [741, 191] on small "Add line item from VMA" at bounding box center [772, 194] width 73 height 7
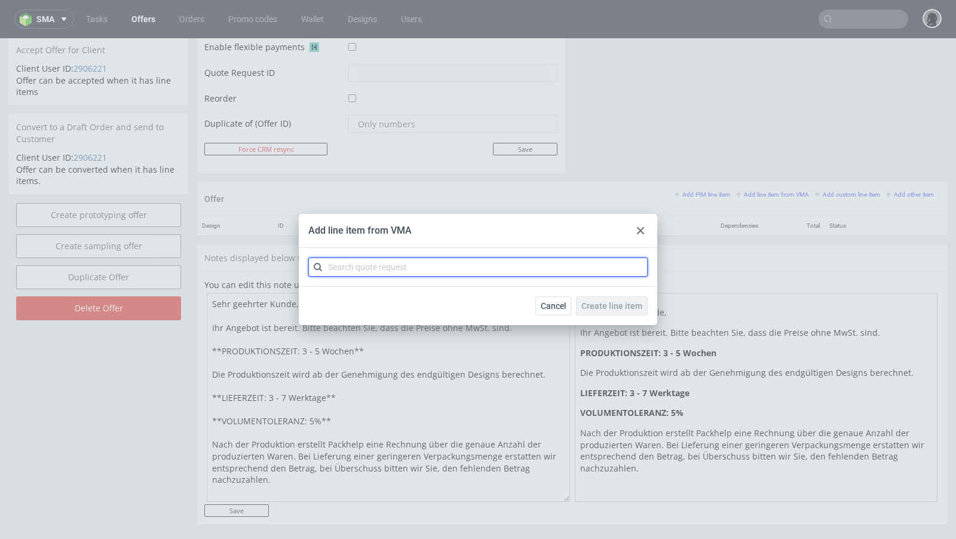
paste input "CBFU"
click at [380, 271] on input "CBFU" at bounding box center [478, 267] width 340 height 19
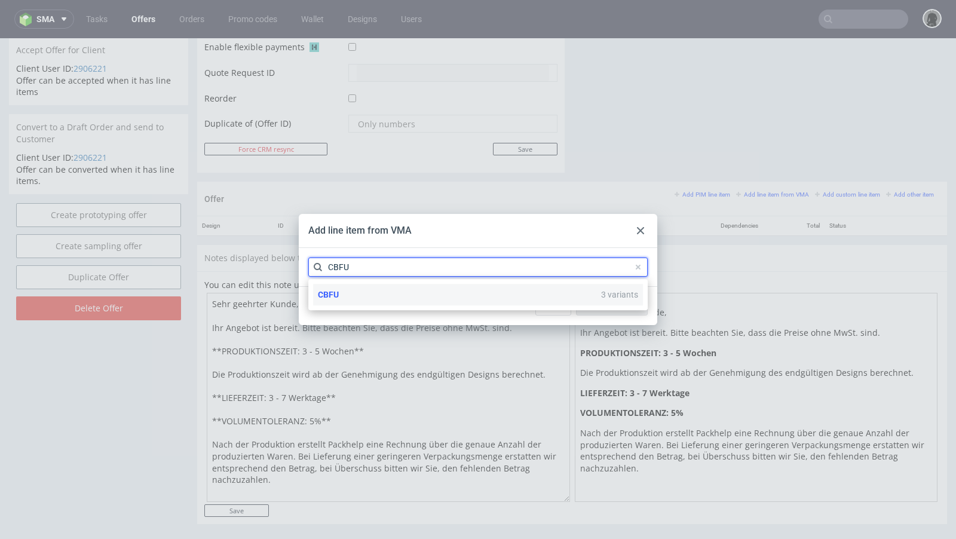
type input "CBFU"
click at [360, 296] on div "CBFU 3 variants" at bounding box center [478, 295] width 330 height 22
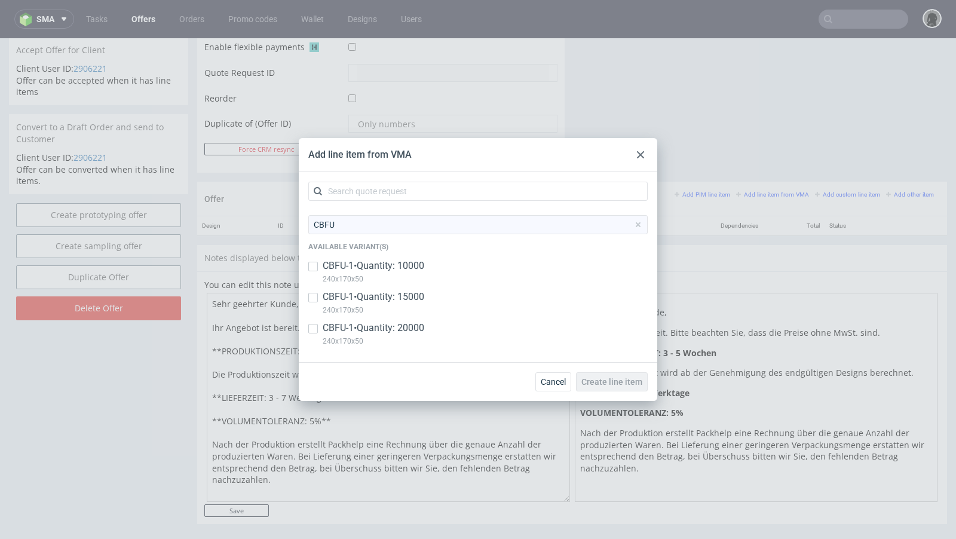
click at [327, 269] on p "CBFU-1 • Quantity: 10000" at bounding box center [374, 265] width 102 height 13
checkbox input "true"
click at [331, 296] on p "CBFU-1 • Quantity: 15000" at bounding box center [374, 297] width 102 height 13
checkbox input "true"
click at [331, 323] on p "CBFU-1 • Quantity: 20000" at bounding box center [374, 328] width 102 height 13
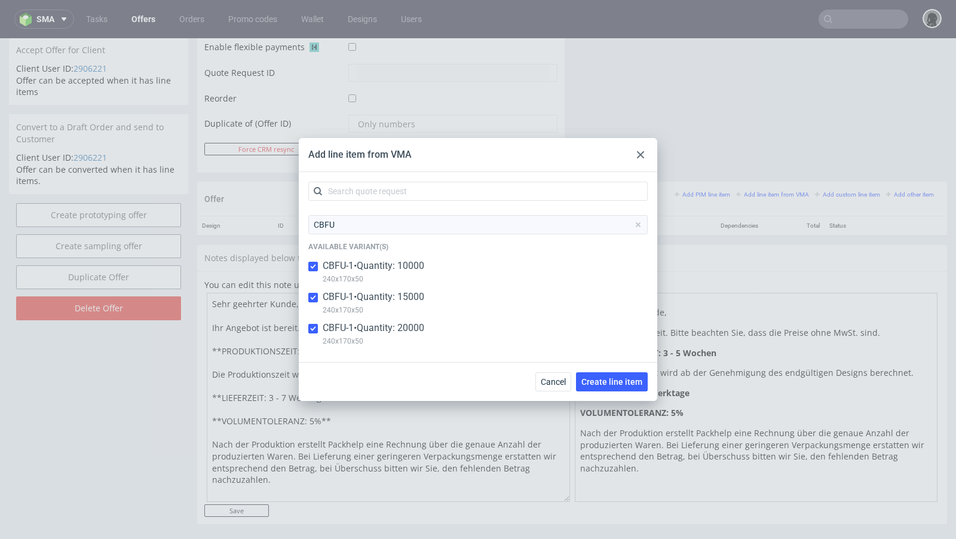
checkbox input "true"
click at [600, 380] on span "Create line item" at bounding box center [612, 382] width 61 height 8
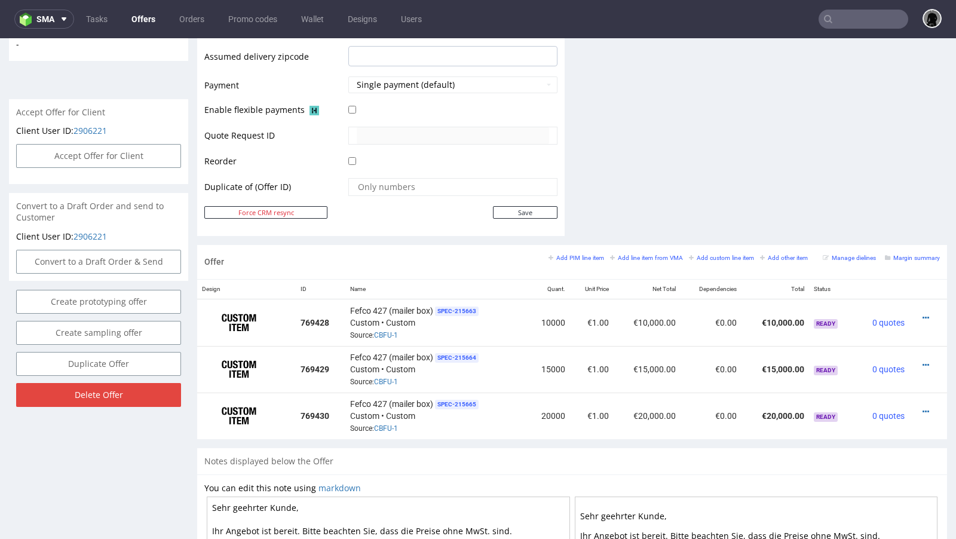
scroll to position [499, 0]
click at [919, 311] on div at bounding box center [925, 317] width 21 height 12
click at [923, 313] on icon at bounding box center [926, 317] width 7 height 8
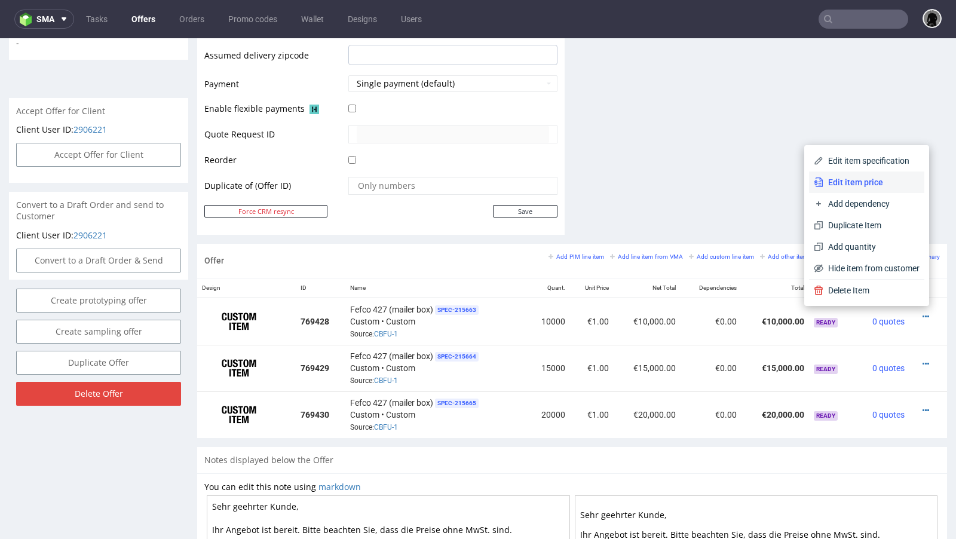
click at [860, 189] on li "Edit item price" at bounding box center [866, 183] width 115 height 22
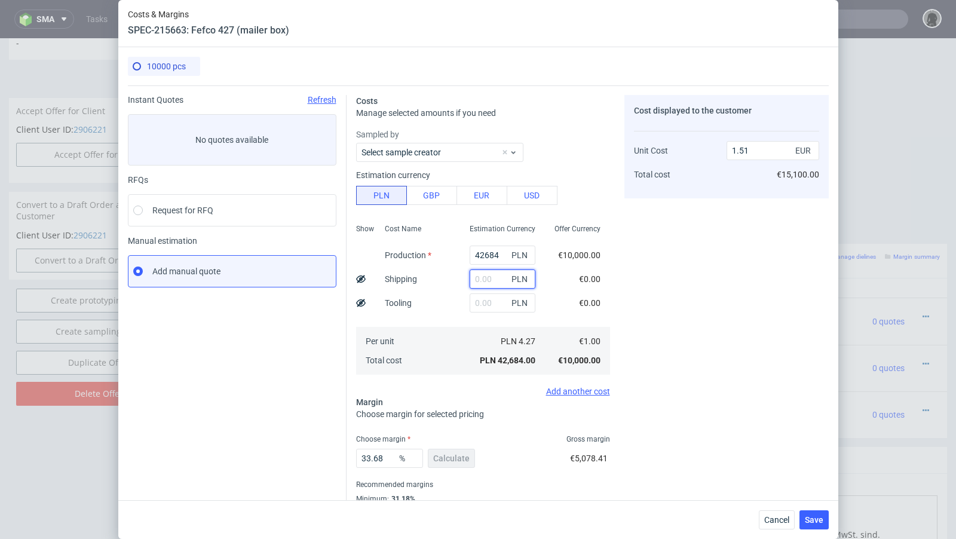
click at [478, 275] on input "text" at bounding box center [503, 279] width 66 height 19
paste input "1909"
type input "1909"
type input "1.57"
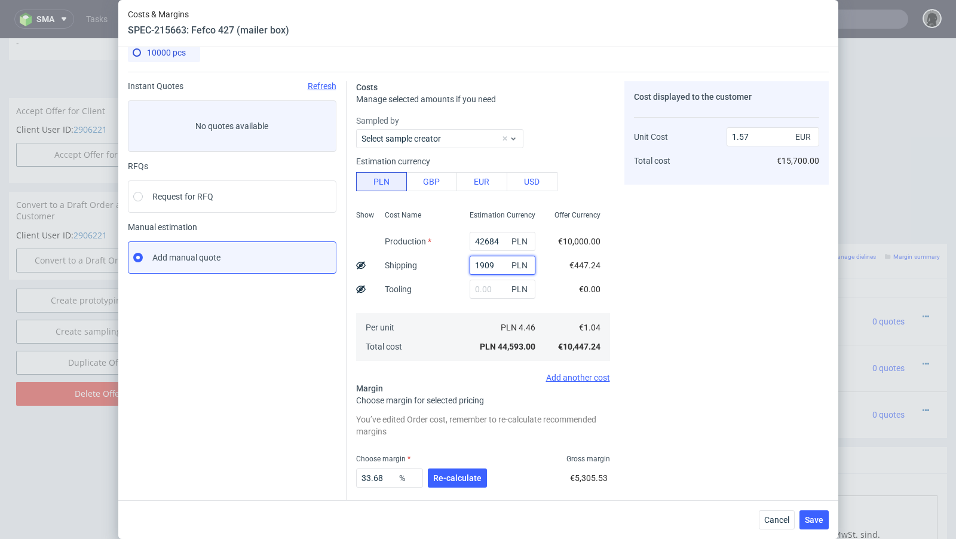
scroll to position [22, 0]
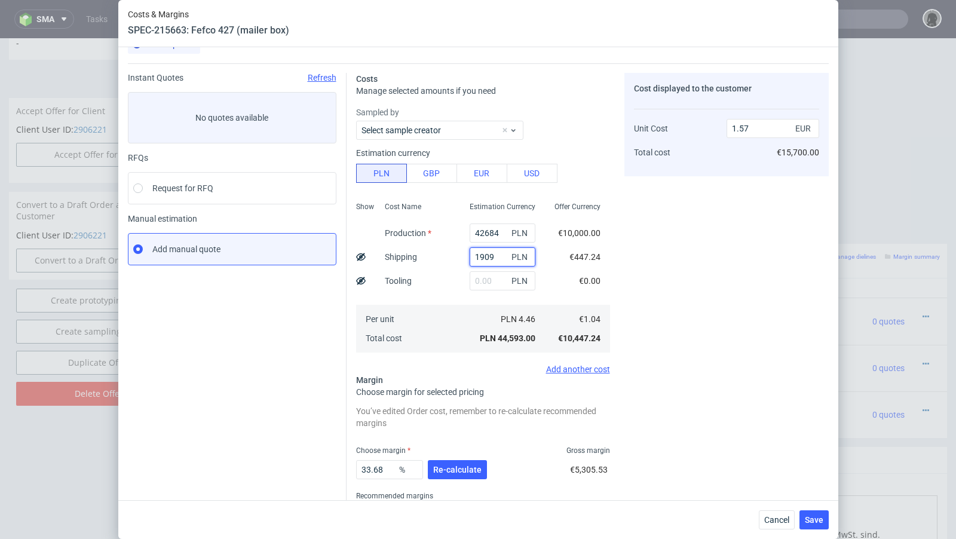
type input "1909"
click at [359, 260] on icon at bounding box center [361, 257] width 10 height 10
type input "1.53"
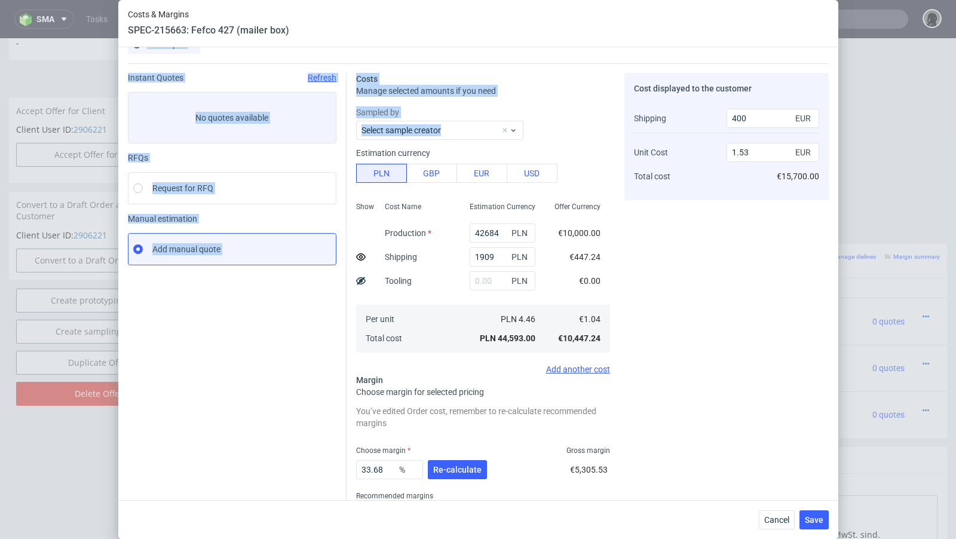
drag, startPoint x: 360, startPoint y: 139, endPoint x: 257, endPoint y: 38, distance: 145.0
click at [257, 38] on div "Costs & Margins SPEC-215663: Fefco 427 (mailer box) 10000 pcs Instant Quotes Re…" at bounding box center [478, 269] width 720 height 539
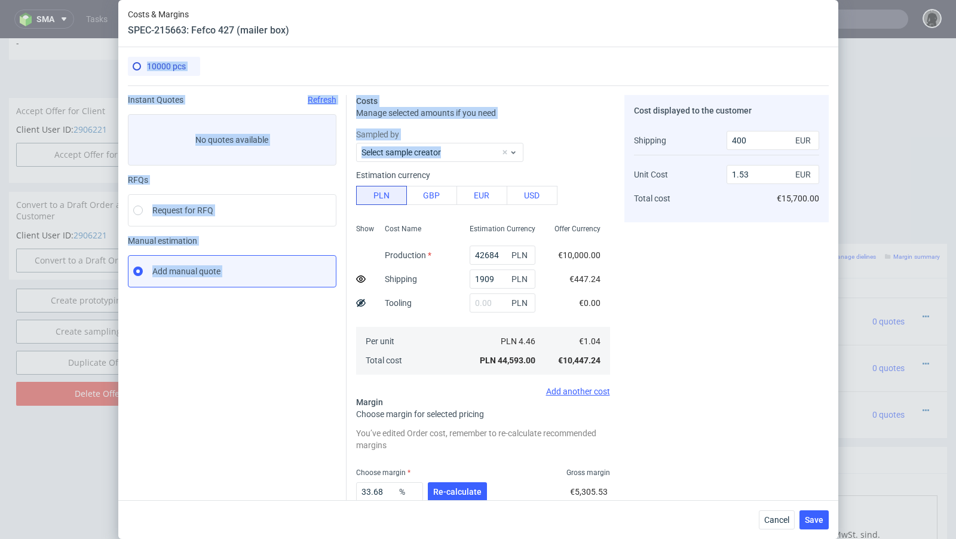
click at [392, 69] on div "10000 pcs" at bounding box center [478, 71] width 701 height 29
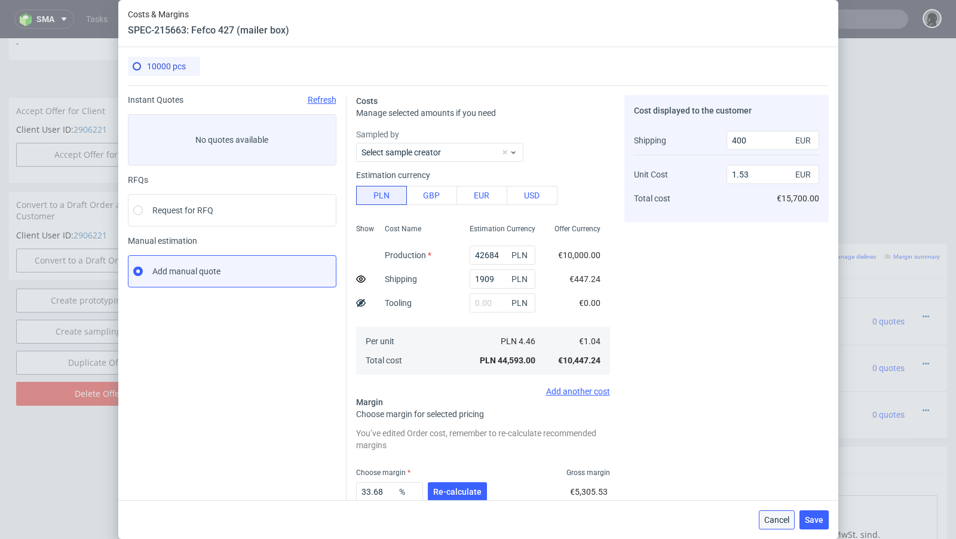
click at [771, 522] on span "Cancel" at bounding box center [777, 520] width 25 height 8
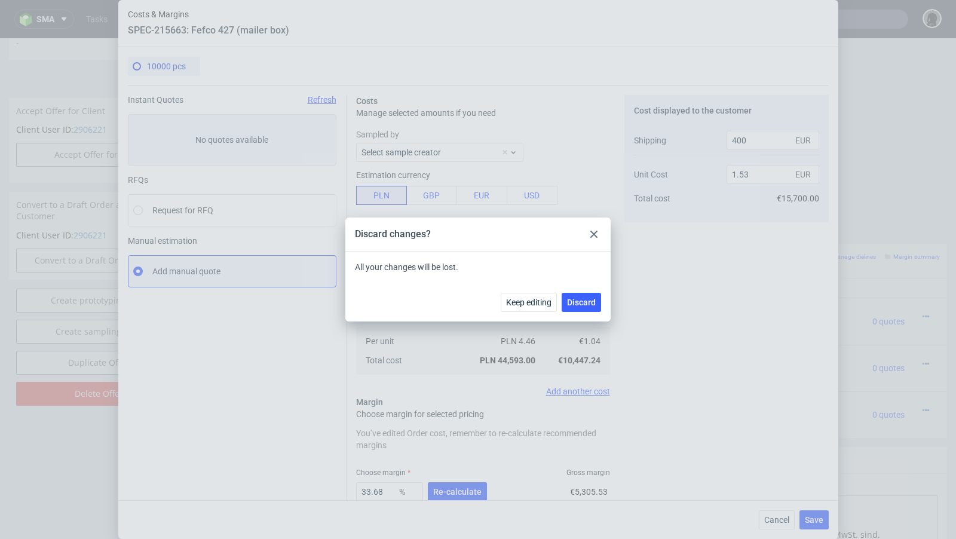
click at [572, 292] on div "Keep editing Discard" at bounding box center [478, 302] width 265 height 39
click at [581, 311] on button "Discard" at bounding box center [581, 302] width 39 height 19
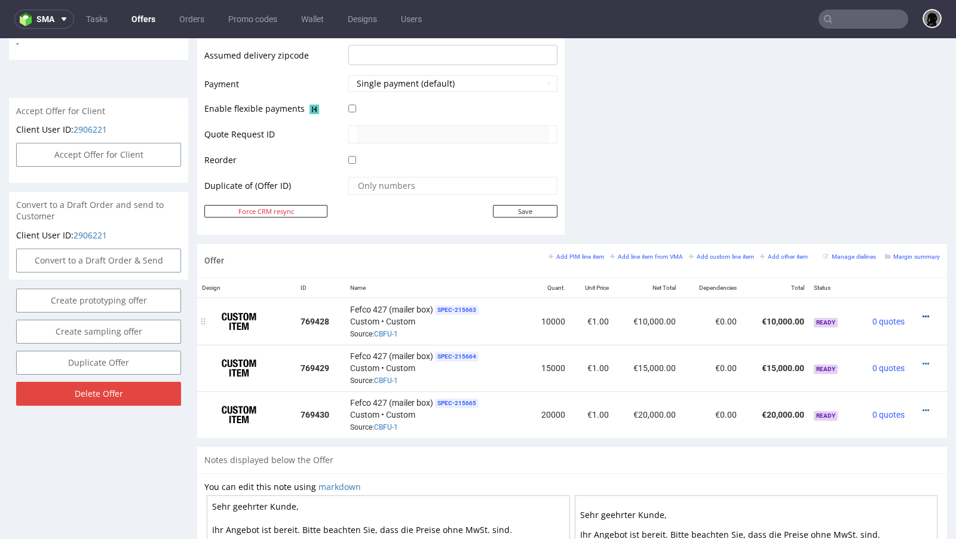
click at [923, 313] on icon at bounding box center [926, 317] width 7 height 8
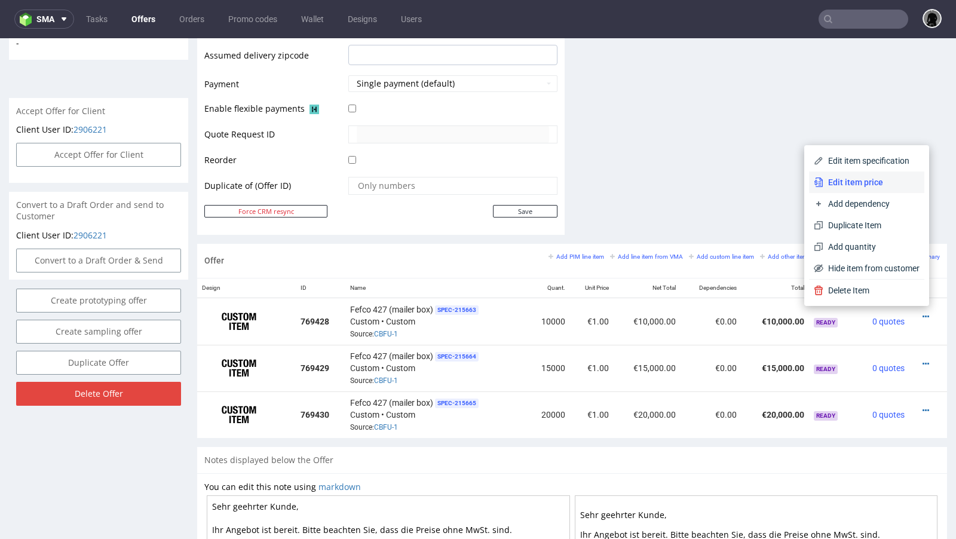
click at [843, 181] on span "Edit item price" at bounding box center [872, 182] width 96 height 12
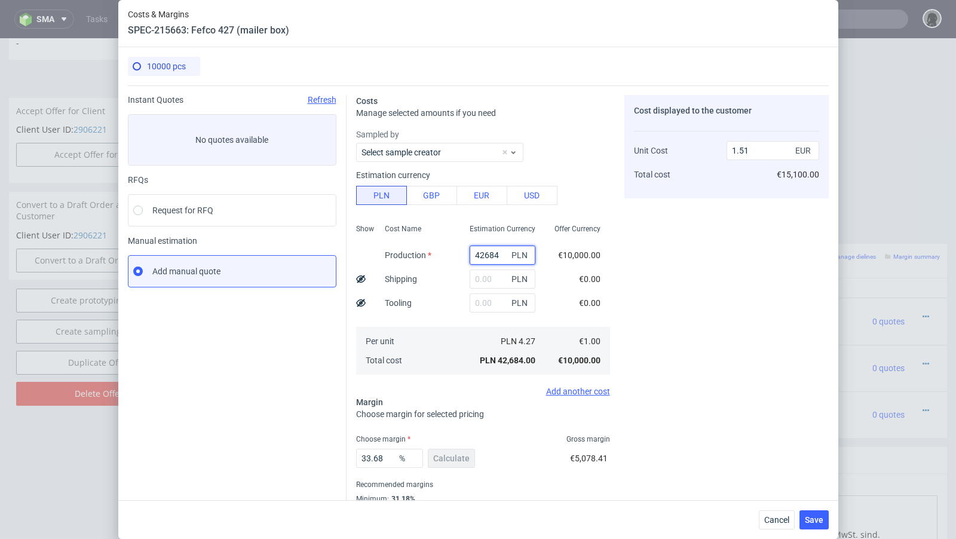
click at [484, 259] on input "42684" at bounding box center [503, 255] width 66 height 19
paste input "7500"
type input "7500"
type input "0.26"
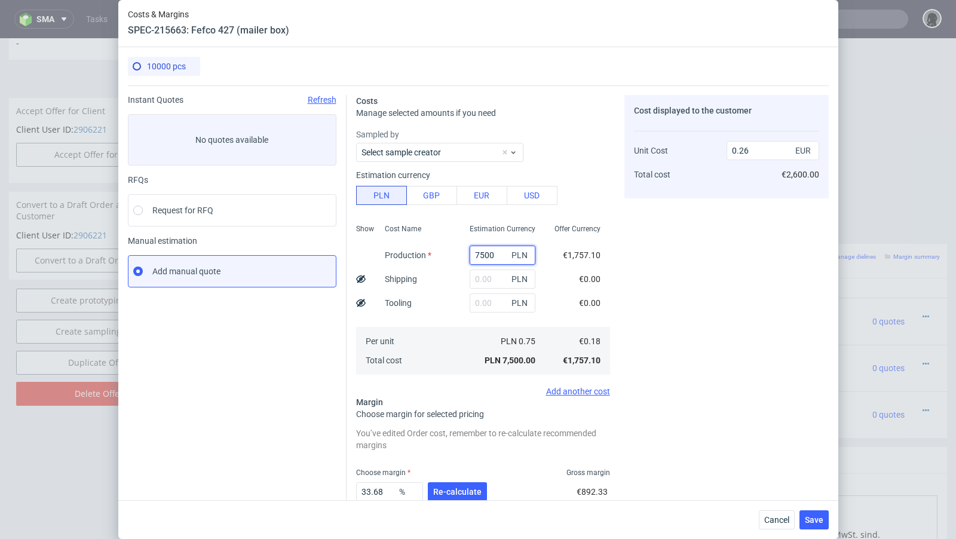
type input "7500"
click at [484, 279] on input "text" at bounding box center [503, 279] width 66 height 19
paste input "1780"
type input "1780"
type input "0.33"
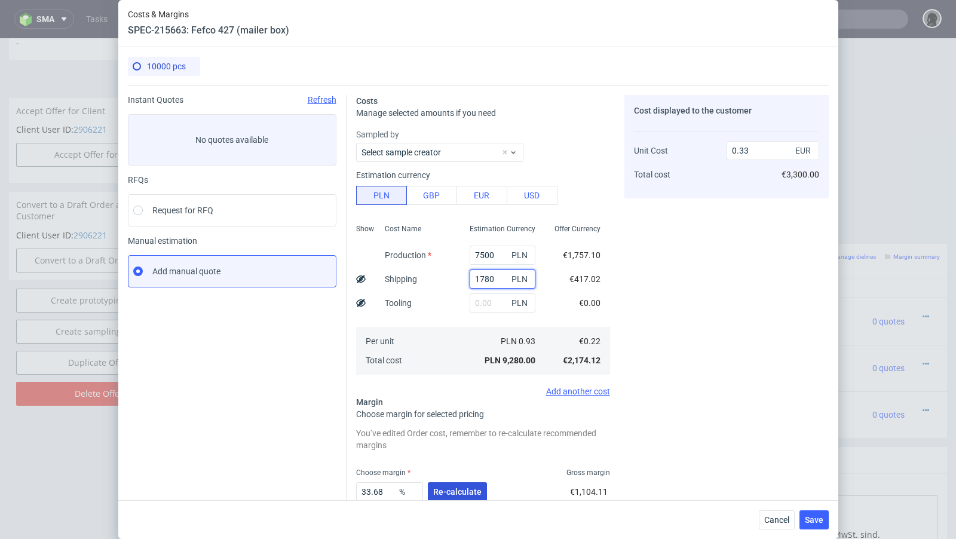
type input "1780"
click at [453, 485] on button "Re-calculate" at bounding box center [457, 491] width 59 height 19
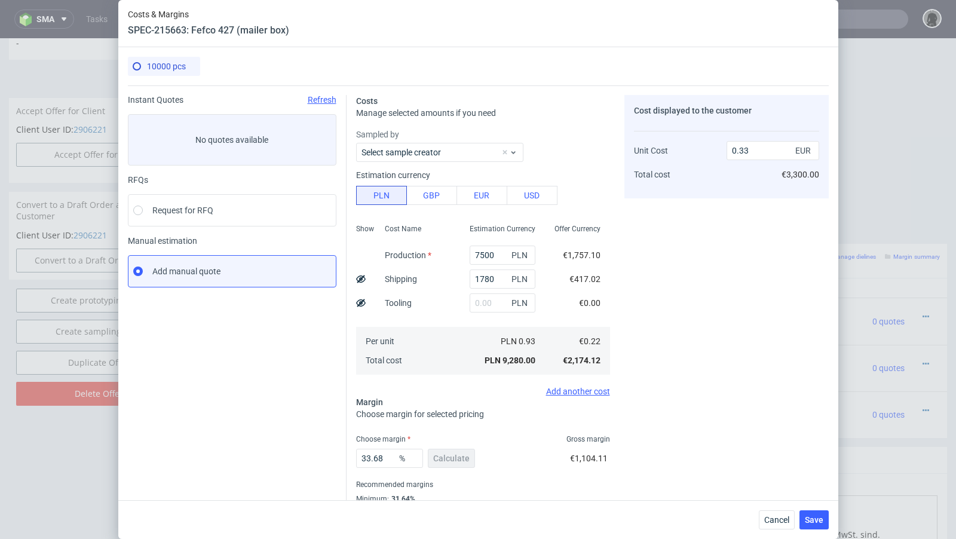
scroll to position [41, 0]
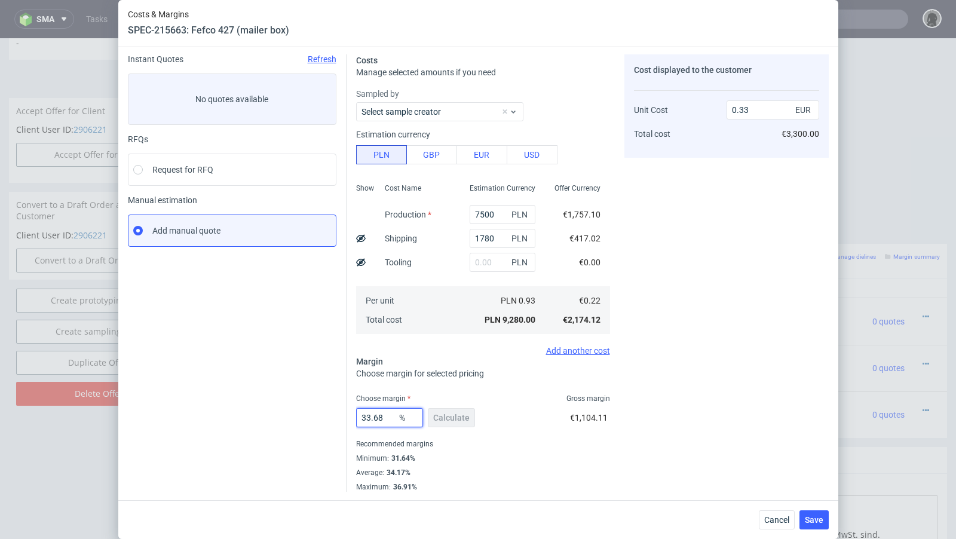
drag, startPoint x: 390, startPoint y: 419, endPoint x: 302, endPoint y: 411, distance: 88.3
click at [302, 411] on div "Instant Quotes Refresh No quotes available RFQs Request for RFQ Manual estimati…" at bounding box center [478, 268] width 701 height 447
type input "40"
type input "0.36"
type input "44"
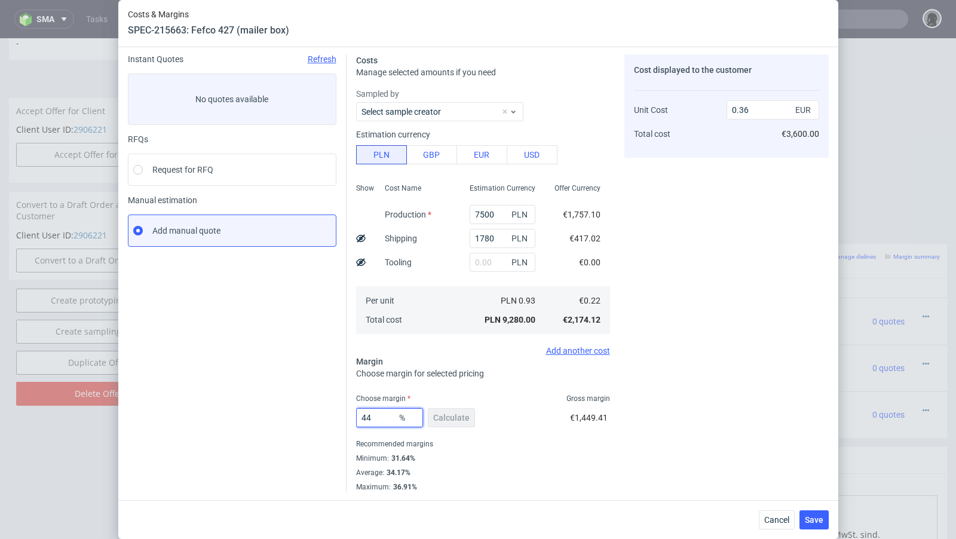
type input "0.39"
type input "46"
type input "0.4"
type input "45"
type input "0.39"
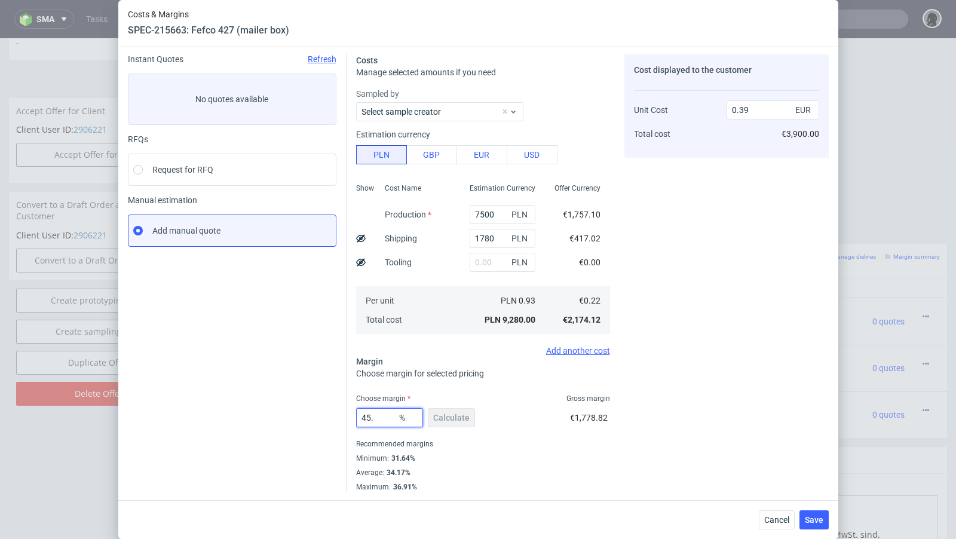
type input "45.9"
type input "0.4"
type input "45.1"
type input "0.39"
type input "45.2"
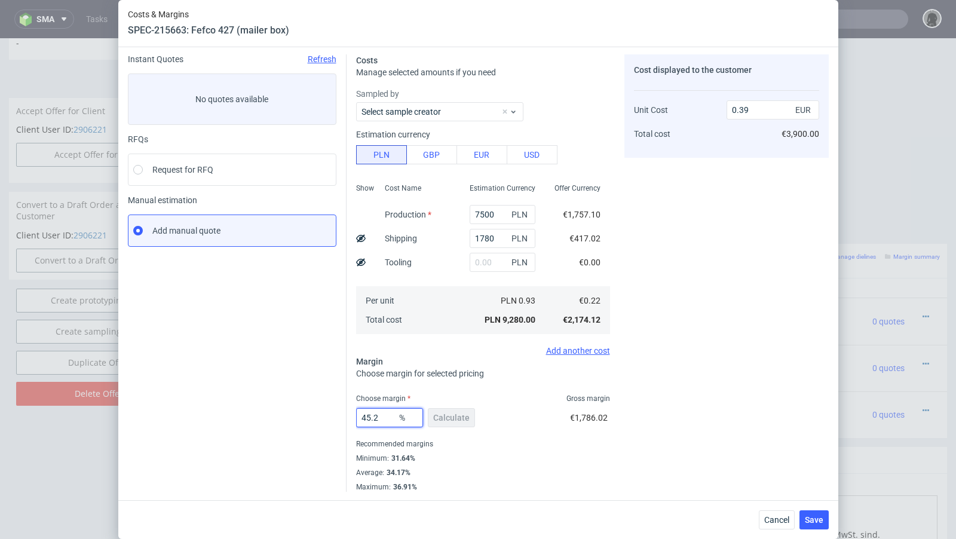
type input "0.4"
type input "45.1"
type input "0.39"
type input "45.19"
click at [274, 411] on div "Instant Quotes Refresh No quotes available RFQs Request for RFQ Manual estimati…" at bounding box center [237, 273] width 219 height 438
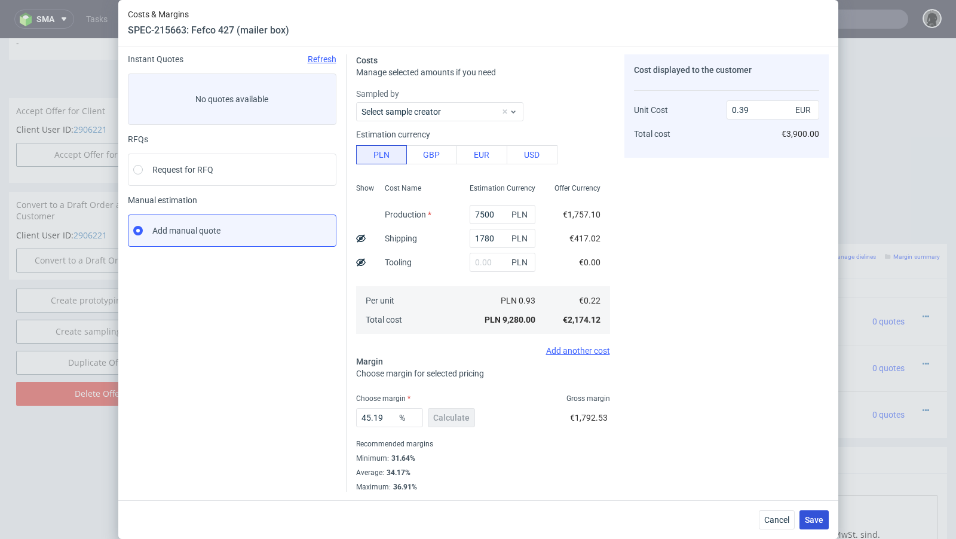
click at [815, 518] on span "Save" at bounding box center [814, 520] width 19 height 8
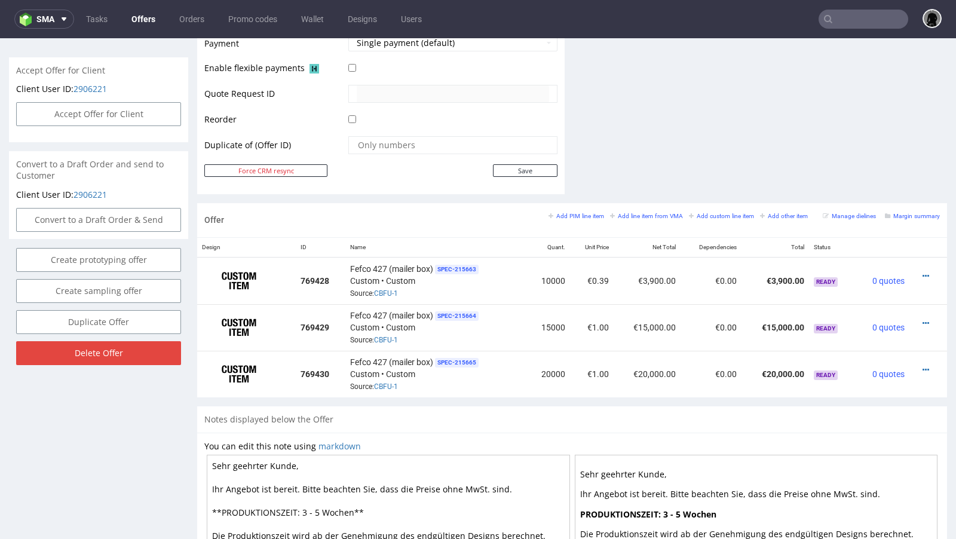
scroll to position [554, 0]
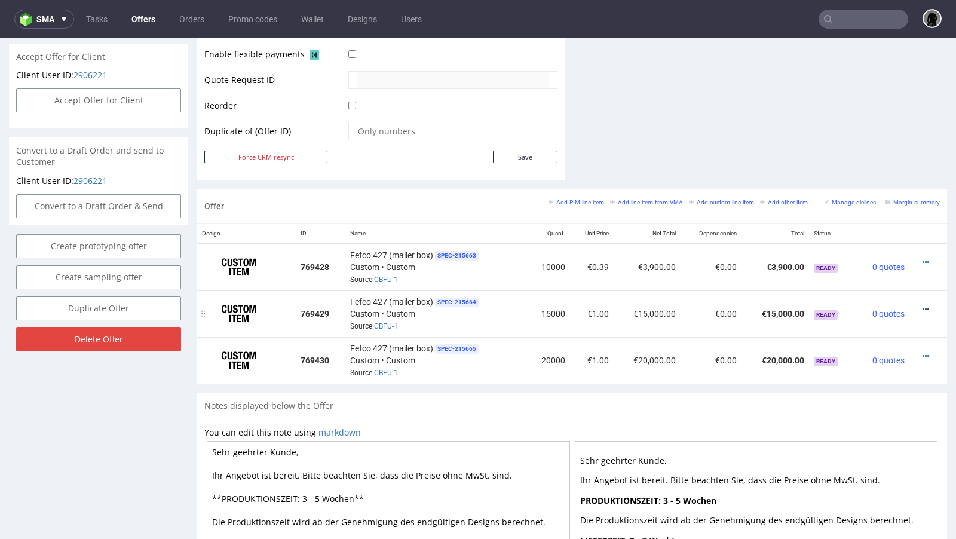
click at [923, 305] on icon at bounding box center [926, 309] width 7 height 8
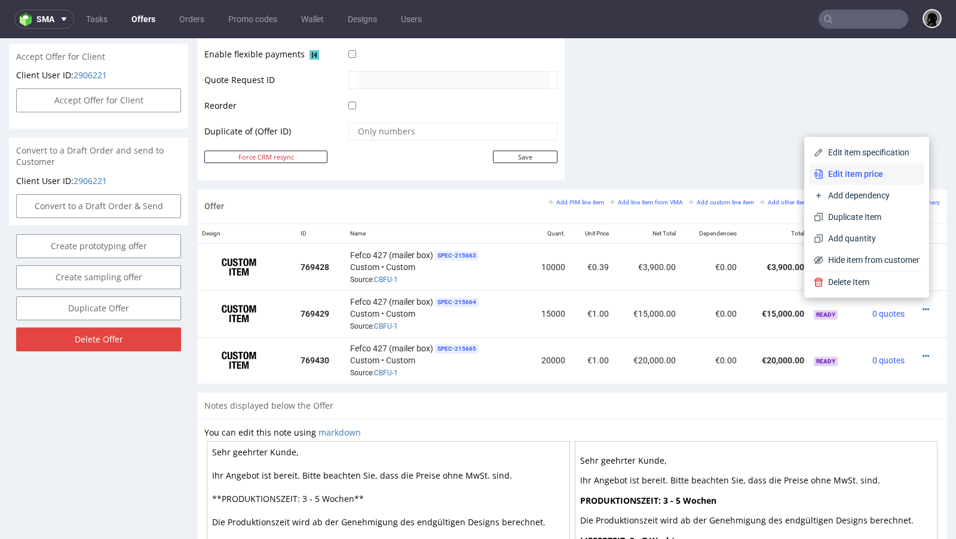
click at [876, 179] on span "Edit item price" at bounding box center [872, 174] width 96 height 12
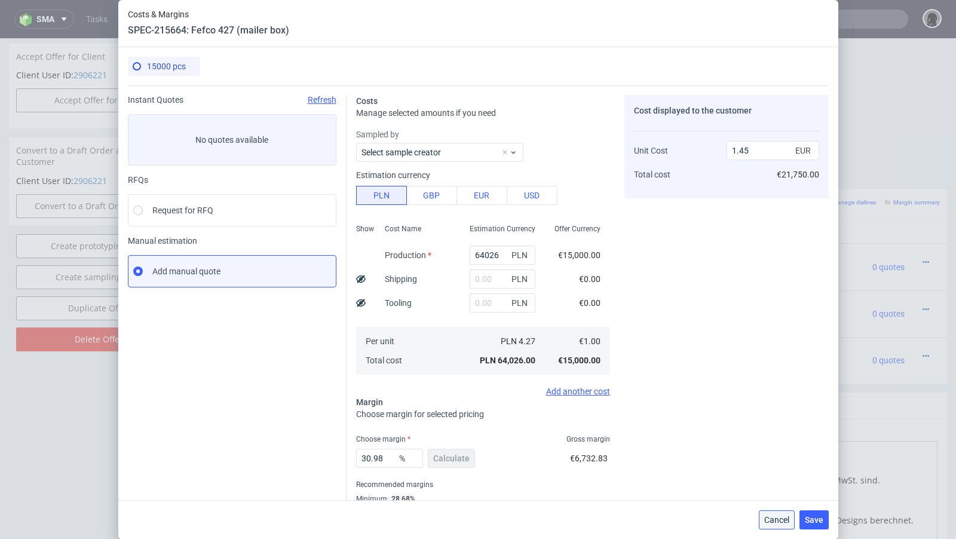
click at [762, 519] on button "Cancel" at bounding box center [777, 520] width 36 height 19
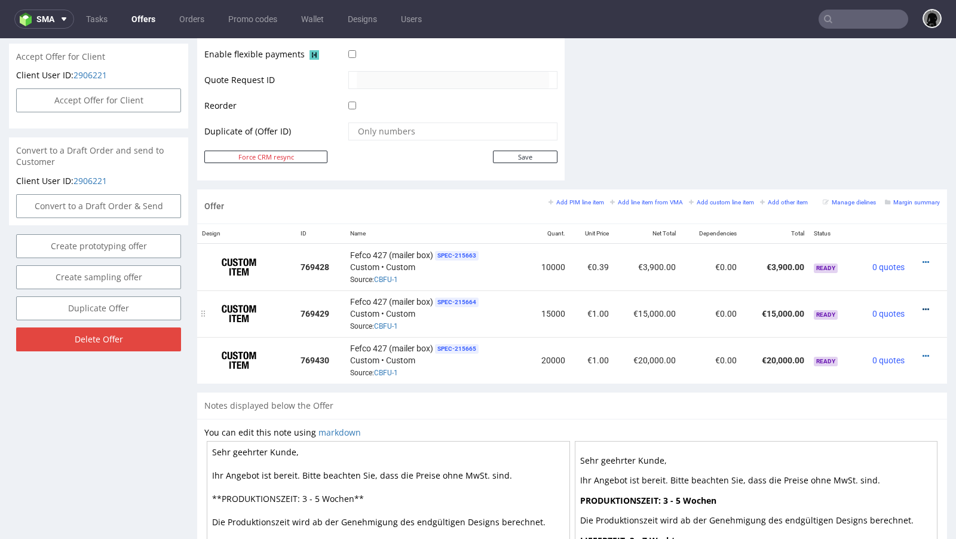
click at [923, 305] on icon at bounding box center [926, 309] width 7 height 8
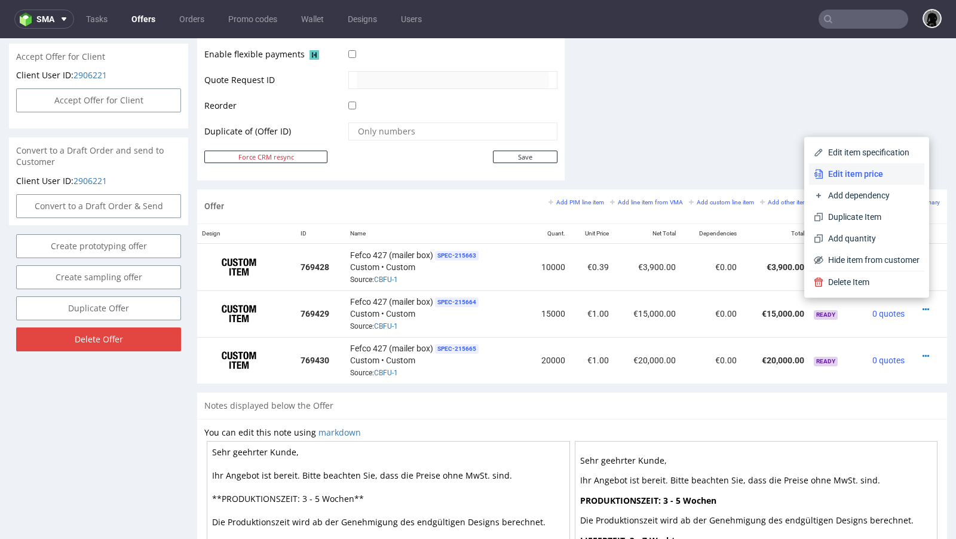
click at [852, 185] on li "Edit item price" at bounding box center [866, 174] width 115 height 22
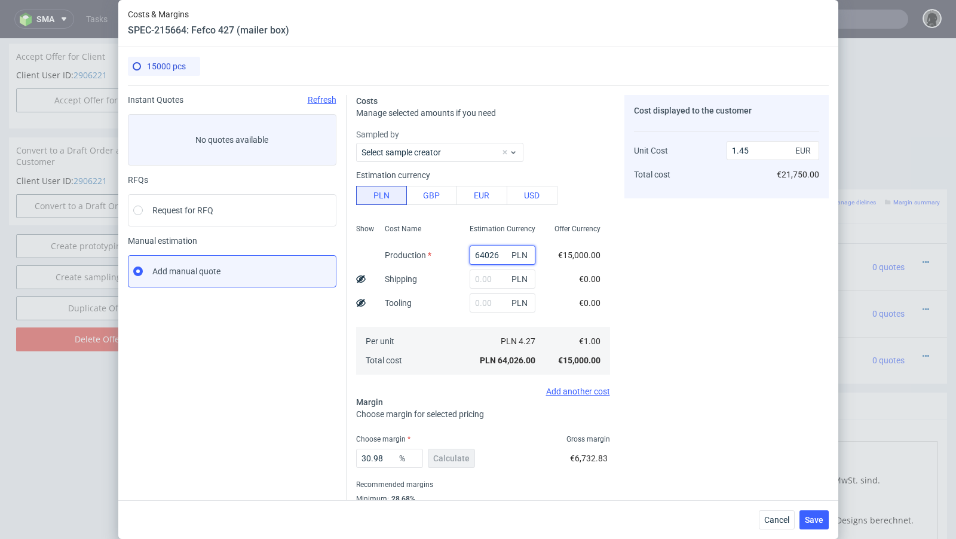
click at [485, 252] on input "64026" at bounding box center [503, 255] width 66 height 19
paste input "9750"
type input "9750"
type input "0.22"
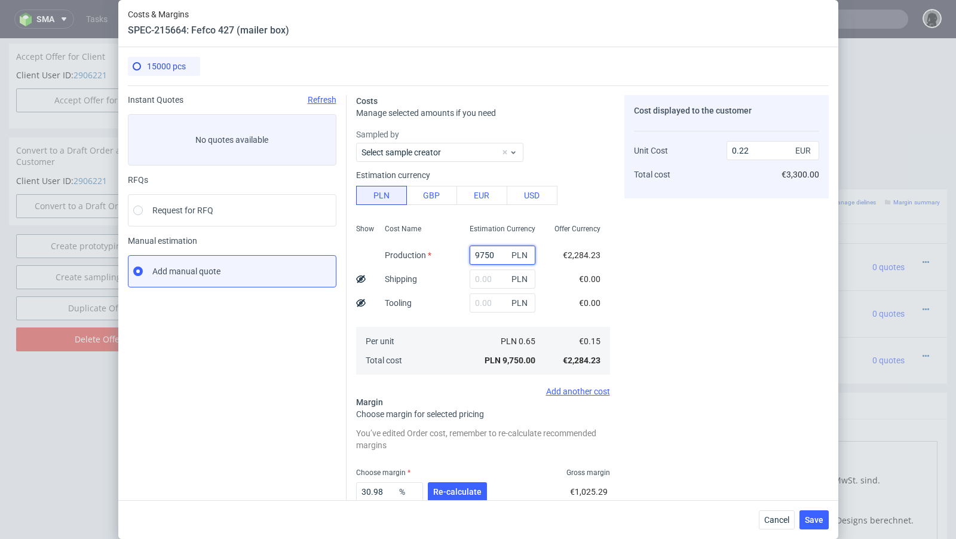
type input "9750"
click at [481, 279] on input "text" at bounding box center [503, 279] width 66 height 19
paste input "3801"
type input "3801"
type input "0.31"
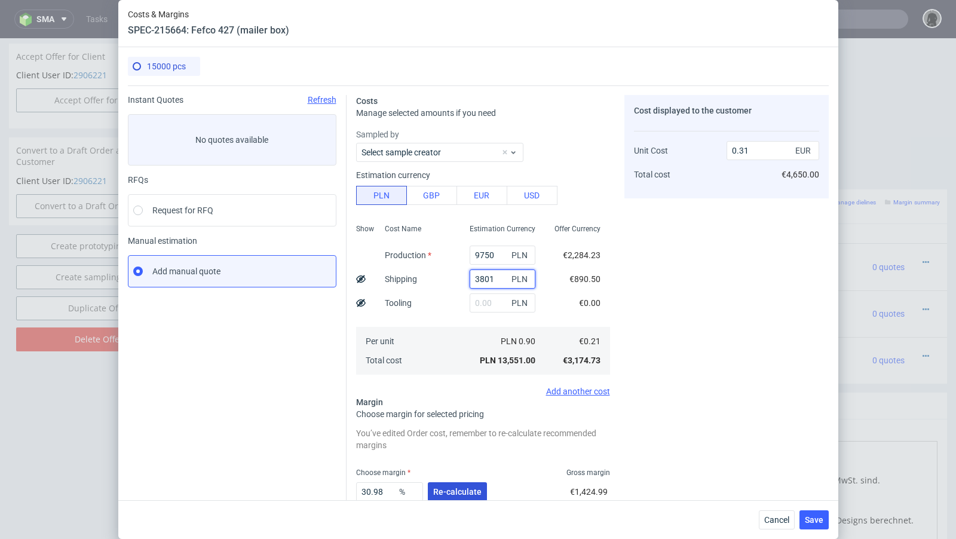
type input "3801"
click at [453, 490] on span "Re-calculate" at bounding box center [457, 492] width 48 height 8
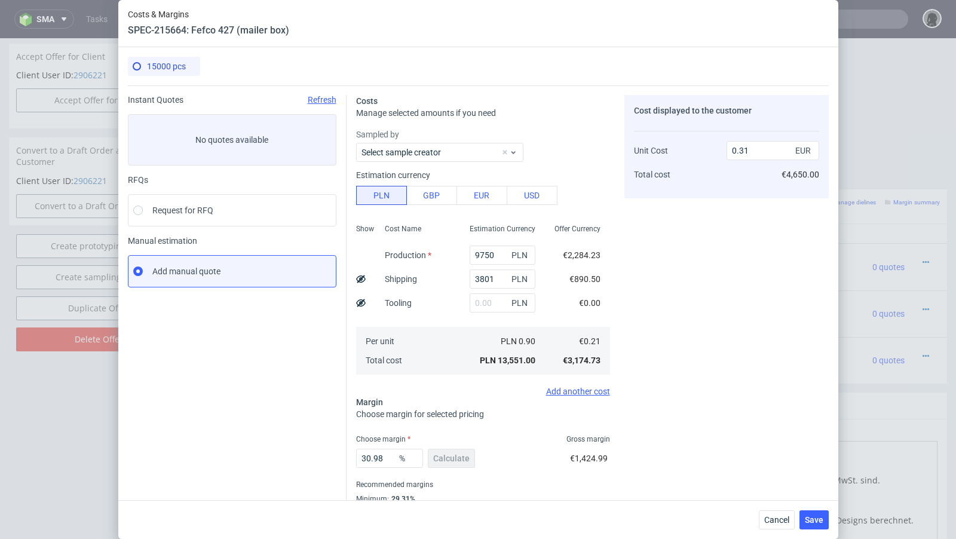
scroll to position [41, 0]
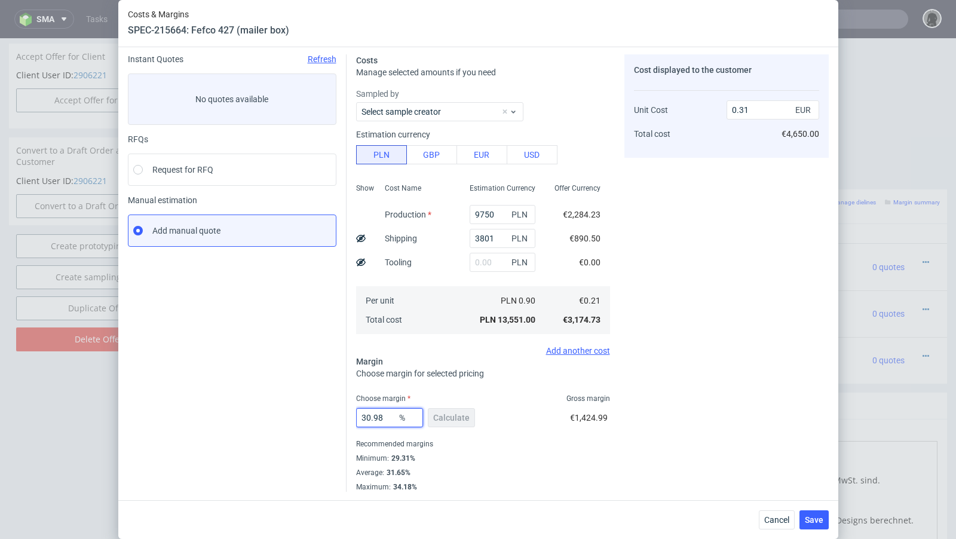
drag, startPoint x: 391, startPoint y: 420, endPoint x: 315, endPoint y: 416, distance: 76.0
click at [315, 416] on div "Instant Quotes Refresh No quotes available RFQs Request for RFQ Manual estimati…" at bounding box center [478, 268] width 701 height 447
type input "40"
type input "0.35"
type input "44"
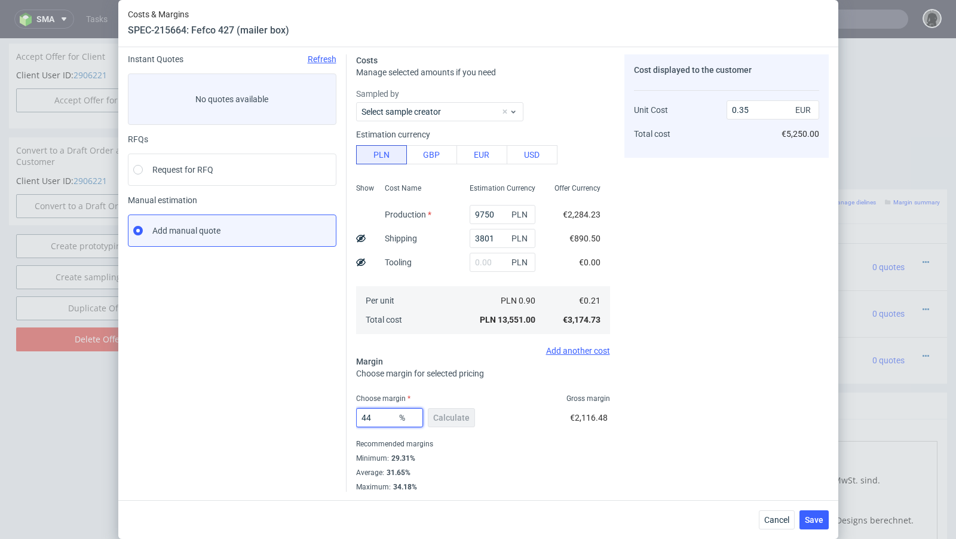
type input "0.38"
type input "43"
type input "0.37"
type input "43.9"
type input "0.38"
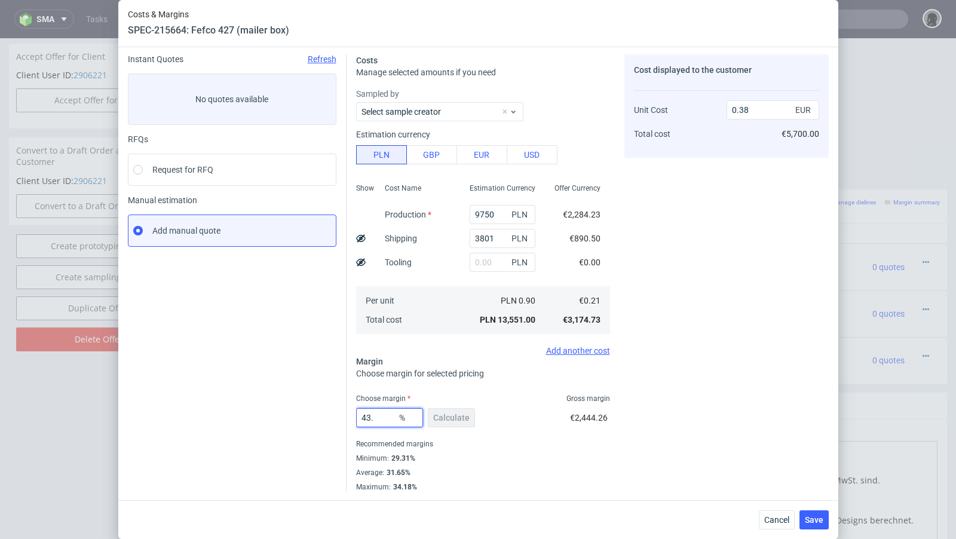
type input "43.3"
type input "0.37"
type input "43.5"
type input "0.38"
type input "43.4"
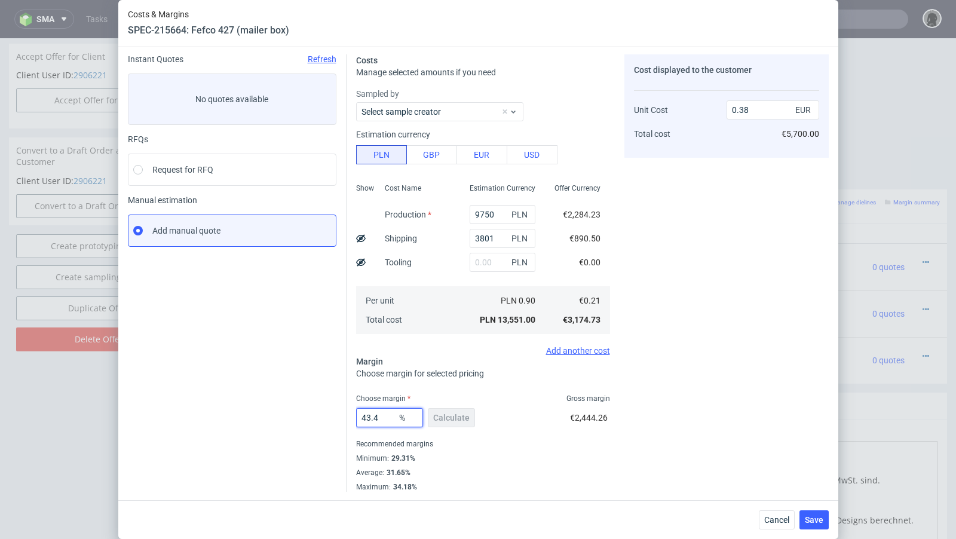
type input "0.37"
type input "43.47"
type input "0.38"
type input "43.46"
type input "0.37"
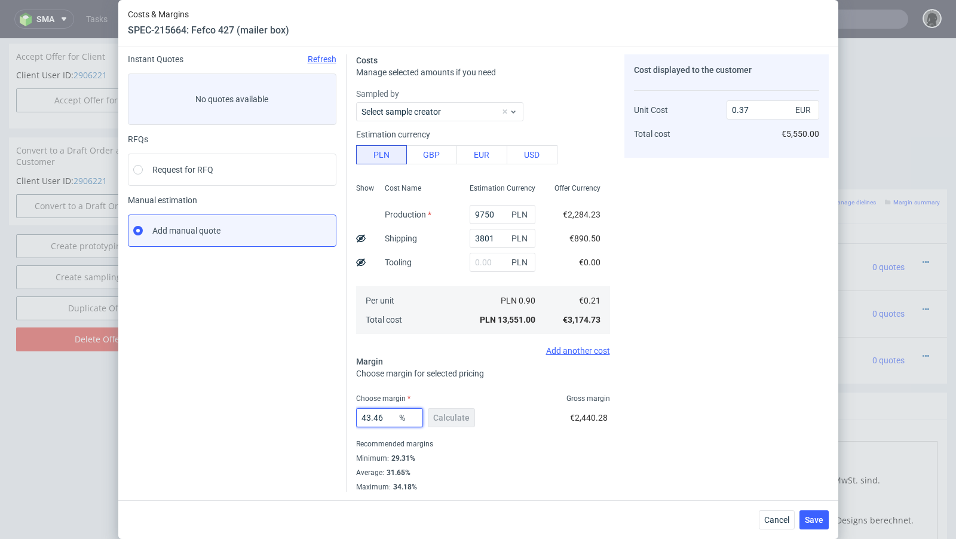
type input "43.46"
click at [274, 413] on div "Instant Quotes Refresh No quotes available RFQs Request for RFQ Manual estimati…" at bounding box center [237, 273] width 219 height 438
click at [820, 519] on span "Save" at bounding box center [814, 520] width 19 height 8
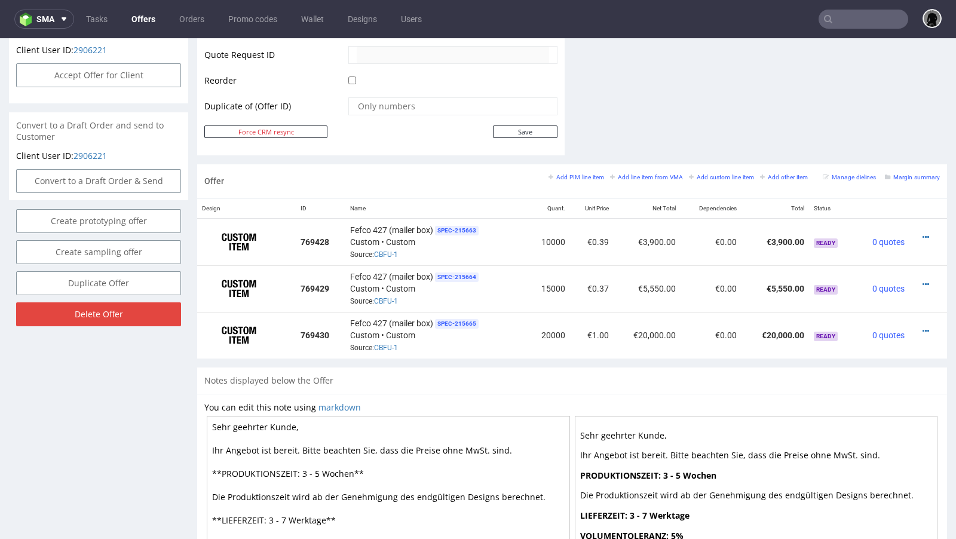
scroll to position [580, 0]
click at [923, 326] on icon at bounding box center [926, 330] width 7 height 8
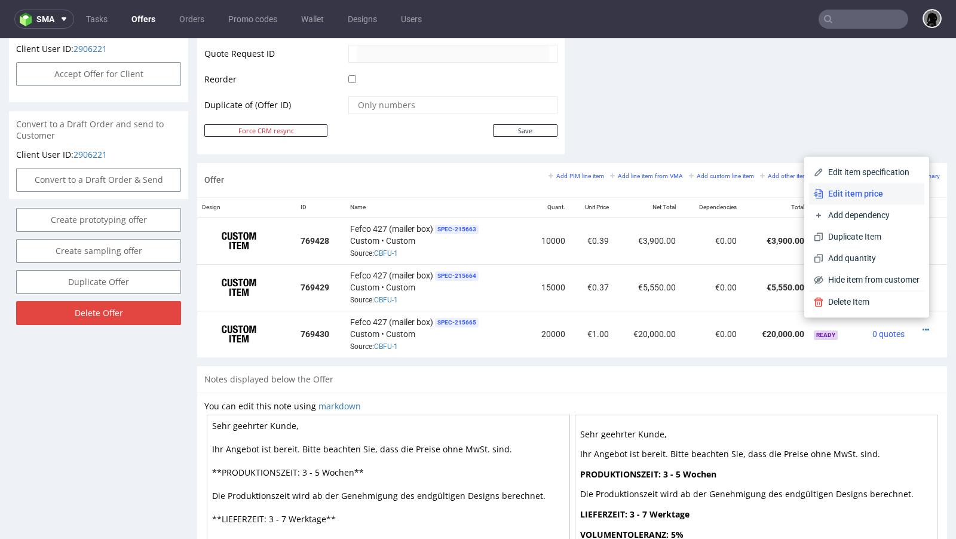
click at [870, 196] on span "Edit item price" at bounding box center [872, 194] width 96 height 12
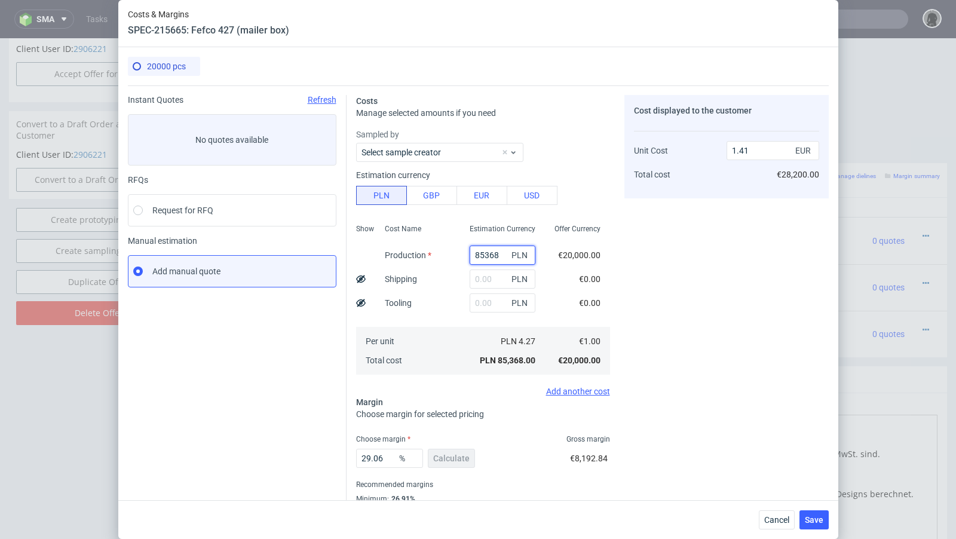
click at [488, 254] on input "85368" at bounding box center [503, 255] width 66 height 19
paste input "10000"
type input "10000"
type input "0.17"
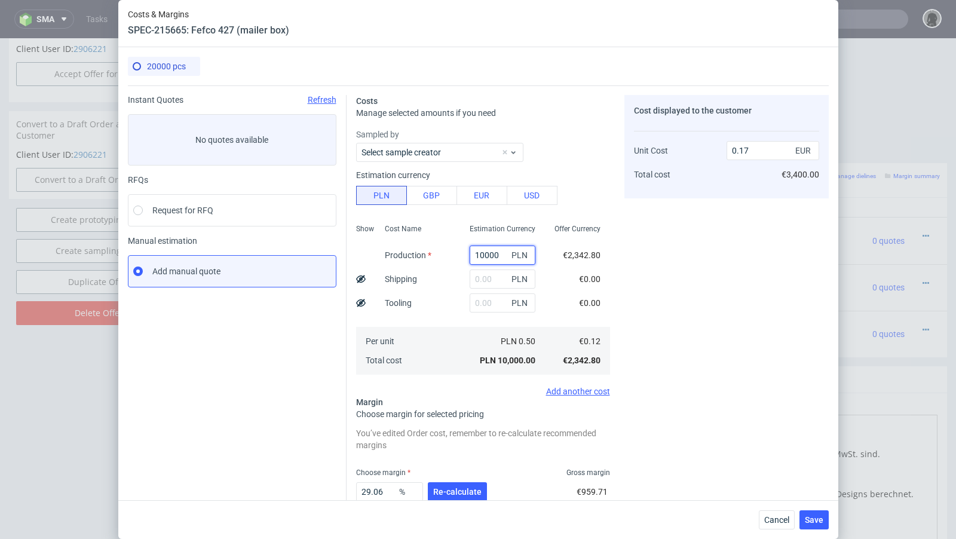
type input "10000"
click at [481, 279] on input "text" at bounding box center [503, 279] width 66 height 19
paste input "4441"
type input "4441"
type input "0.24"
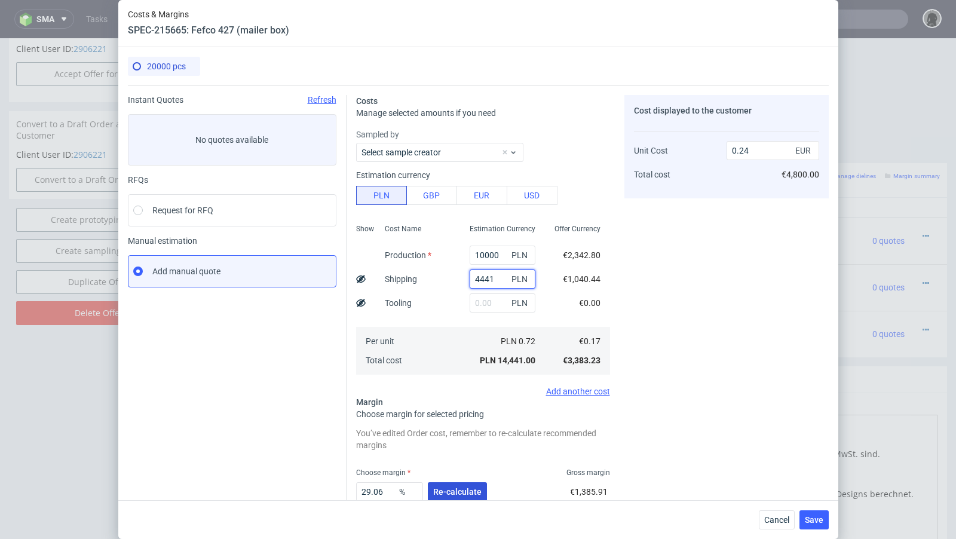
type input "4441"
click at [457, 482] on button "Re-calculate" at bounding box center [457, 491] width 59 height 19
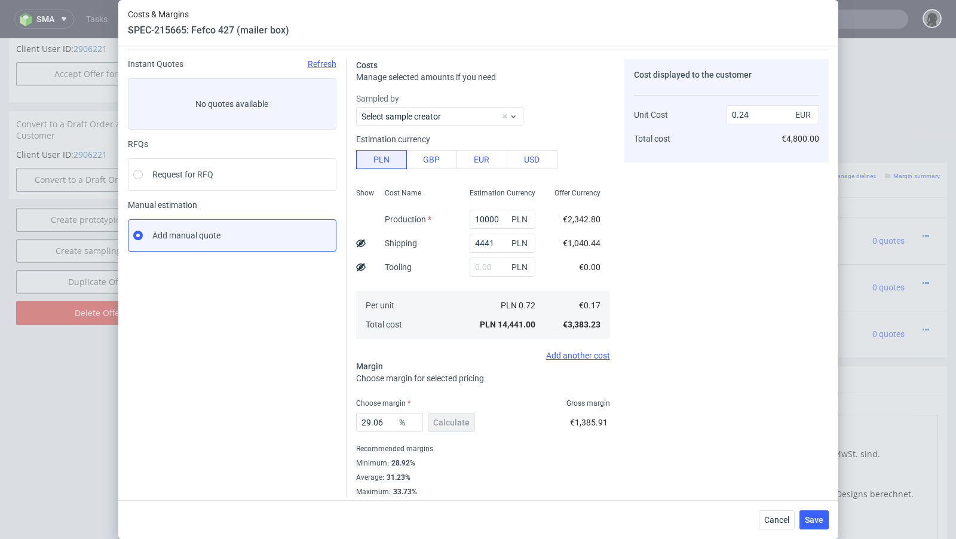
scroll to position [41, 0]
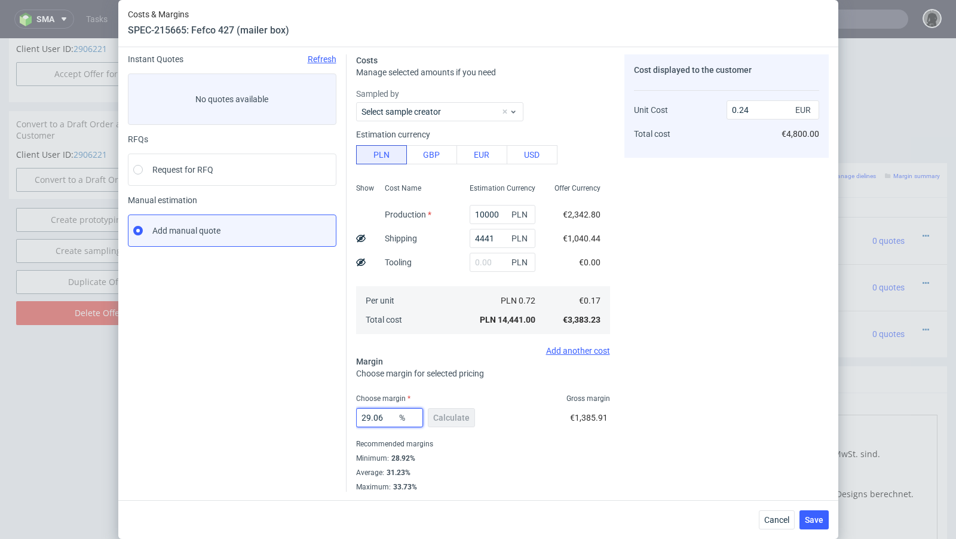
drag, startPoint x: 384, startPoint y: 421, endPoint x: 296, endPoint y: 408, distance: 88.9
click at [296, 408] on div "Instant Quotes Refresh No quotes available RFQs Request for RFQ Manual estimati…" at bounding box center [478, 268] width 701 height 447
type input "44"
type input "0.3"
click at [266, 402] on div "Instant Quotes Refresh No quotes available RFQs Request for RFQ Manual estimati…" at bounding box center [237, 273] width 219 height 438
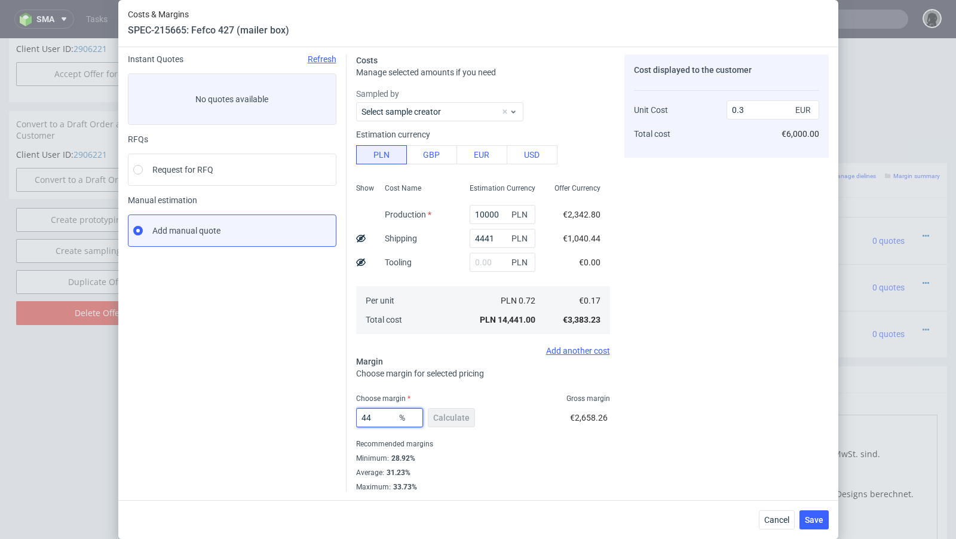
click at [385, 416] on input "44" at bounding box center [389, 417] width 67 height 19
type input "45"
type input "0.31"
type input "49"
type input "0.33"
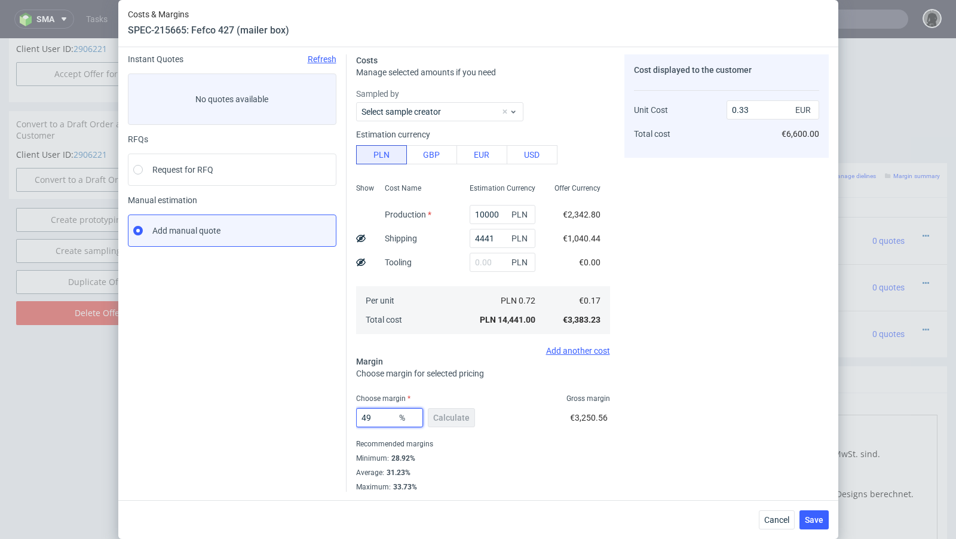
type input "4"
type input "50"
type input "0.34"
type input "5"
type input "48"
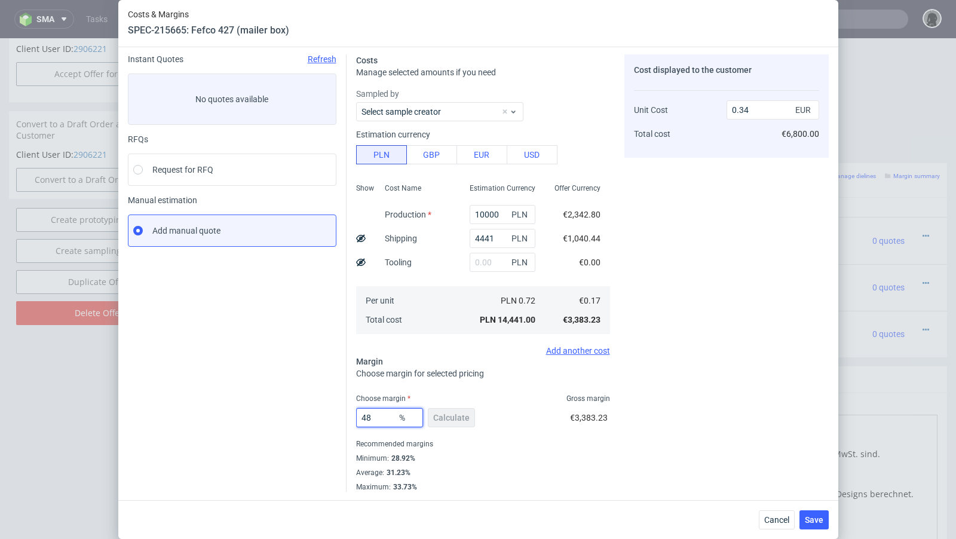
type input "0.32"
type input "49"
type input "0.33"
type input "49.9"
type input "0.34"
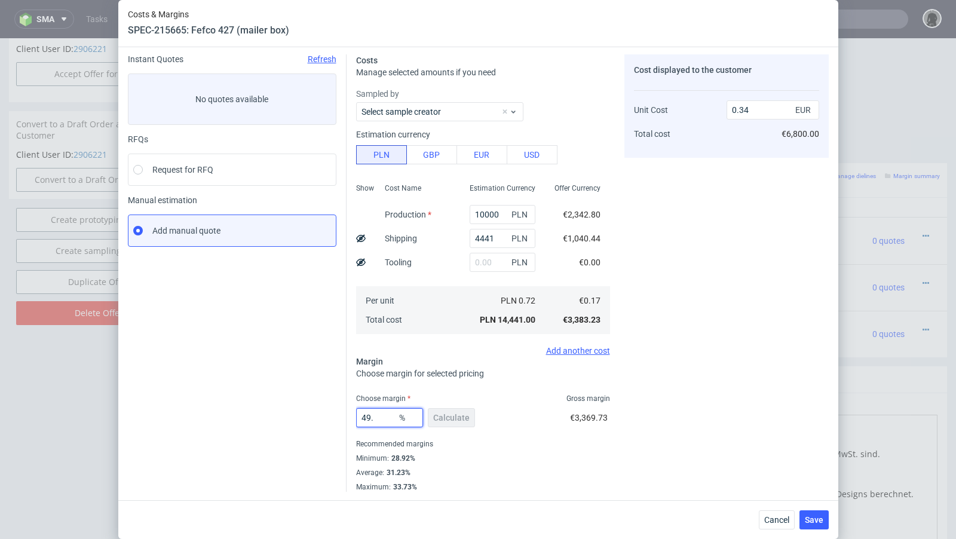
type input "49.6"
type input "0.33"
type input "49.9"
type input "0.34"
type input "49.8"
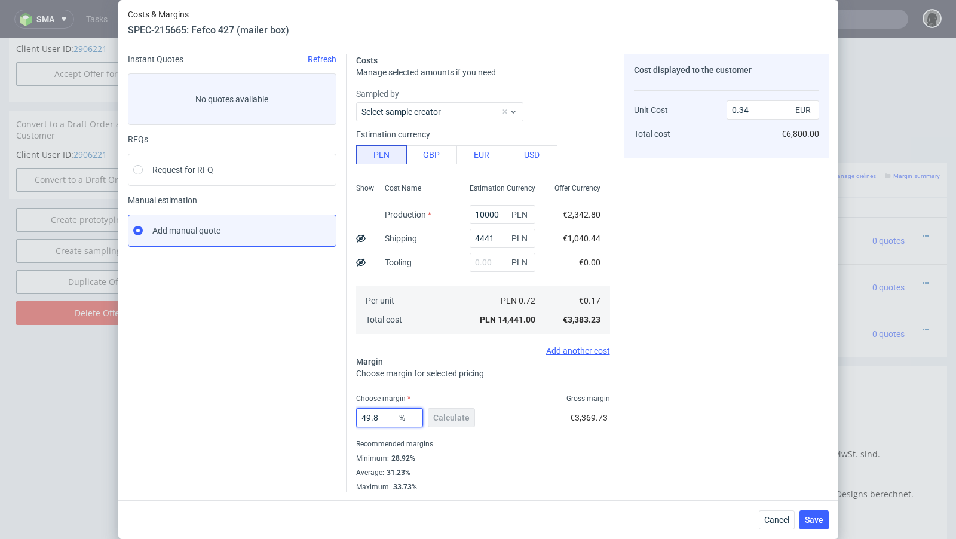
type input "0.33"
type input "49.88"
type input "0.34"
type input "49.8"
type input "0.33"
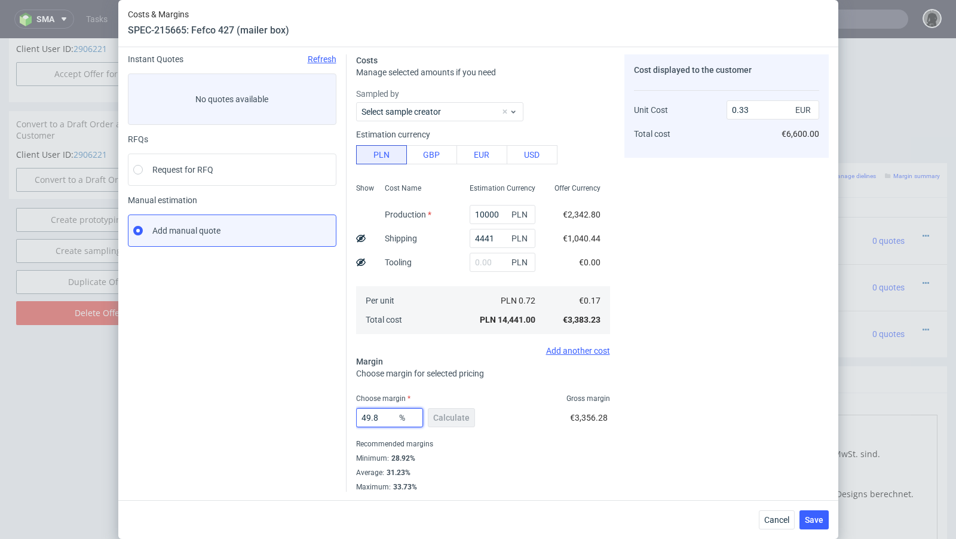
type input "49.8"
click at [296, 420] on div "Instant Quotes Refresh No quotes available RFQs Request for RFQ Manual estimati…" at bounding box center [237, 273] width 219 height 438
click at [815, 525] on button "Save" at bounding box center [814, 520] width 29 height 19
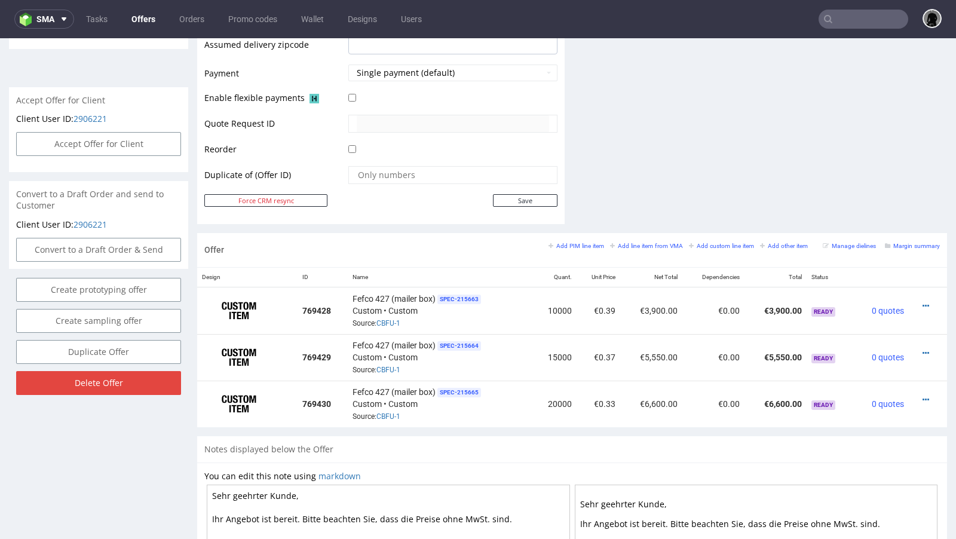
scroll to position [512, 0]
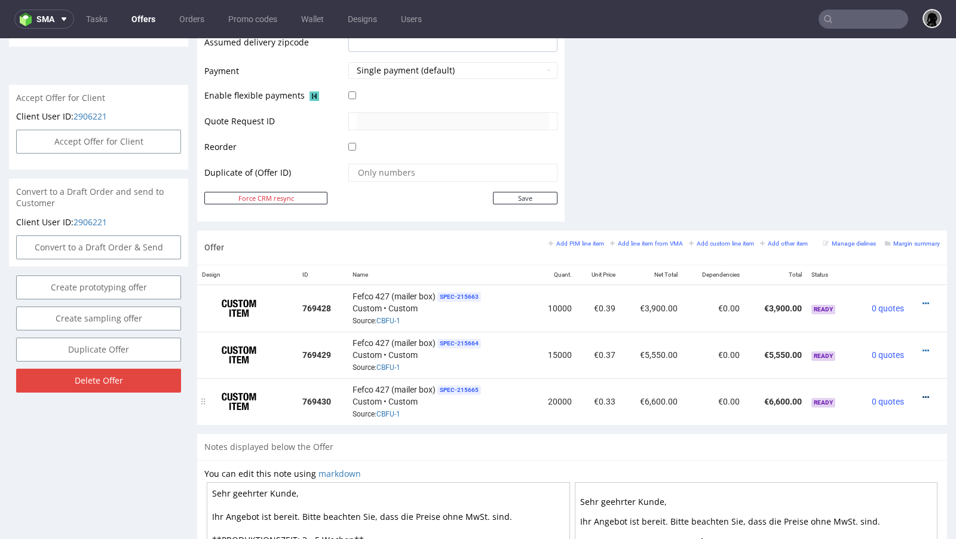
click at [923, 393] on icon at bounding box center [926, 397] width 7 height 8
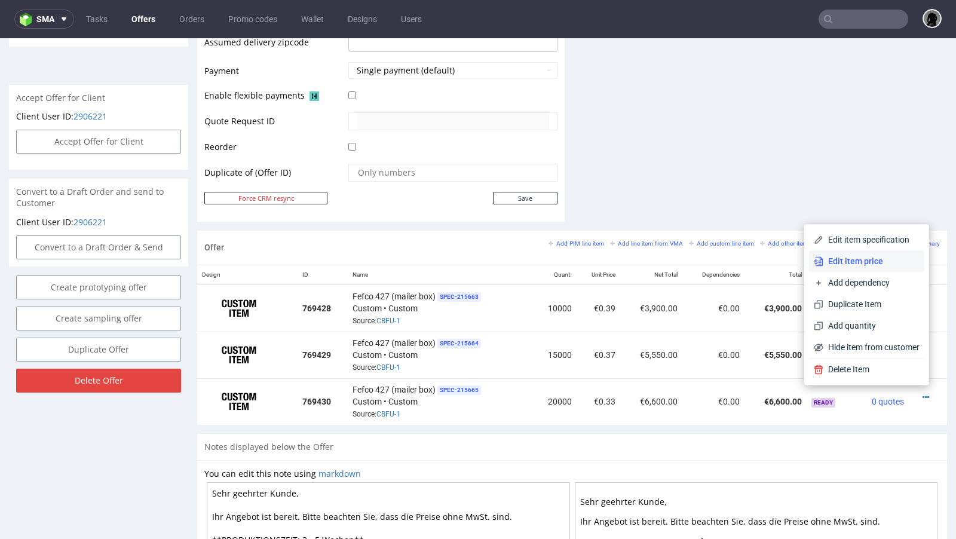
click at [854, 268] on li "Edit item price" at bounding box center [866, 261] width 115 height 22
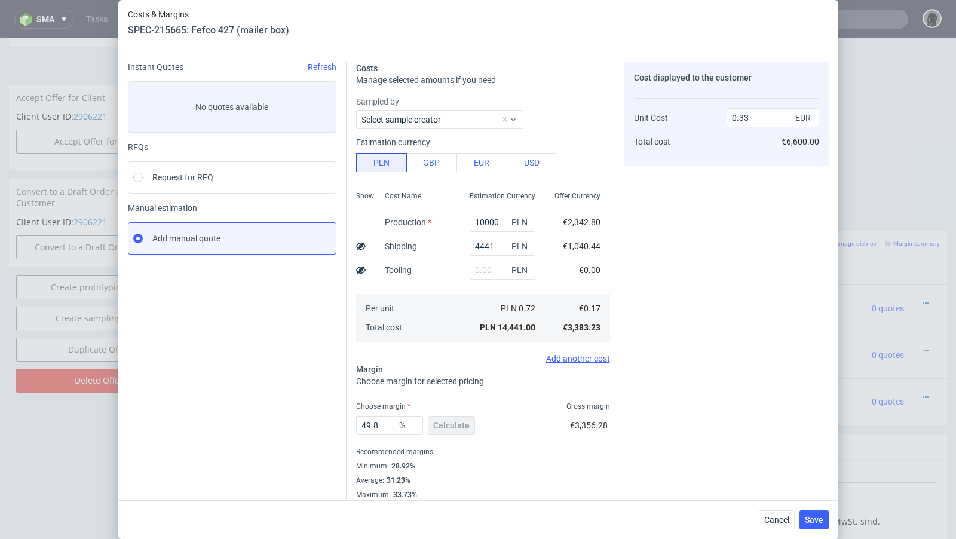
scroll to position [41, 0]
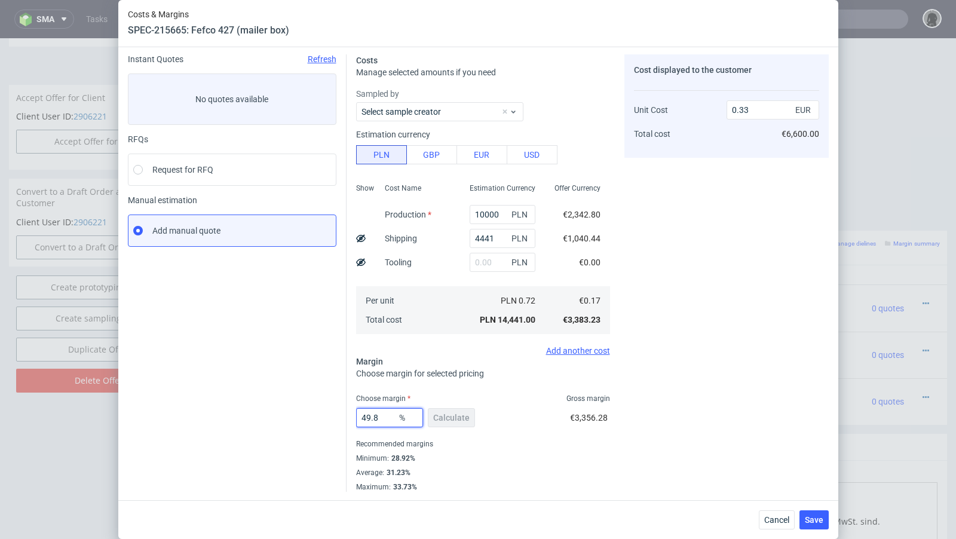
drag, startPoint x: 389, startPoint y: 417, endPoint x: 347, endPoint y: 413, distance: 42.0
click at [347, 413] on div "Costs Manage selected amounts if you need Sampled by Select sample creator Esti…" at bounding box center [588, 268] width 482 height 447
type input "52"
type input "0.35"
type input "54"
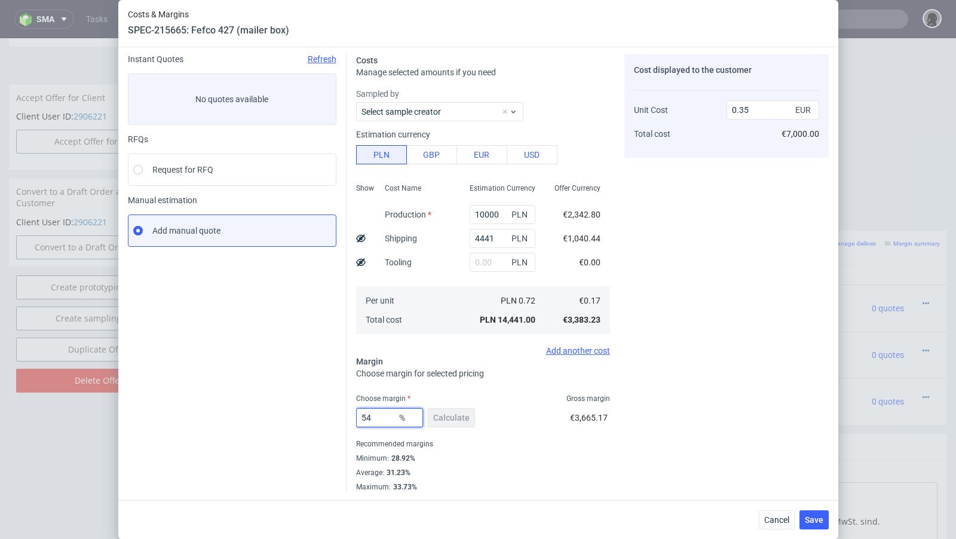
type input "0.37"
type input "53"
type input "0.36"
type input "52"
type input "0.35"
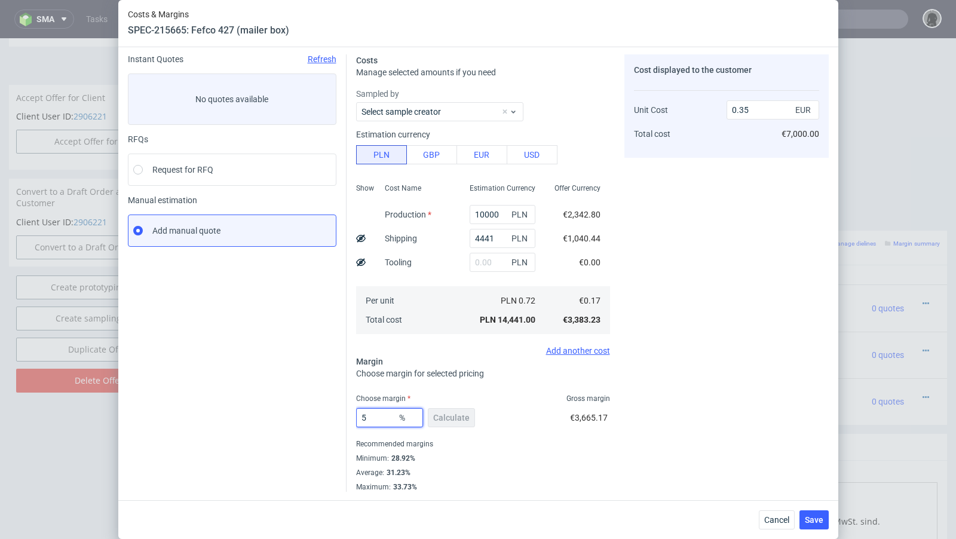
type input "53"
type input "0.36"
type input "52"
type input "0.35"
type input "52.9"
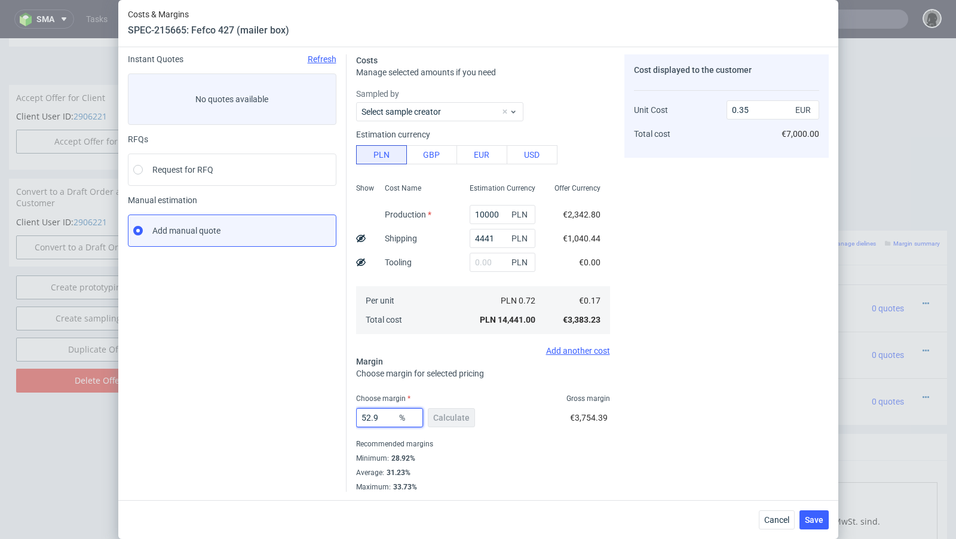
type input "0.36"
type input "52.6"
type input "0.35"
type input "52.66"
type input "0.36"
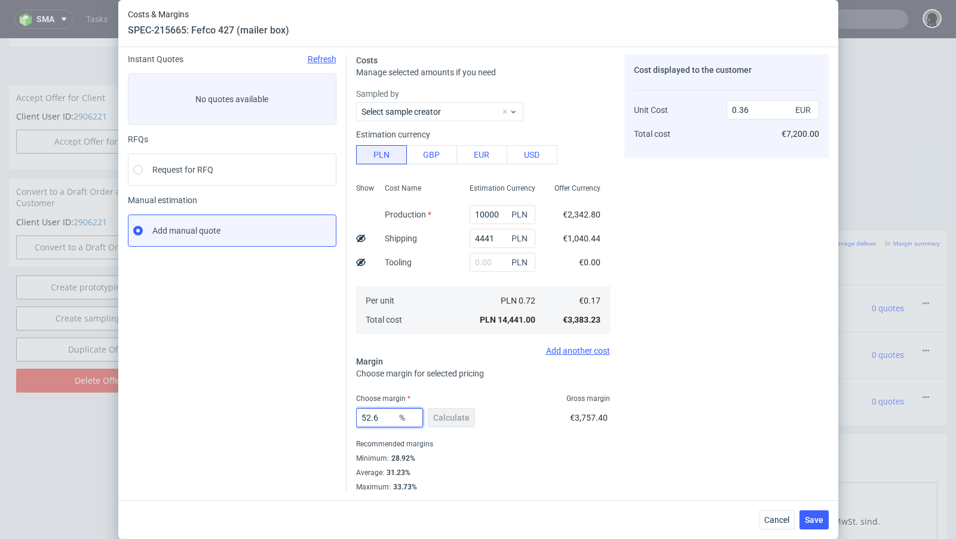
type input "52.61"
type input "0.35"
type input "52.61"
click at [260, 404] on div "Instant Quotes Refresh No quotes available RFQs Request for RFQ Manual estimati…" at bounding box center [237, 273] width 219 height 438
click at [824, 521] on button "Save" at bounding box center [814, 520] width 29 height 19
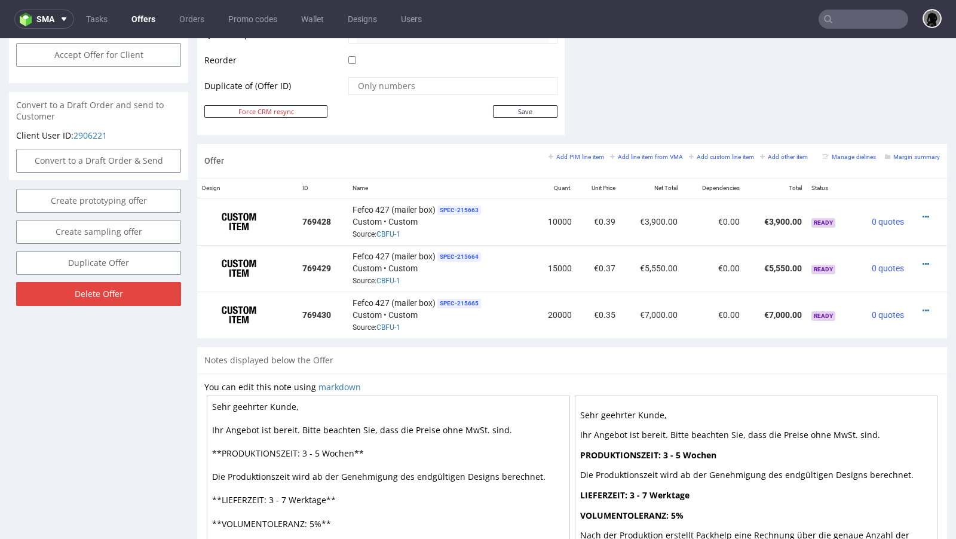
scroll to position [607, 0]
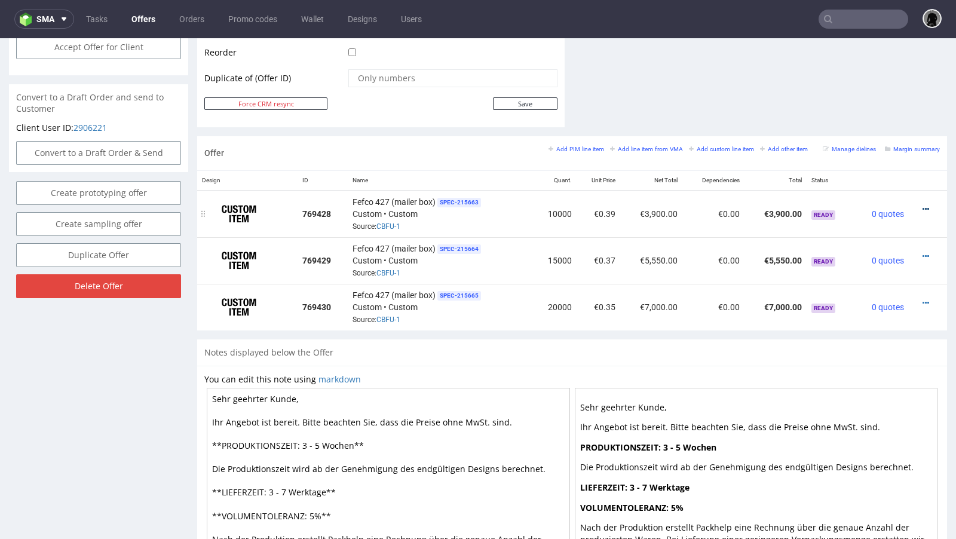
click at [923, 206] on icon at bounding box center [926, 209] width 7 height 8
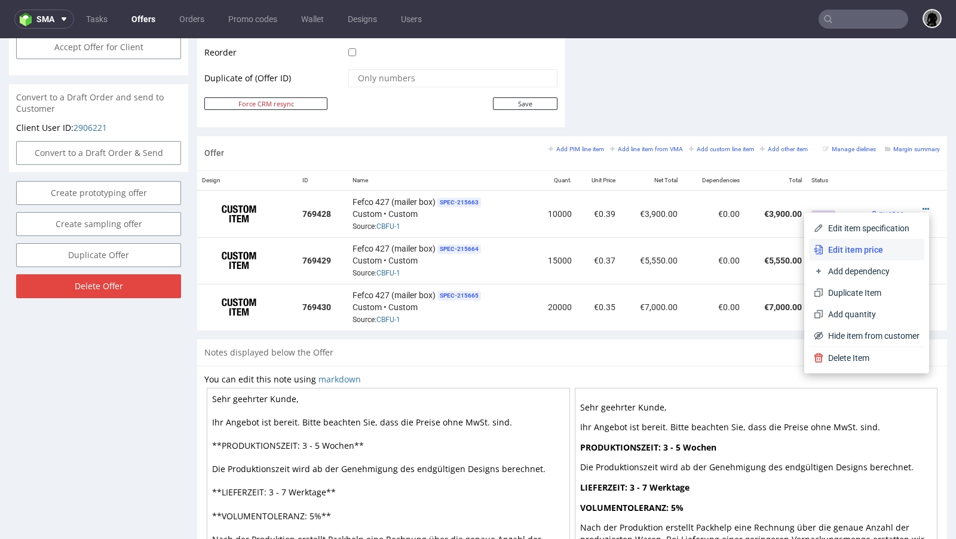
click at [855, 244] on span "Edit item price" at bounding box center [872, 250] width 96 height 12
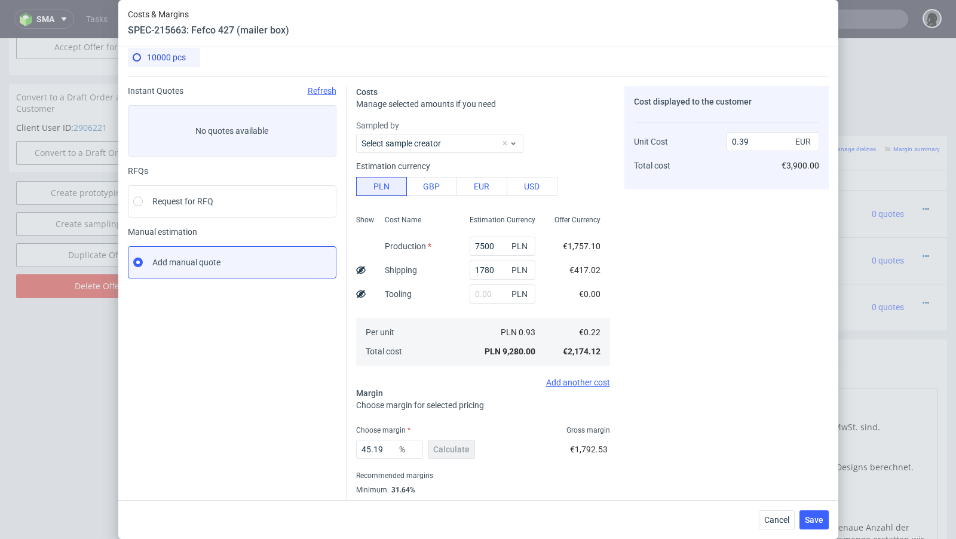
scroll to position [41, 0]
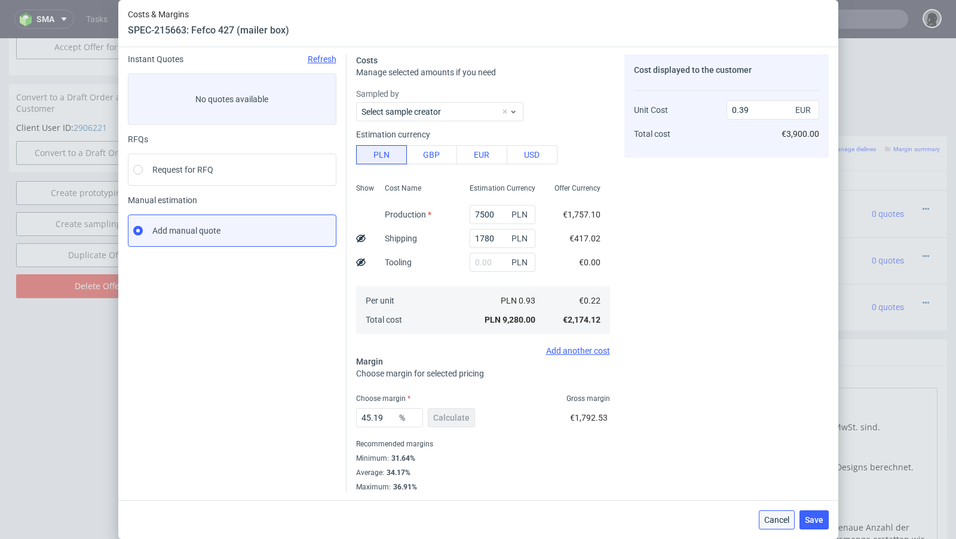
click at [769, 518] on span "Cancel" at bounding box center [777, 520] width 25 height 8
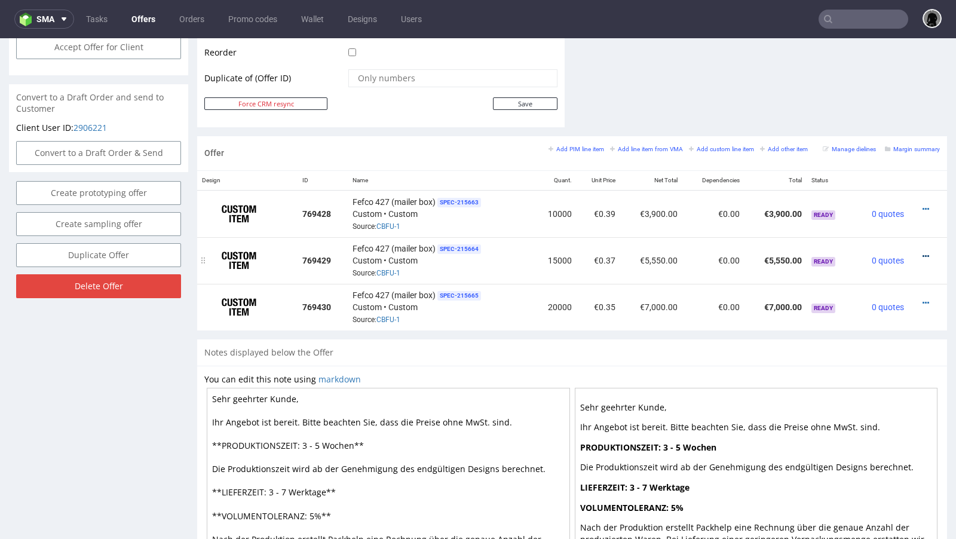
click at [923, 252] on icon at bounding box center [926, 256] width 7 height 8
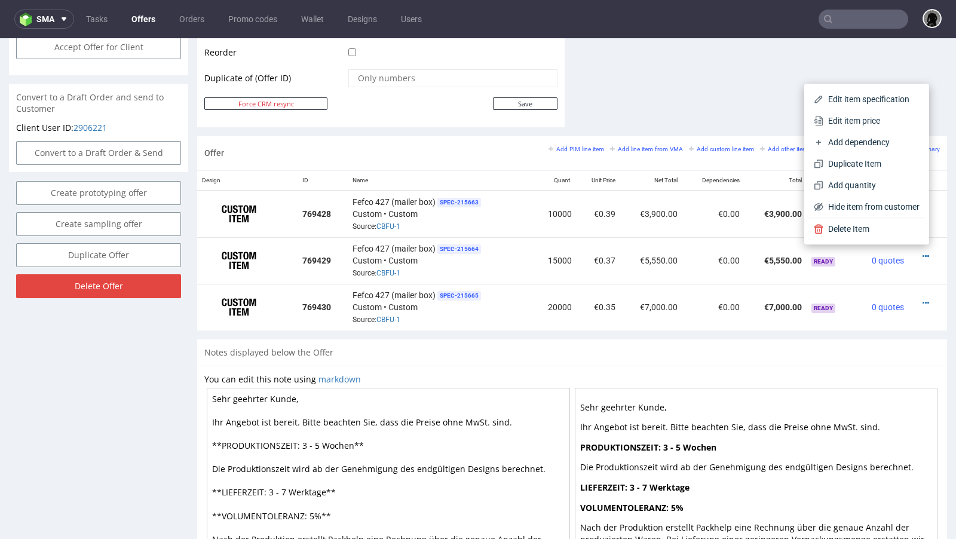
click at [747, 160] on div "Offer Add PIM line item Add line item from VMA Add custom line item Add other i…" at bounding box center [572, 153] width 750 height 34
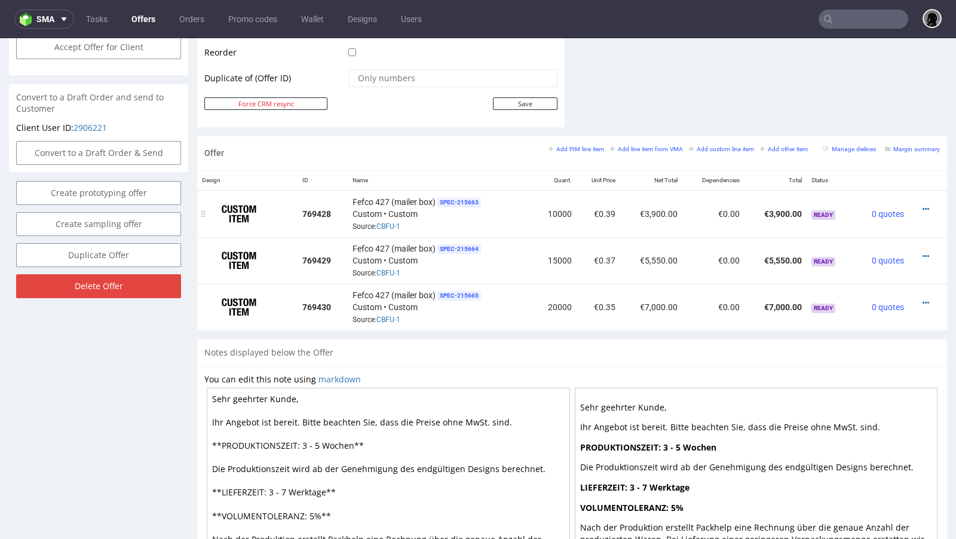
click at [914, 203] on div at bounding box center [925, 209] width 22 height 12
click at [923, 205] on icon at bounding box center [926, 209] width 7 height 8
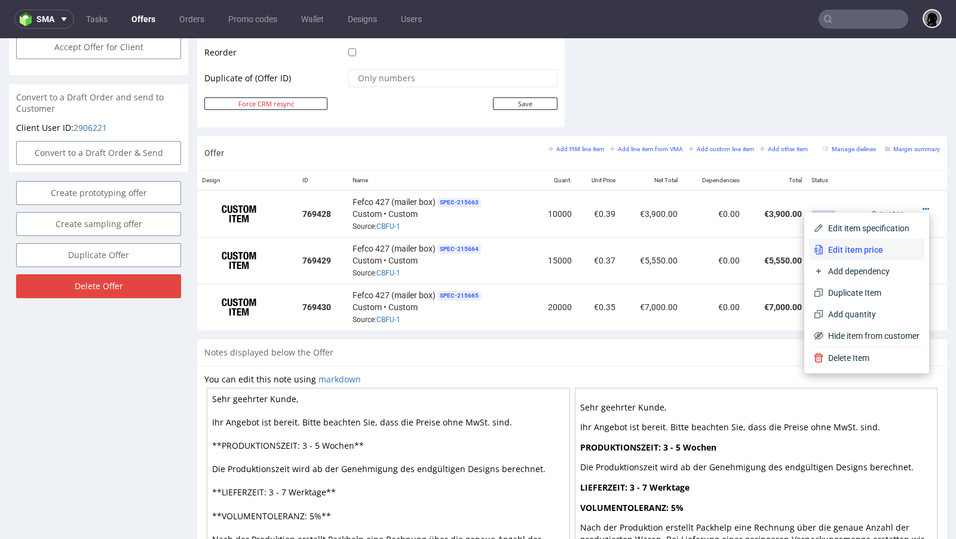
click at [850, 244] on span "Edit item price" at bounding box center [872, 250] width 96 height 12
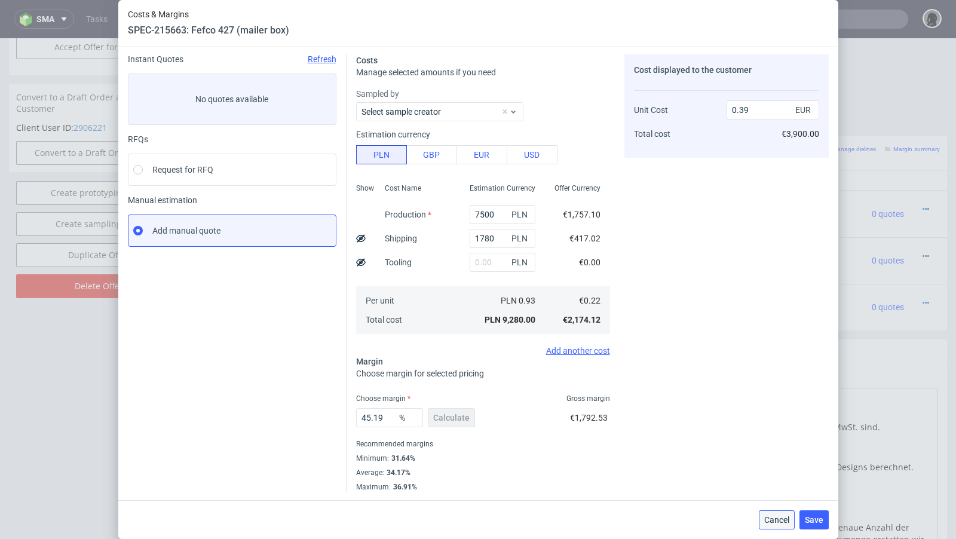
click at [768, 517] on span "Cancel" at bounding box center [777, 520] width 25 height 8
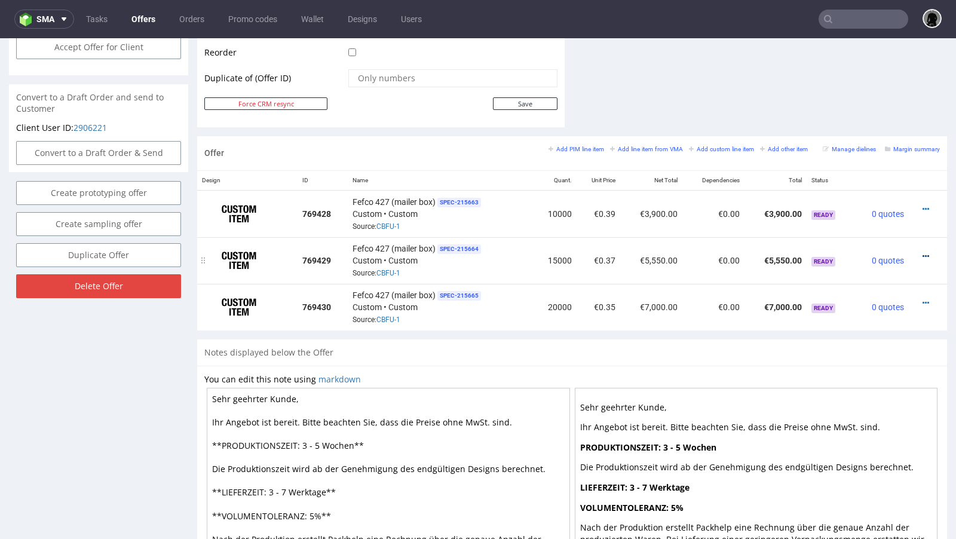
click at [923, 252] on icon at bounding box center [926, 256] width 7 height 8
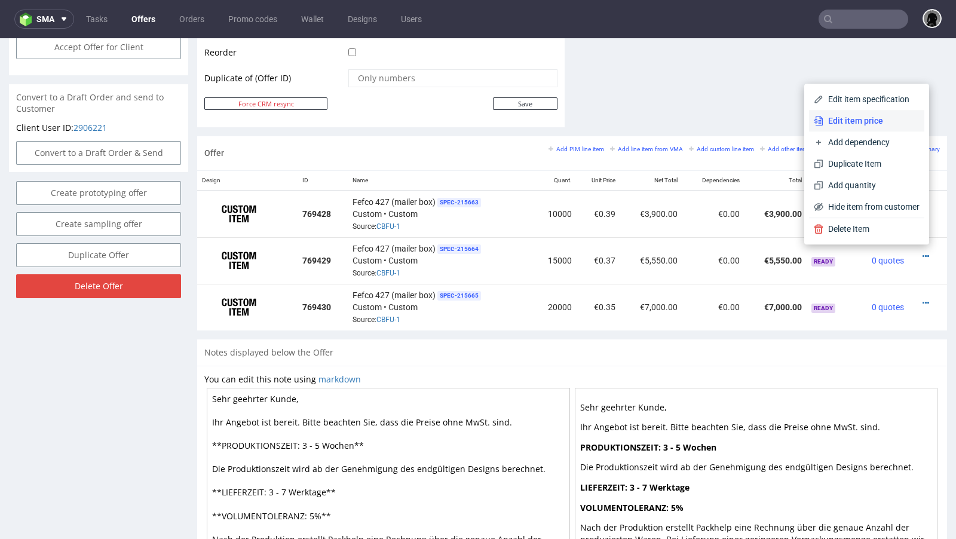
click at [837, 124] on span "Edit item price" at bounding box center [872, 121] width 96 height 12
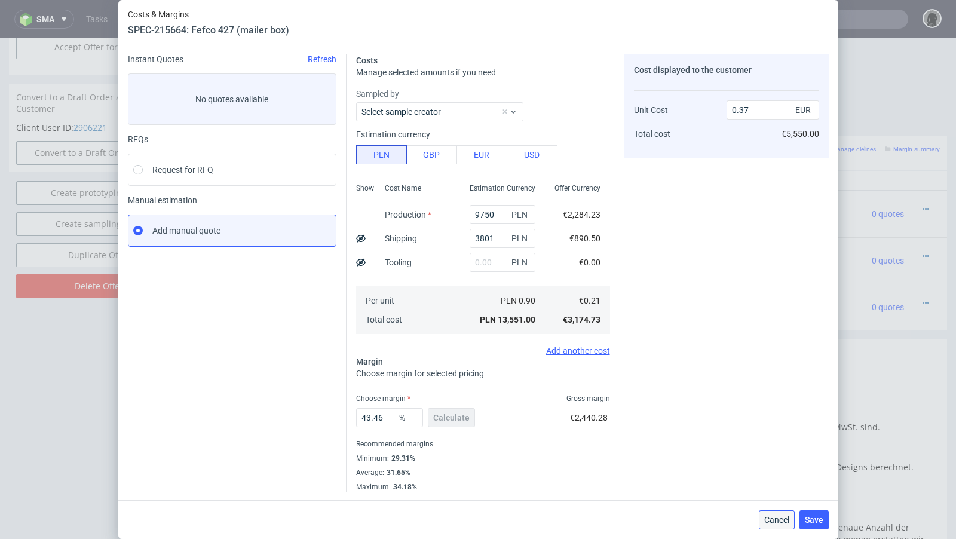
click at [774, 524] on span "Cancel" at bounding box center [777, 520] width 25 height 8
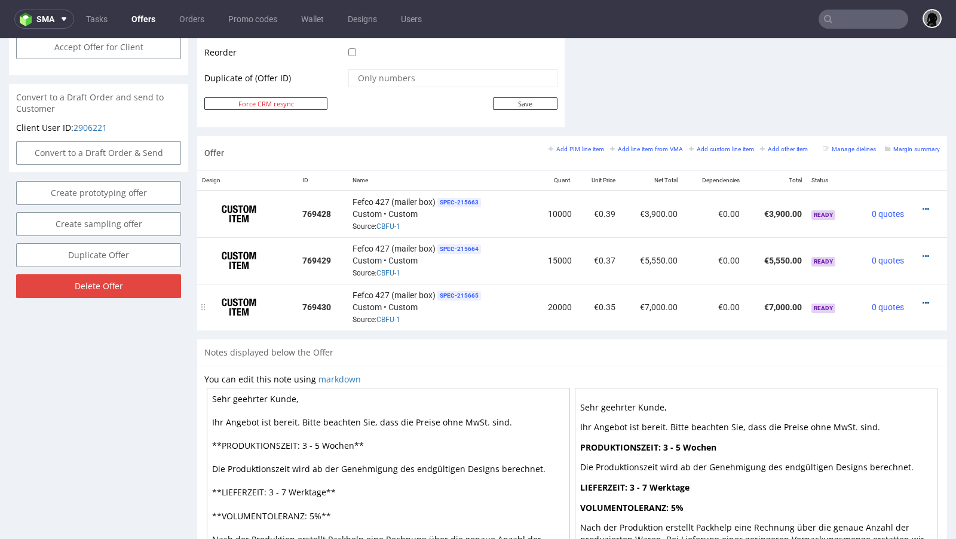
click at [923, 299] on icon at bounding box center [926, 303] width 7 height 8
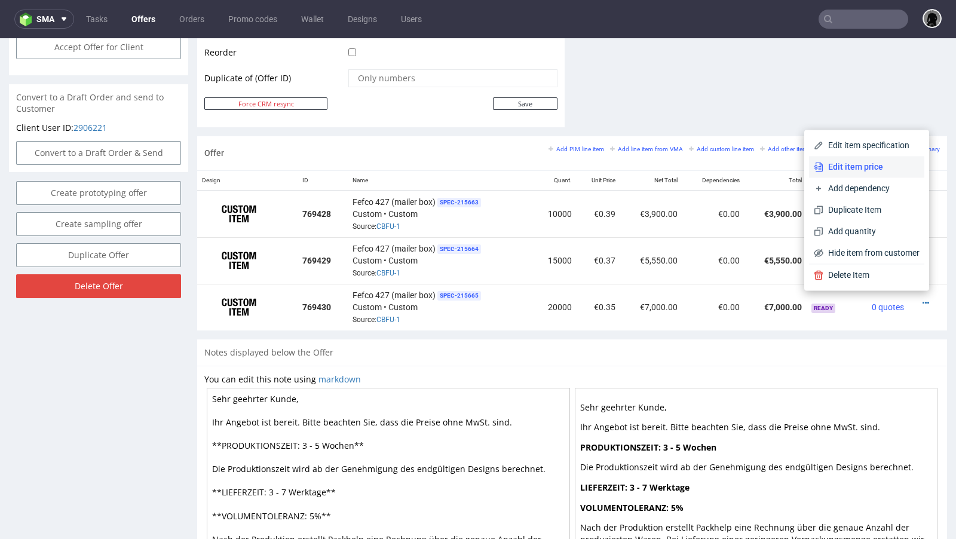
click at [857, 166] on span "Edit item price" at bounding box center [872, 167] width 96 height 12
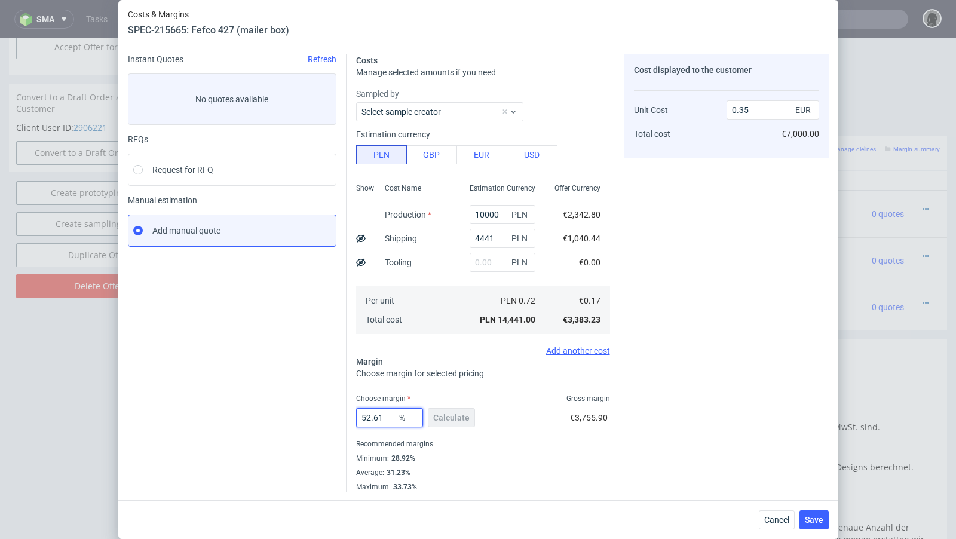
drag, startPoint x: 390, startPoint y: 420, endPoint x: 366, endPoint y: 416, distance: 23.6
click at [366, 416] on input "52.61" at bounding box center [389, 417] width 67 height 19
type input "51"
type input "0.34"
type input "52"
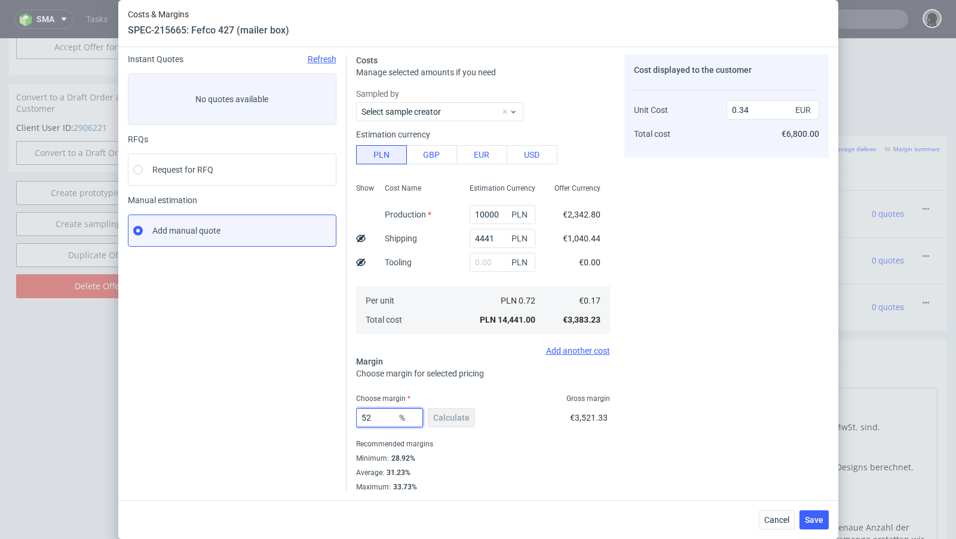
type input "0.35"
type input "51"
type input "0.34"
type input "51.4"
type input "0.35"
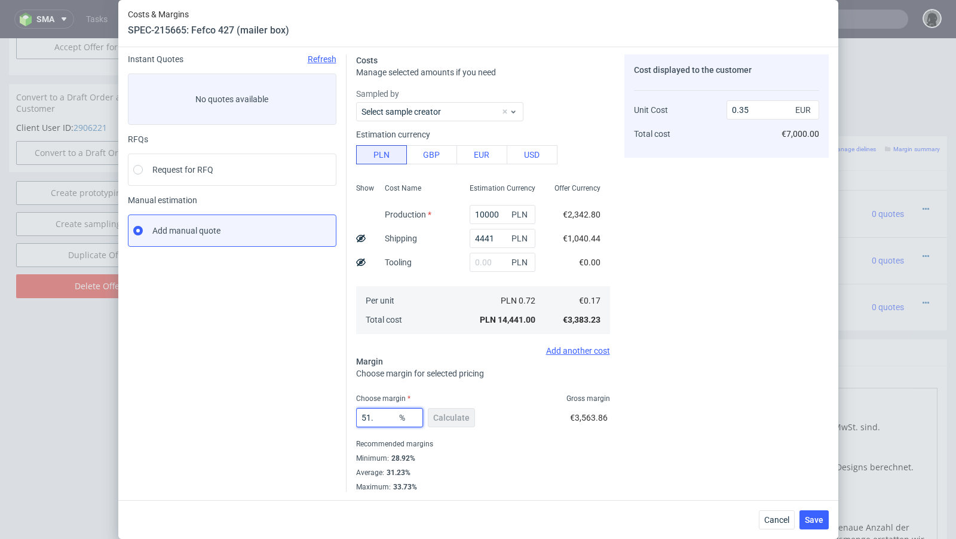
type input "51.2"
type input "0.34"
type input "51.28"
type input "0.35"
type input "51.25"
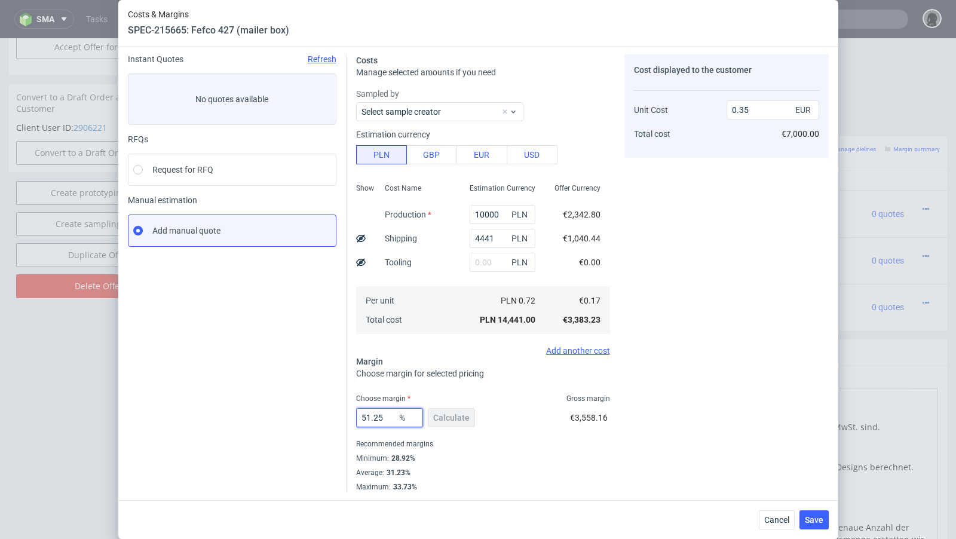
type input "0.34"
type input "51.25"
click at [120, 418] on div "20000 pcs Instant Quotes Refresh No quotes available RFQs Request for RFQ Manua…" at bounding box center [478, 273] width 720 height 453
click at [808, 508] on div "Cancel Save" at bounding box center [478, 519] width 720 height 39
click at [809, 516] on span "Save" at bounding box center [814, 520] width 19 height 8
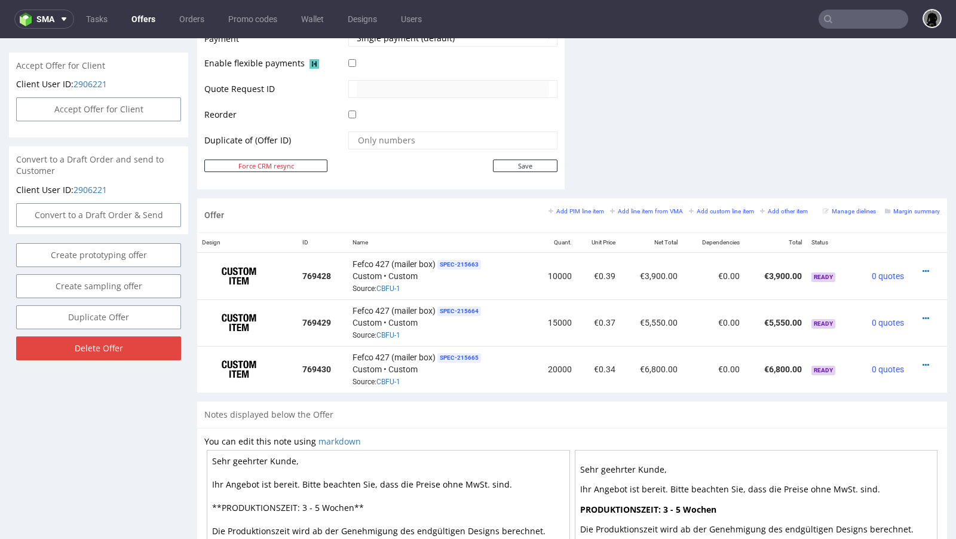
scroll to position [553, 0]
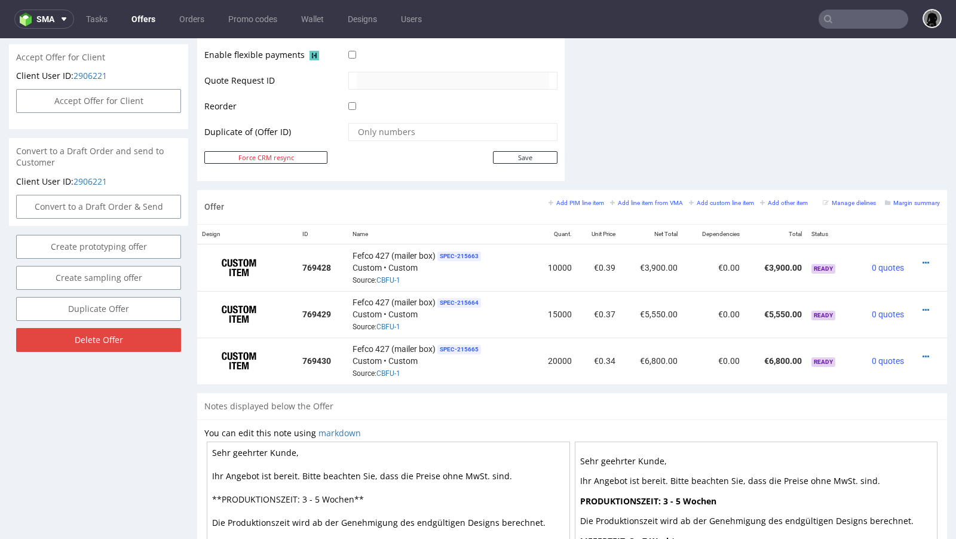
click at [487, 396] on div "Notes displayed below the Offer" at bounding box center [572, 406] width 750 height 26
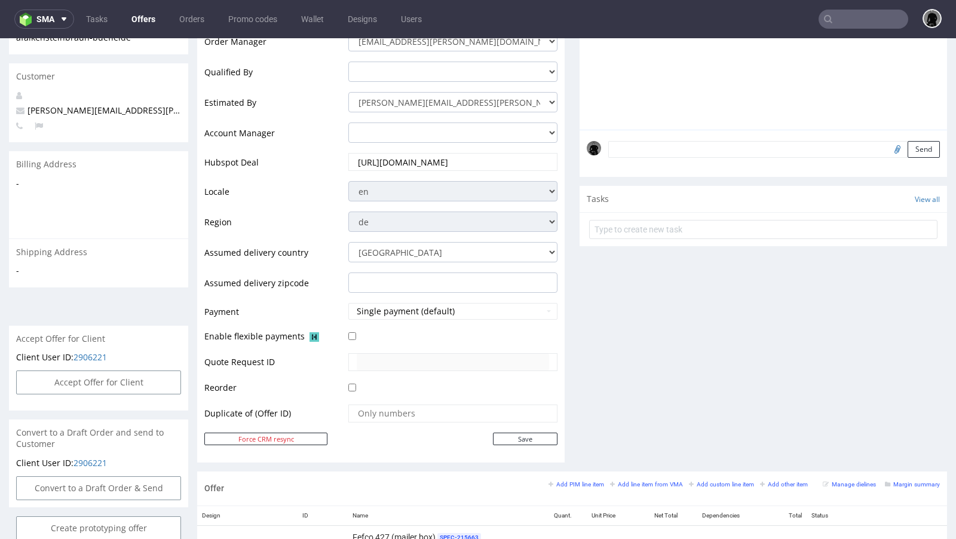
scroll to position [0, 0]
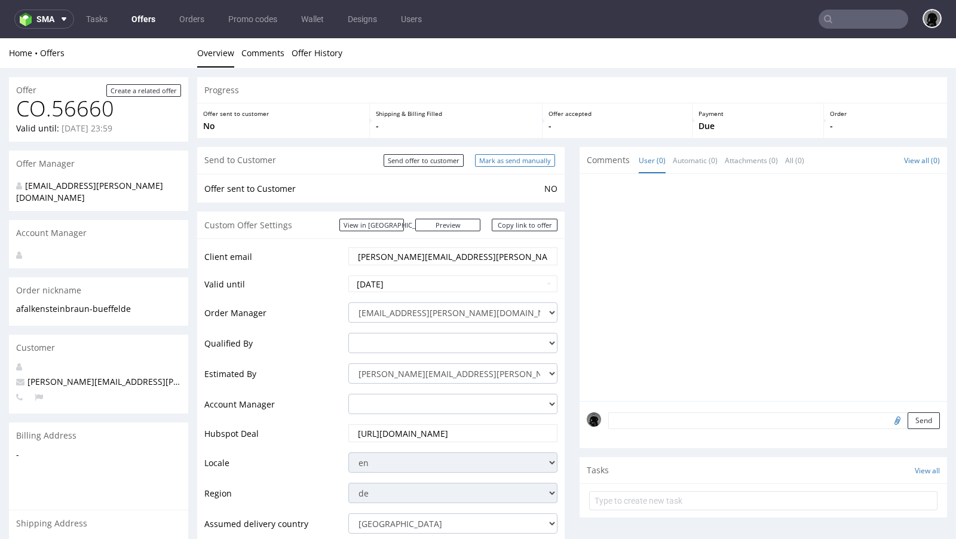
click at [497, 162] on input "Mark as send manually" at bounding box center [515, 160] width 80 height 13
type input "In progress..."
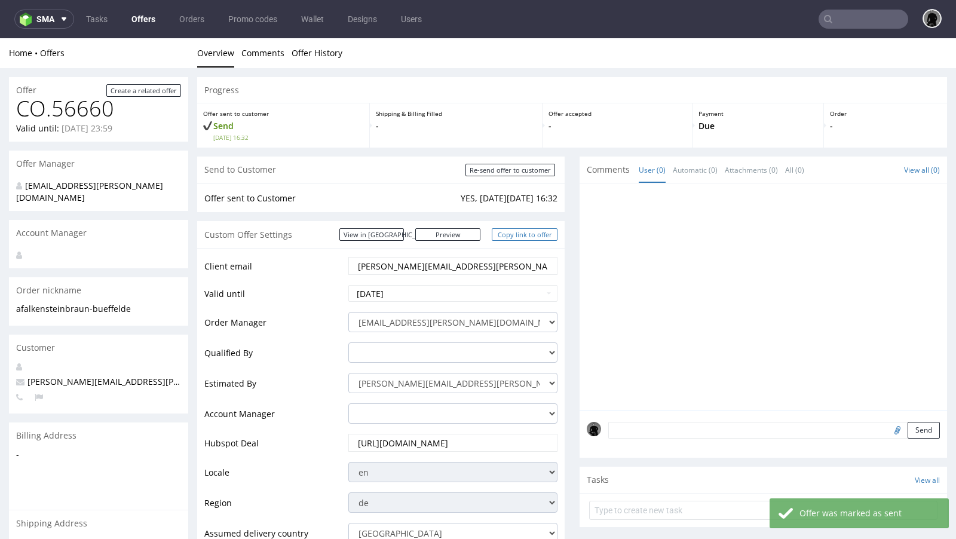
click at [508, 236] on link "Copy link to offer" at bounding box center [525, 234] width 66 height 13
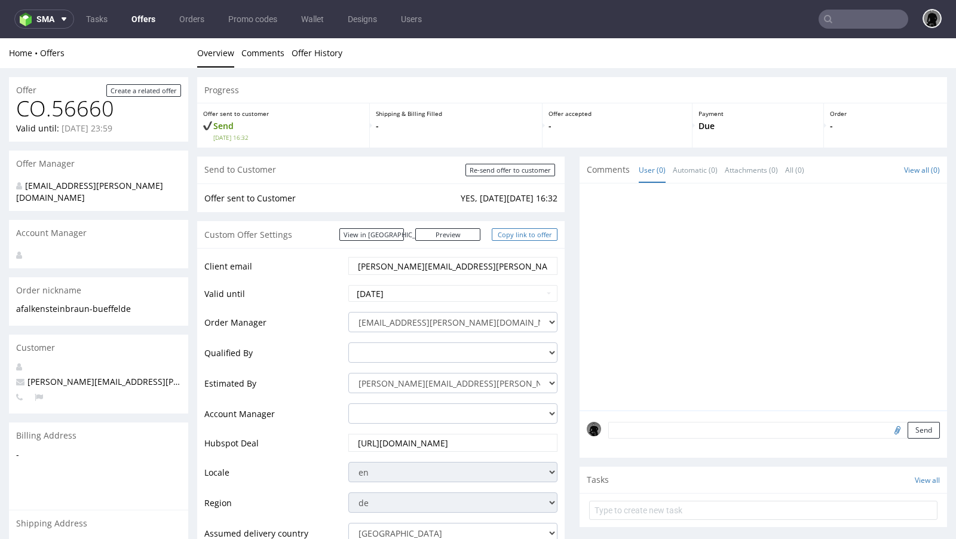
click at [525, 234] on link "Copy link to offer" at bounding box center [525, 234] width 66 height 13
click at [135, 15] on link "Offers" at bounding box center [143, 19] width 38 height 19
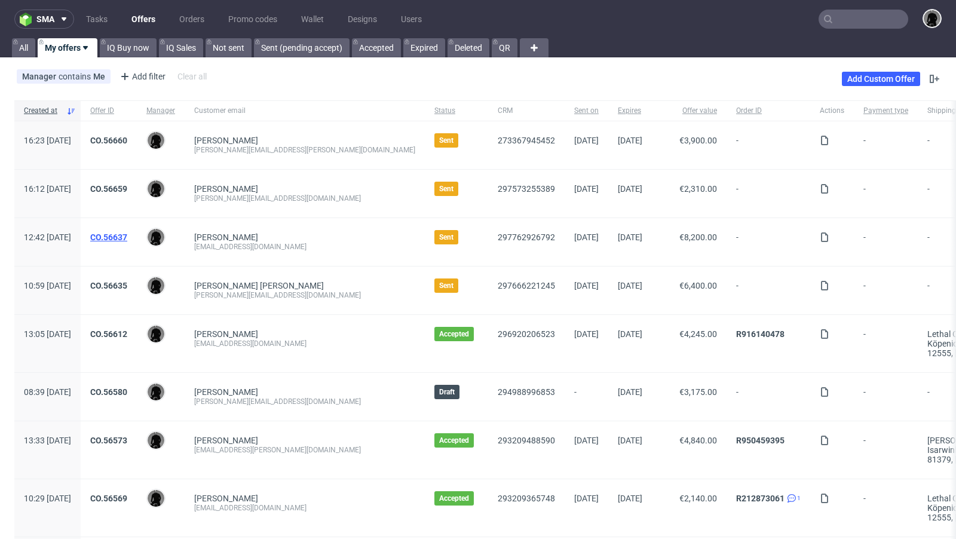
click at [127, 239] on link "CO.56637" at bounding box center [108, 238] width 37 height 10
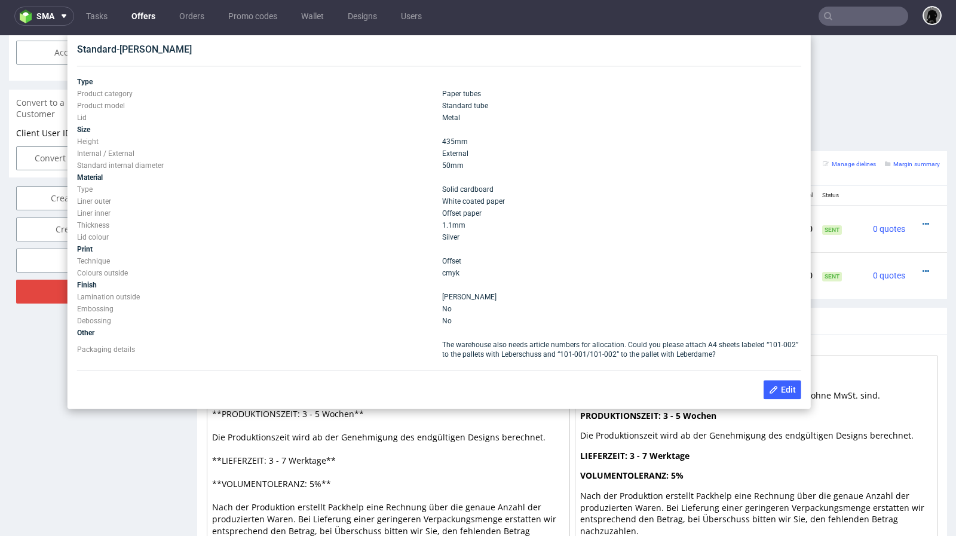
scroll to position [590, 0]
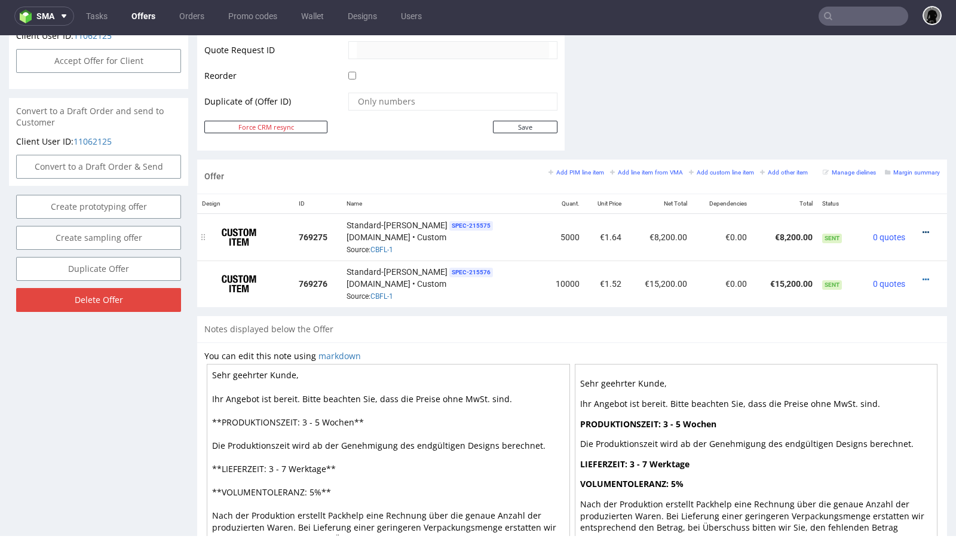
click at [923, 228] on icon at bounding box center [926, 232] width 7 height 8
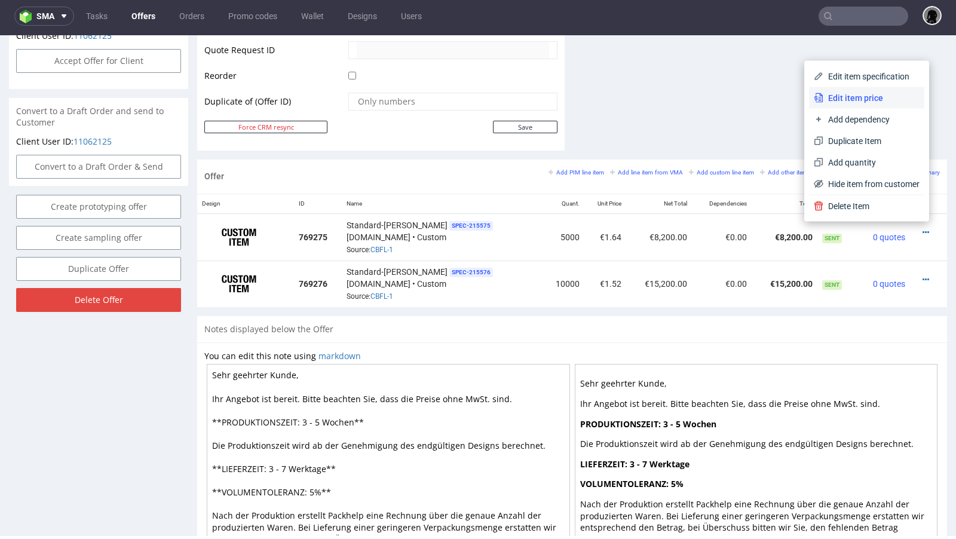
click at [863, 94] on span "Edit item price" at bounding box center [872, 98] width 96 height 12
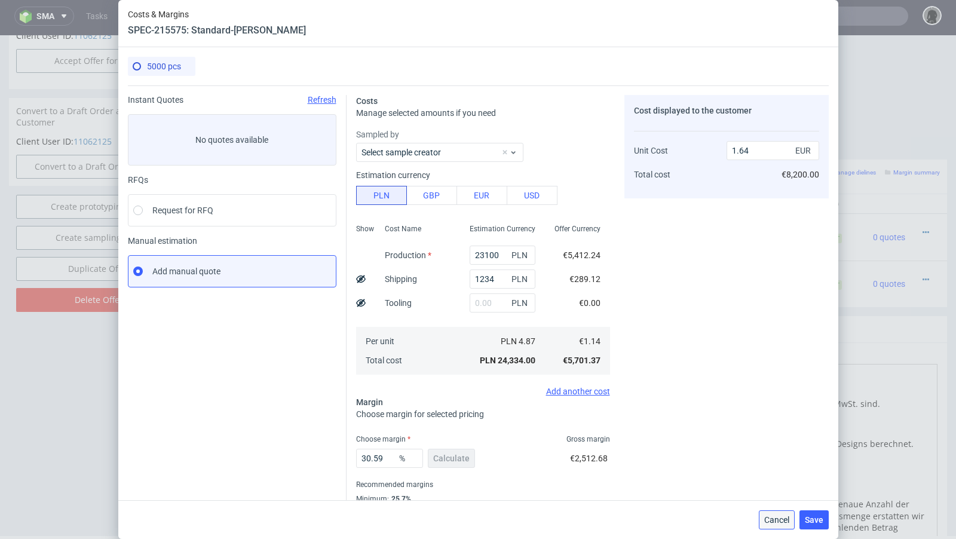
click at [772, 528] on button "Cancel" at bounding box center [777, 520] width 36 height 19
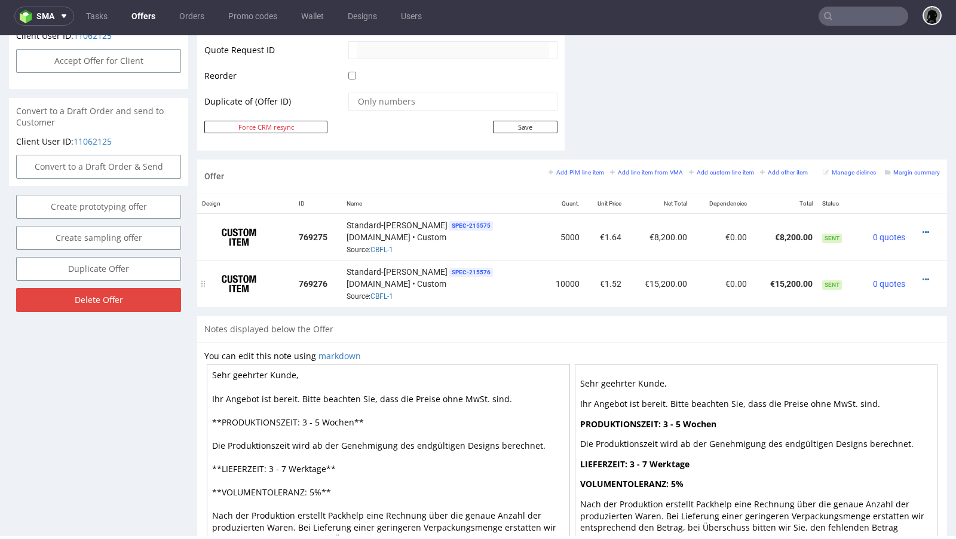
click at [919, 274] on div at bounding box center [925, 280] width 20 height 12
click at [923, 276] on icon at bounding box center [926, 280] width 7 height 8
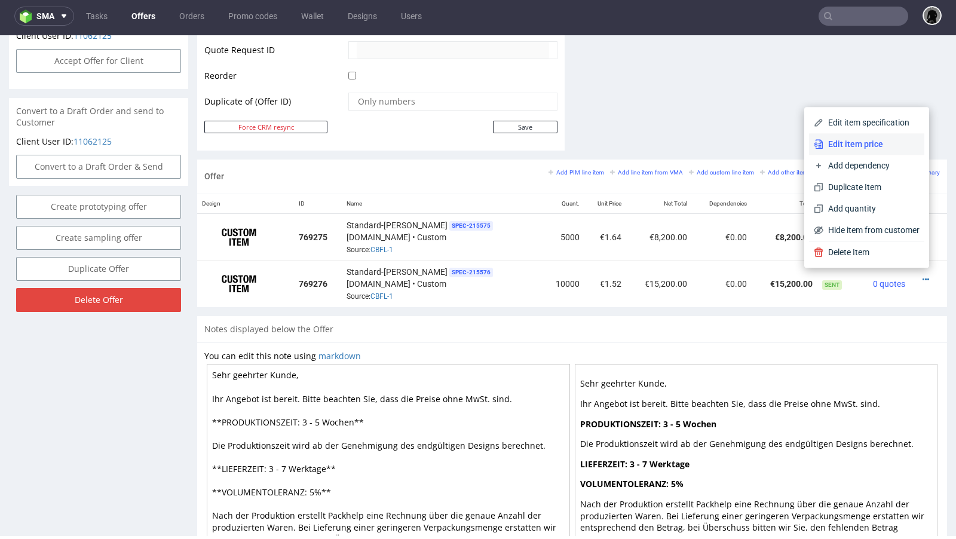
click at [860, 148] on span "Edit item price" at bounding box center [872, 144] width 96 height 12
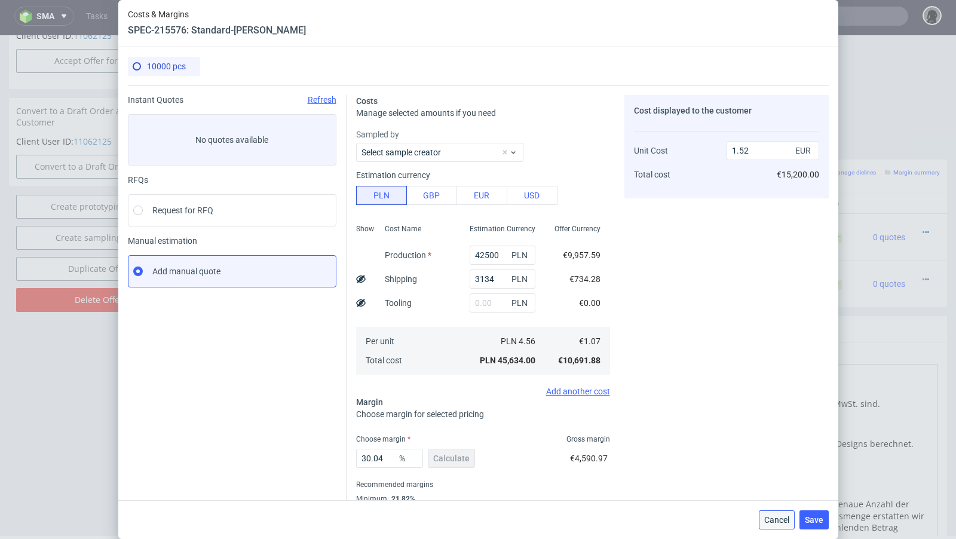
click at [777, 517] on span "Cancel" at bounding box center [777, 520] width 25 height 8
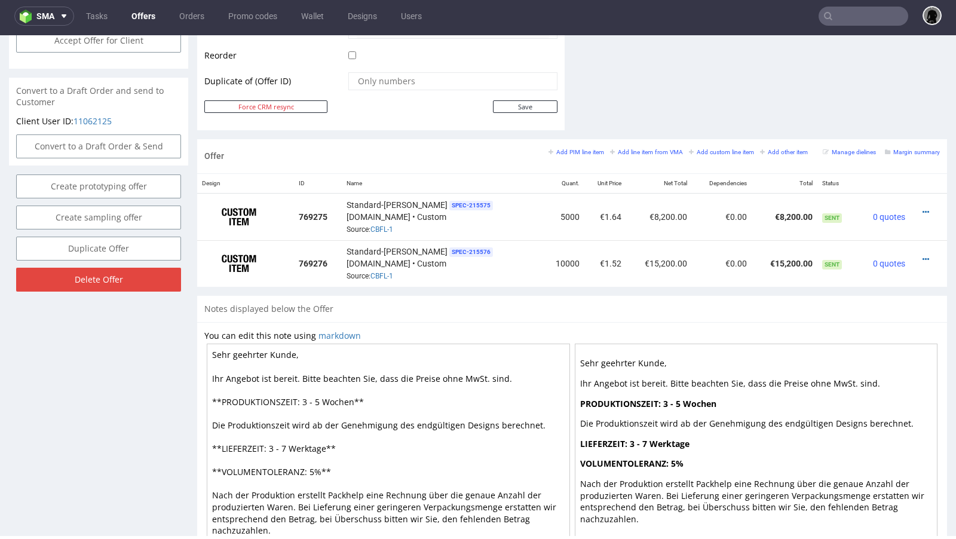
scroll to position [608, 0]
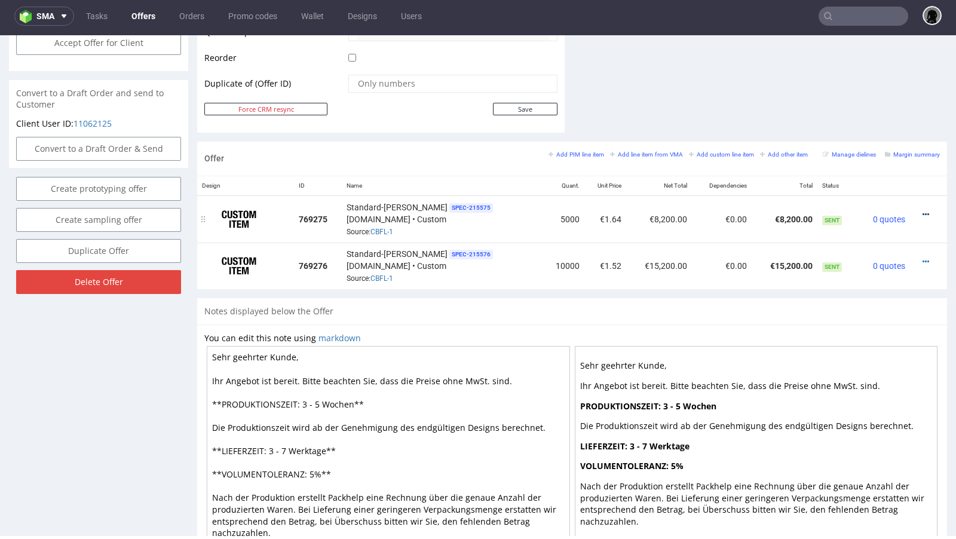
click at [923, 210] on icon at bounding box center [926, 214] width 7 height 8
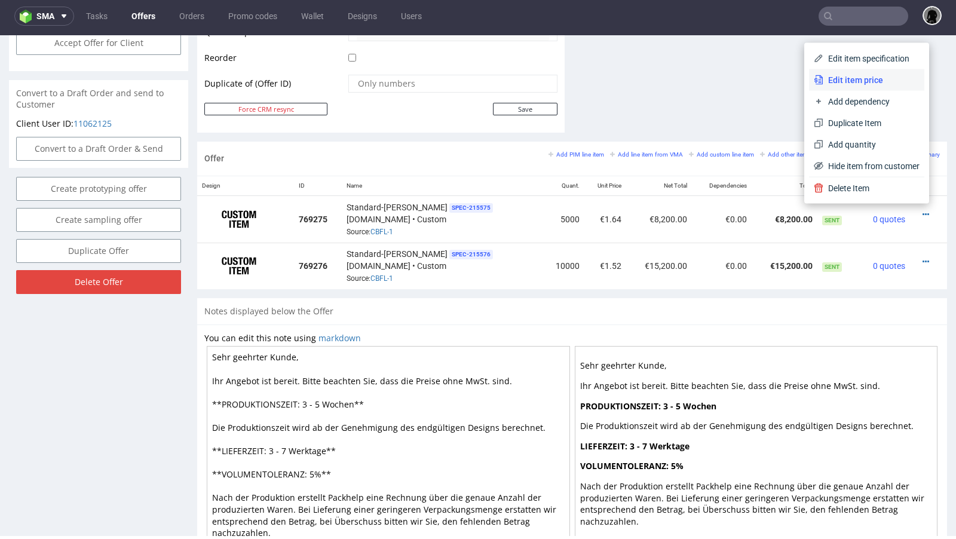
click at [848, 85] on span "Edit item price" at bounding box center [872, 80] width 96 height 12
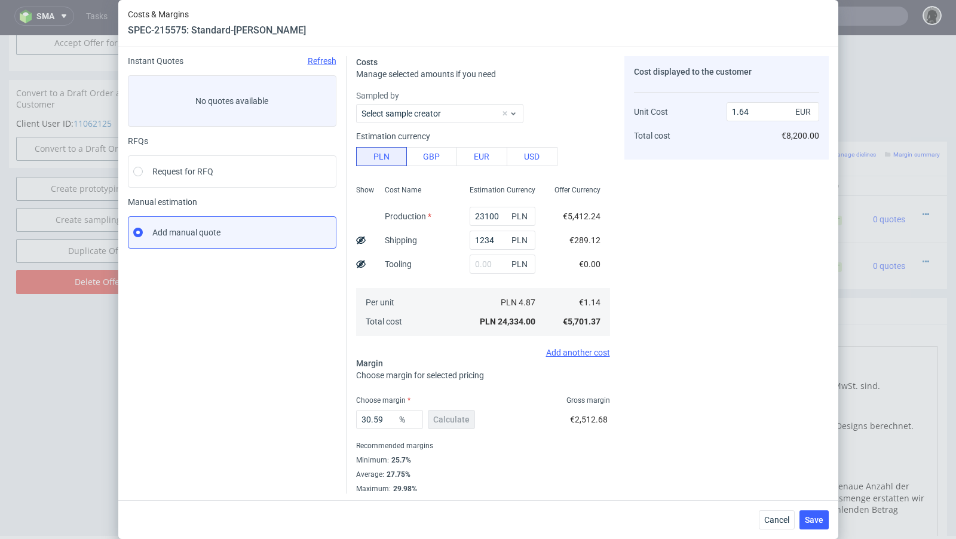
scroll to position [41, 0]
click at [771, 515] on button "Cancel" at bounding box center [777, 520] width 36 height 19
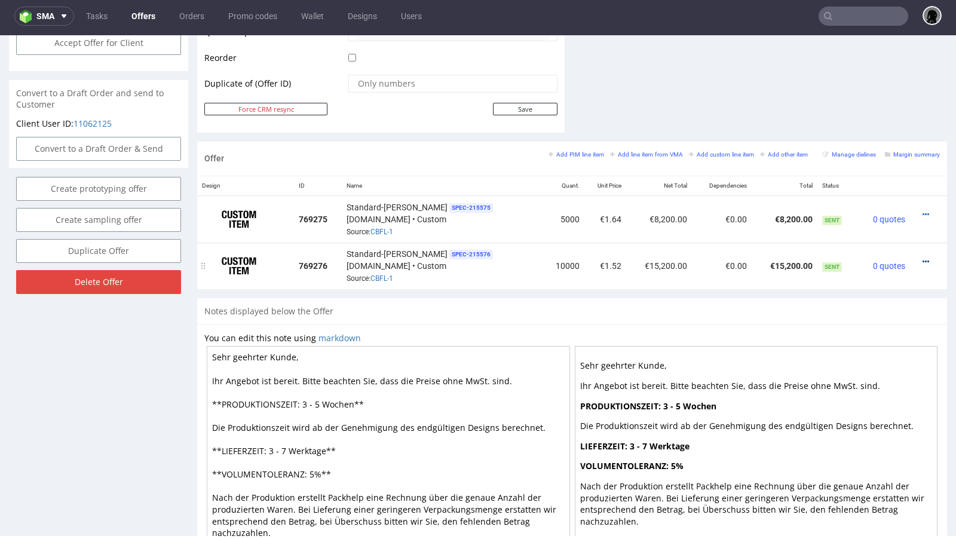
click at [923, 258] on icon at bounding box center [926, 262] width 7 height 8
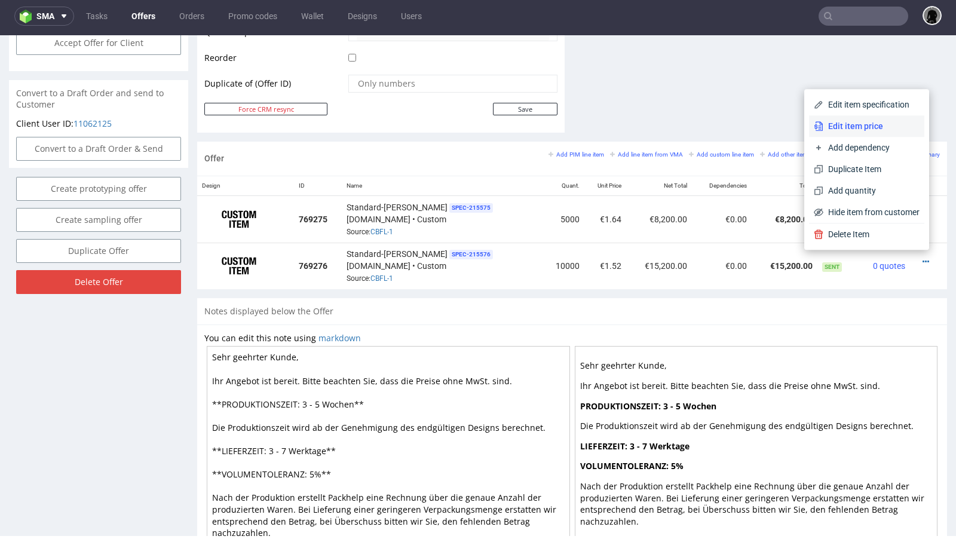
click at [880, 132] on li "Edit item price" at bounding box center [866, 126] width 115 height 22
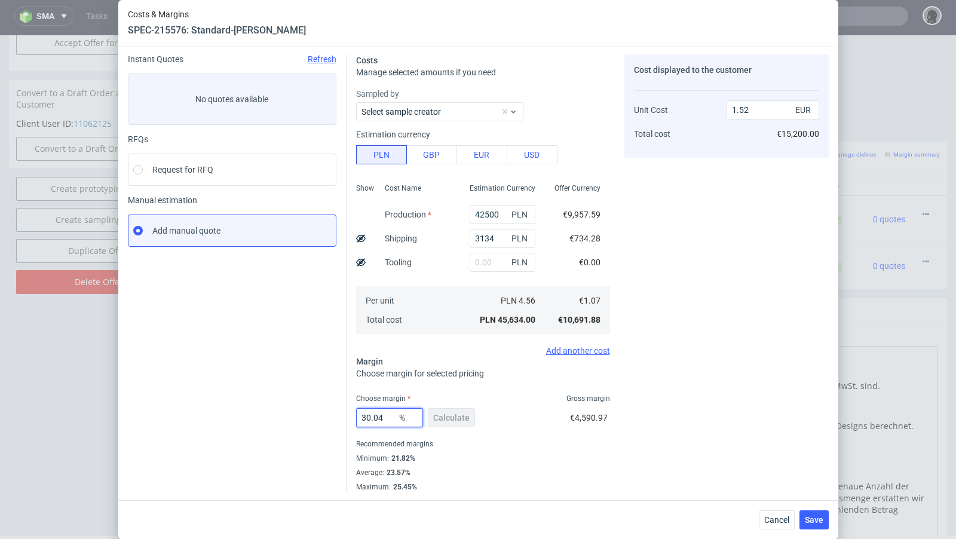
drag, startPoint x: 387, startPoint y: 417, endPoint x: 354, endPoint y: 417, distance: 32.9
click at [354, 417] on div "Costs Manage selected amounts if you need Sampled by Select sample creator Esti…" at bounding box center [588, 268] width 482 height 447
type input "27"
type input "1.46"
type input "25"
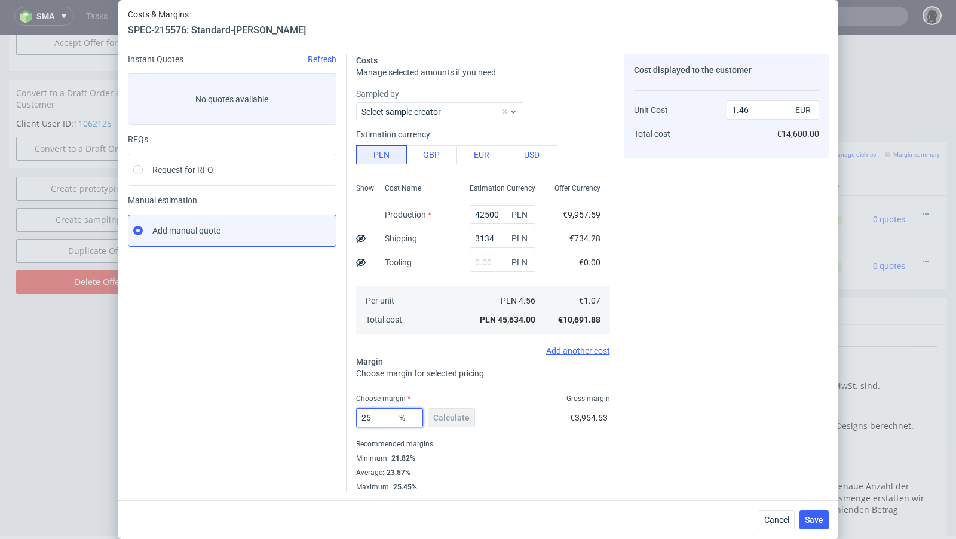
type input "1.42"
type input "25"
click at [719, 469] on div "Cost displayed to the customer Unit Cost Total cost 1.42 EUR €14,200.00" at bounding box center [727, 273] width 204 height 438
click at [775, 528] on button "Cancel" at bounding box center [777, 520] width 36 height 19
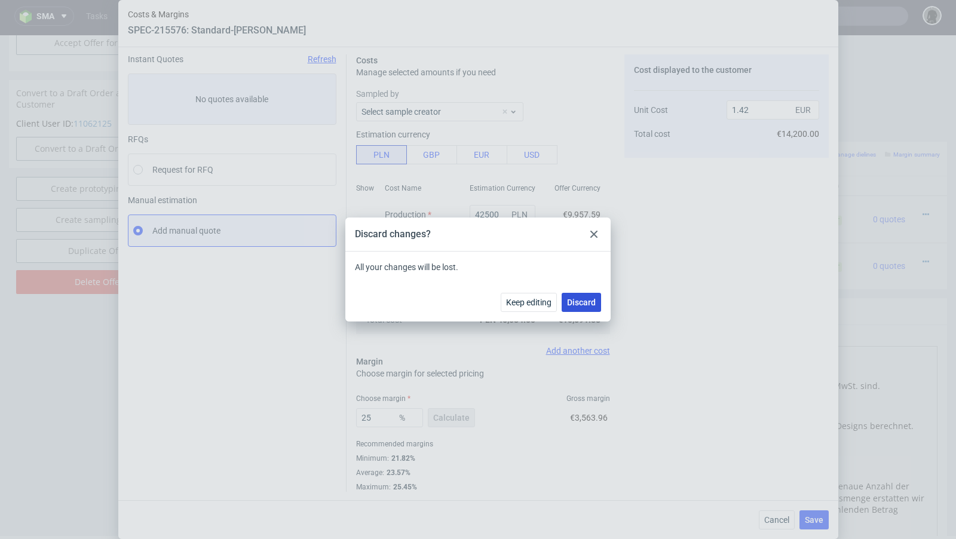
drag, startPoint x: 583, startPoint y: 303, endPoint x: 738, endPoint y: 298, distance: 154.9
click at [583, 303] on span "Discard" at bounding box center [581, 302] width 29 height 8
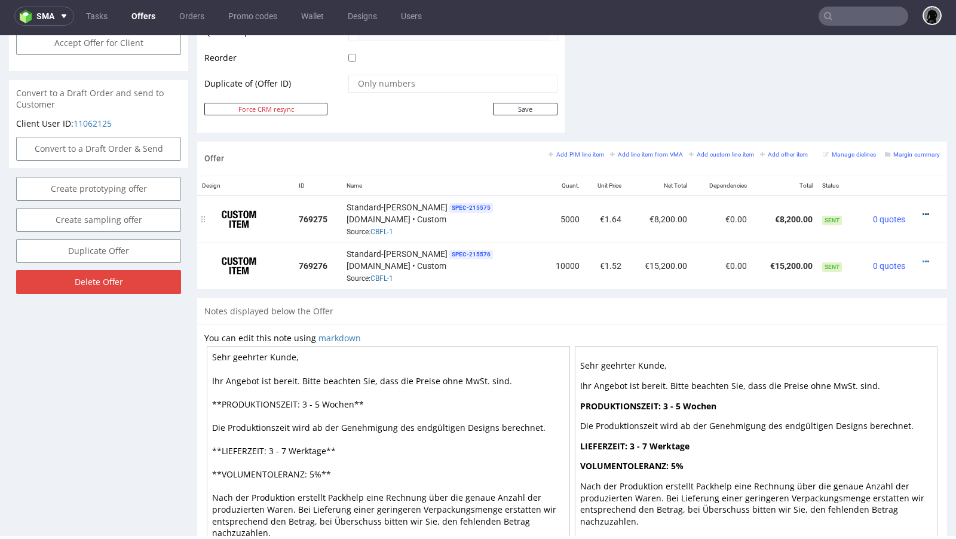
click at [923, 210] on icon at bounding box center [926, 214] width 7 height 8
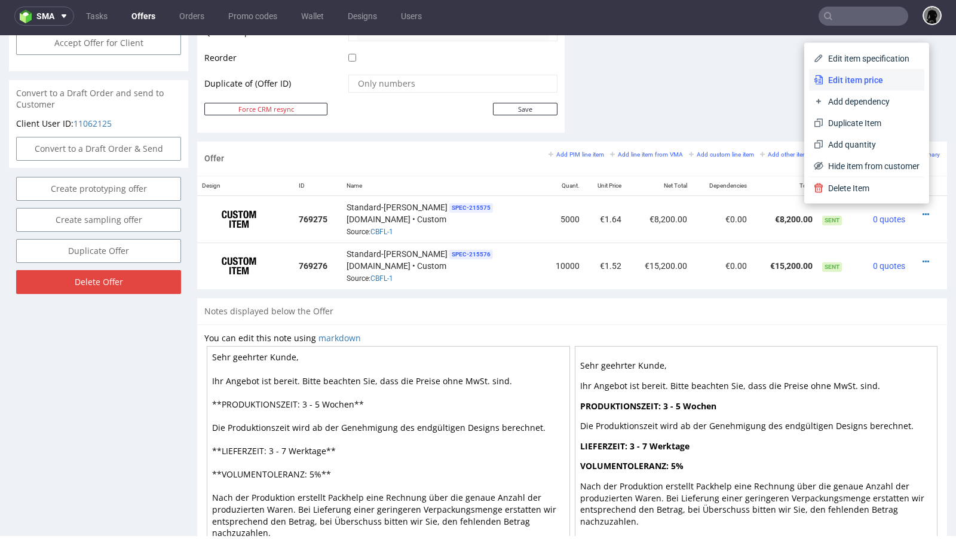
click at [860, 81] on span "Edit item price" at bounding box center [872, 80] width 96 height 12
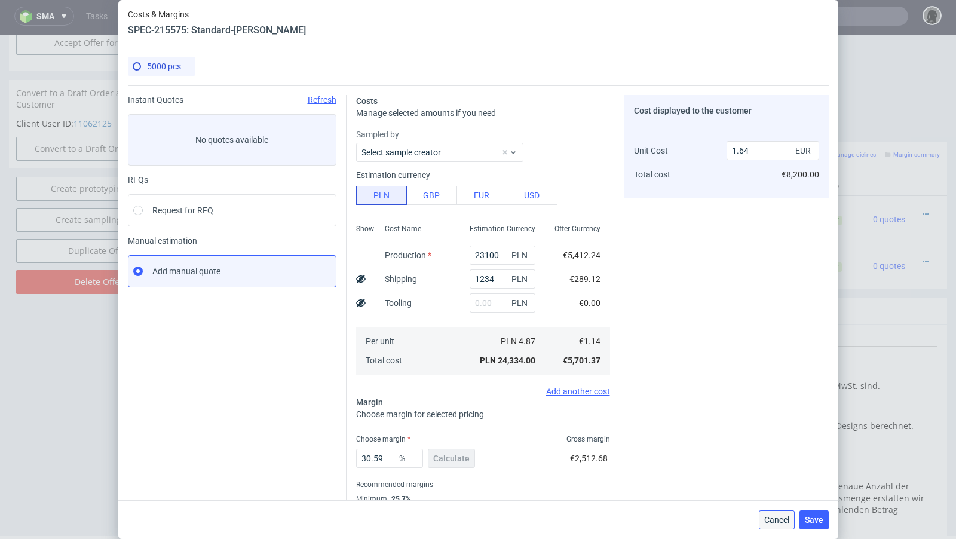
drag, startPoint x: 775, startPoint y: 521, endPoint x: 766, endPoint y: 476, distance: 45.1
click at [775, 521] on span "Cancel" at bounding box center [777, 520] width 25 height 8
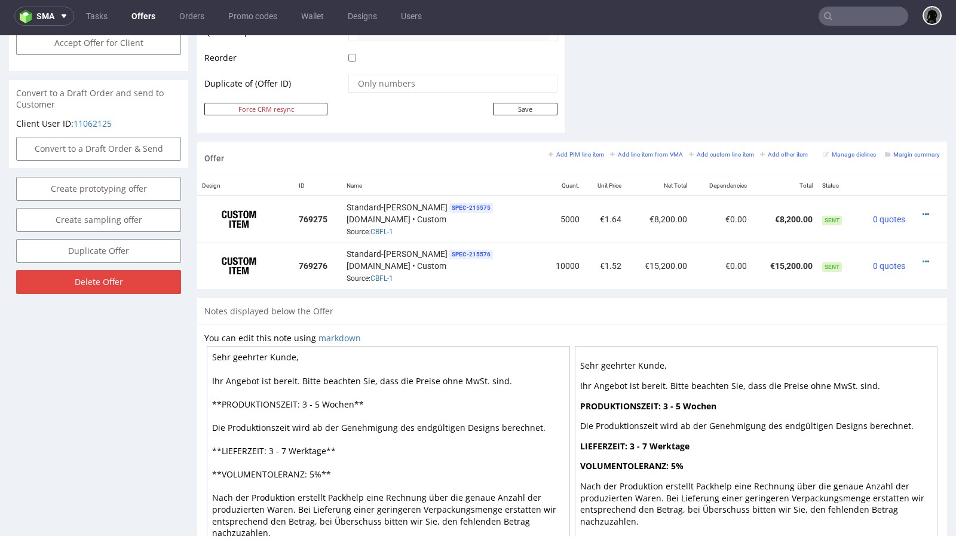
click at [513, 314] on div "Notes displayed below the Offer" at bounding box center [572, 311] width 750 height 26
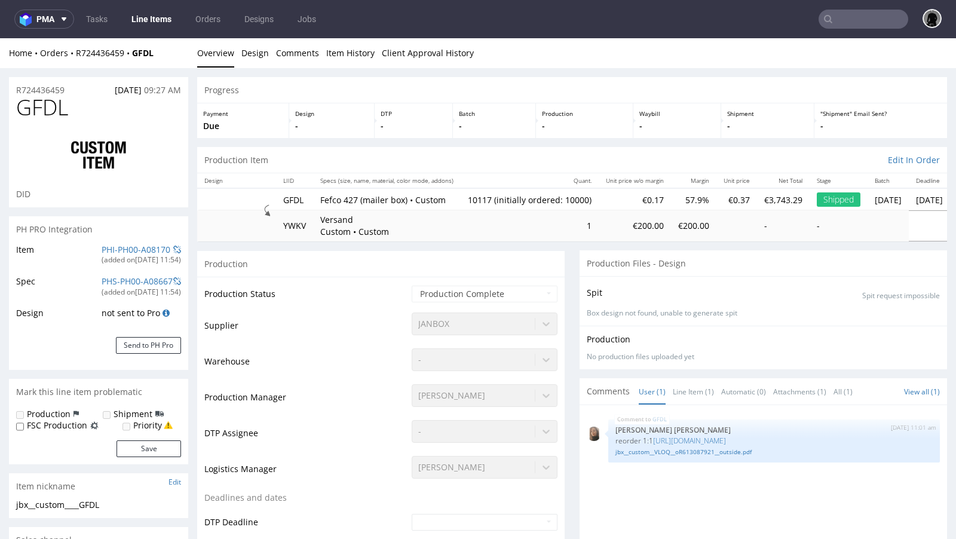
select select "in_progress"
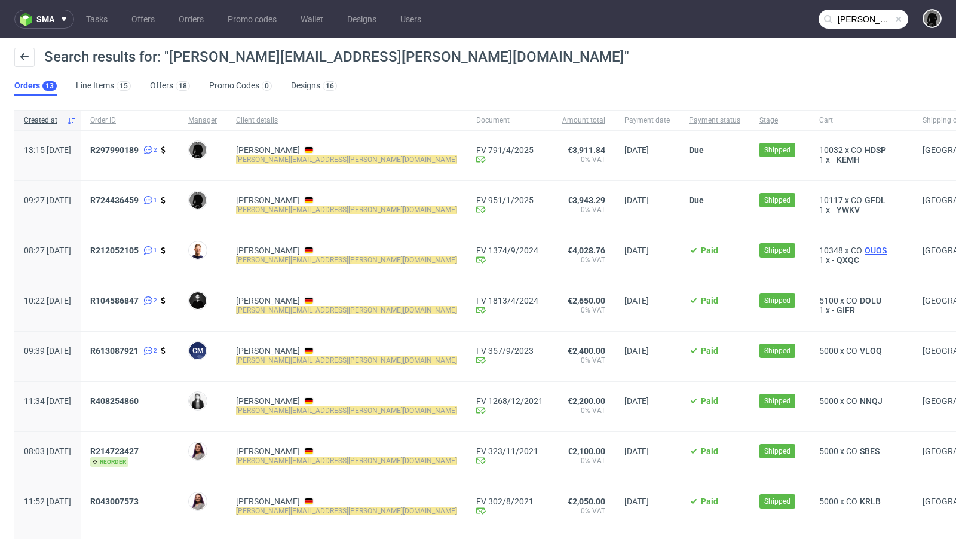
click at [863, 252] on span "OUOS" at bounding box center [876, 251] width 27 height 10
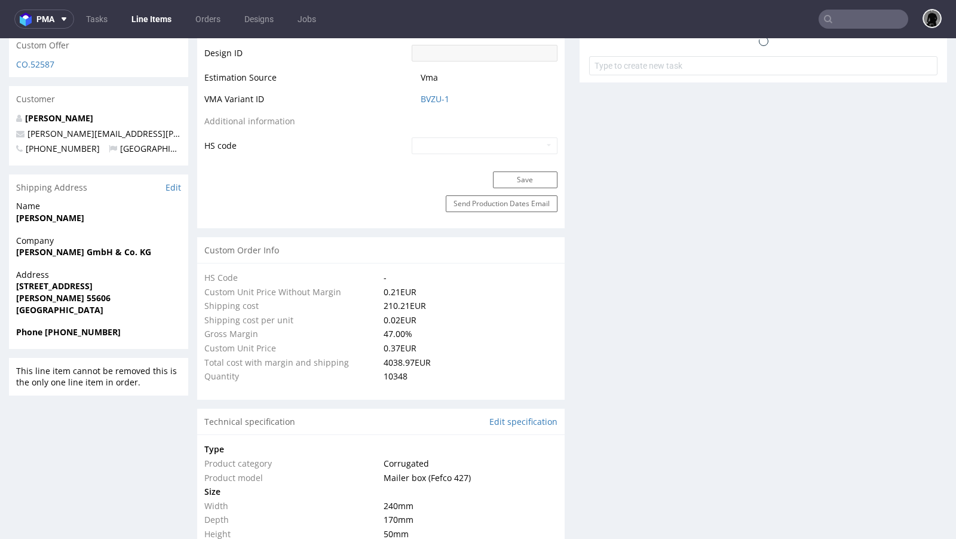
select select "in_progress"
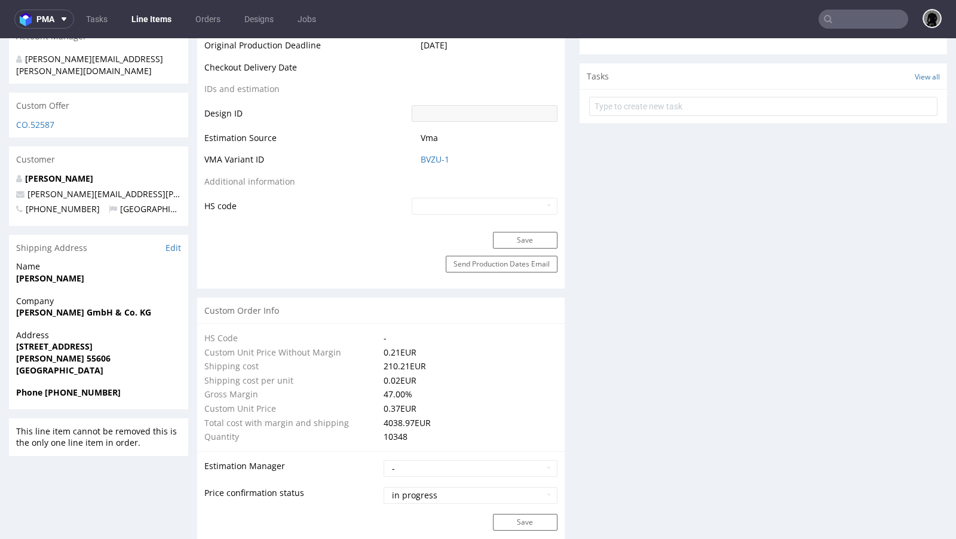
scroll to position [598, 0]
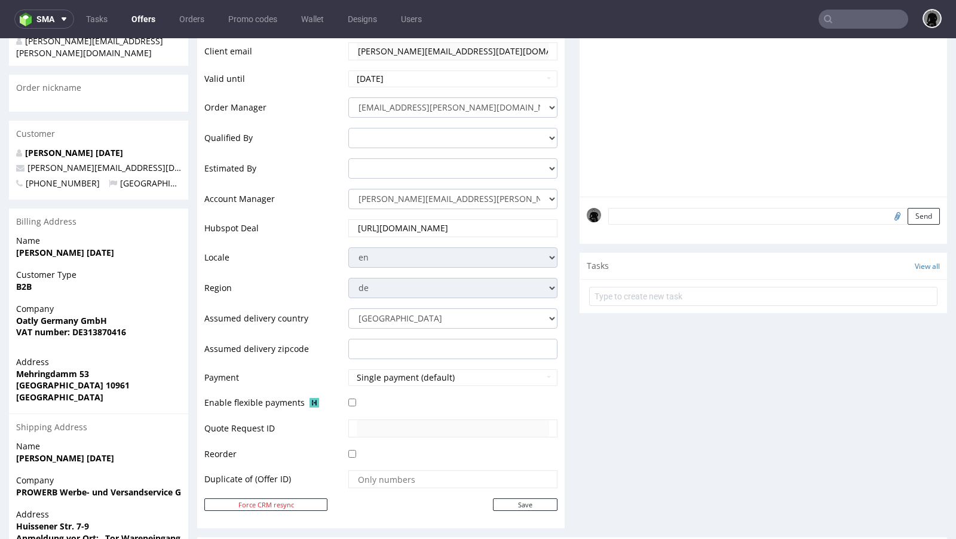
scroll to position [234, 0]
